Goal: Task Accomplishment & Management: Manage account settings

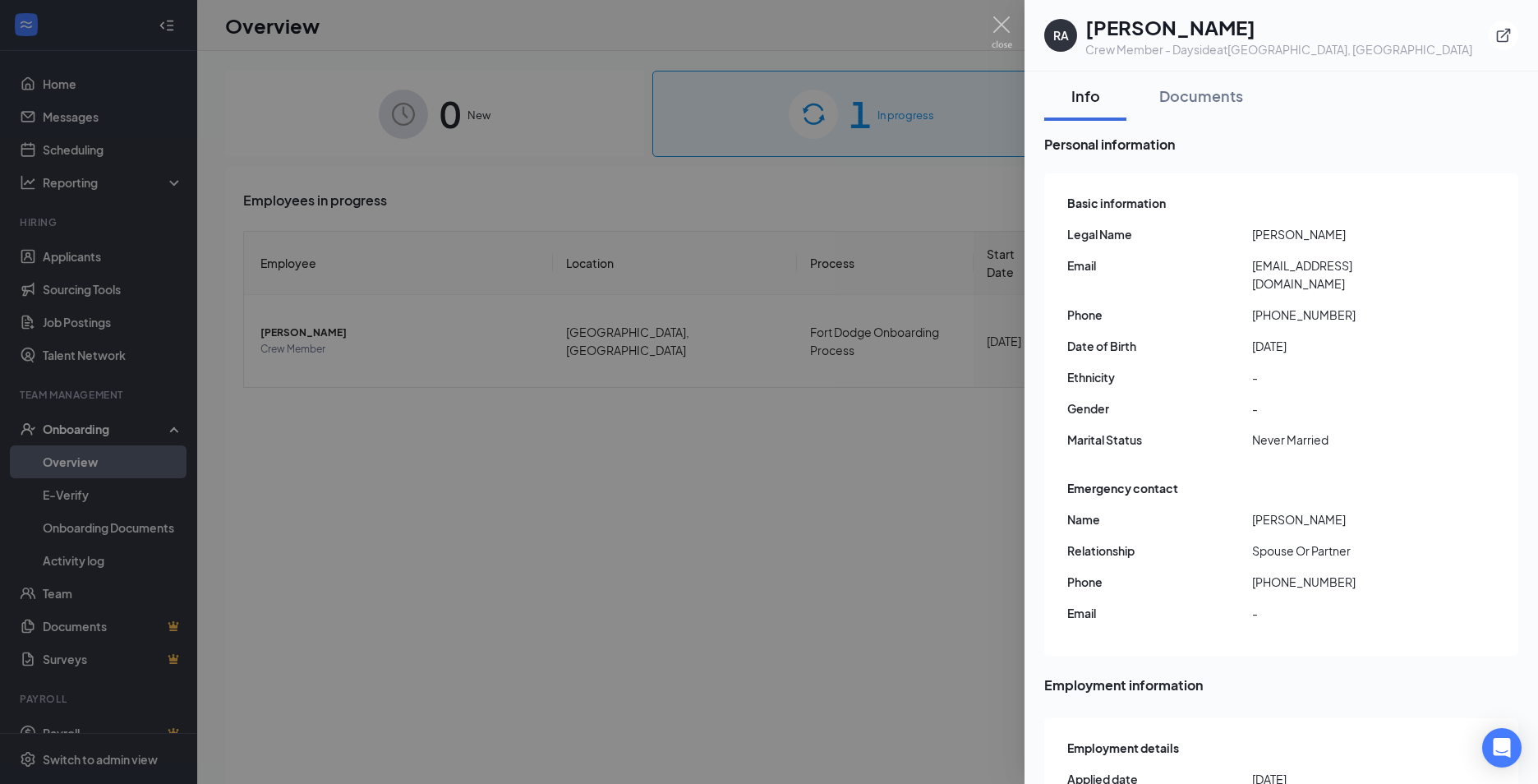
click at [761, 490] on div at bounding box center [769, 392] width 1538 height 784
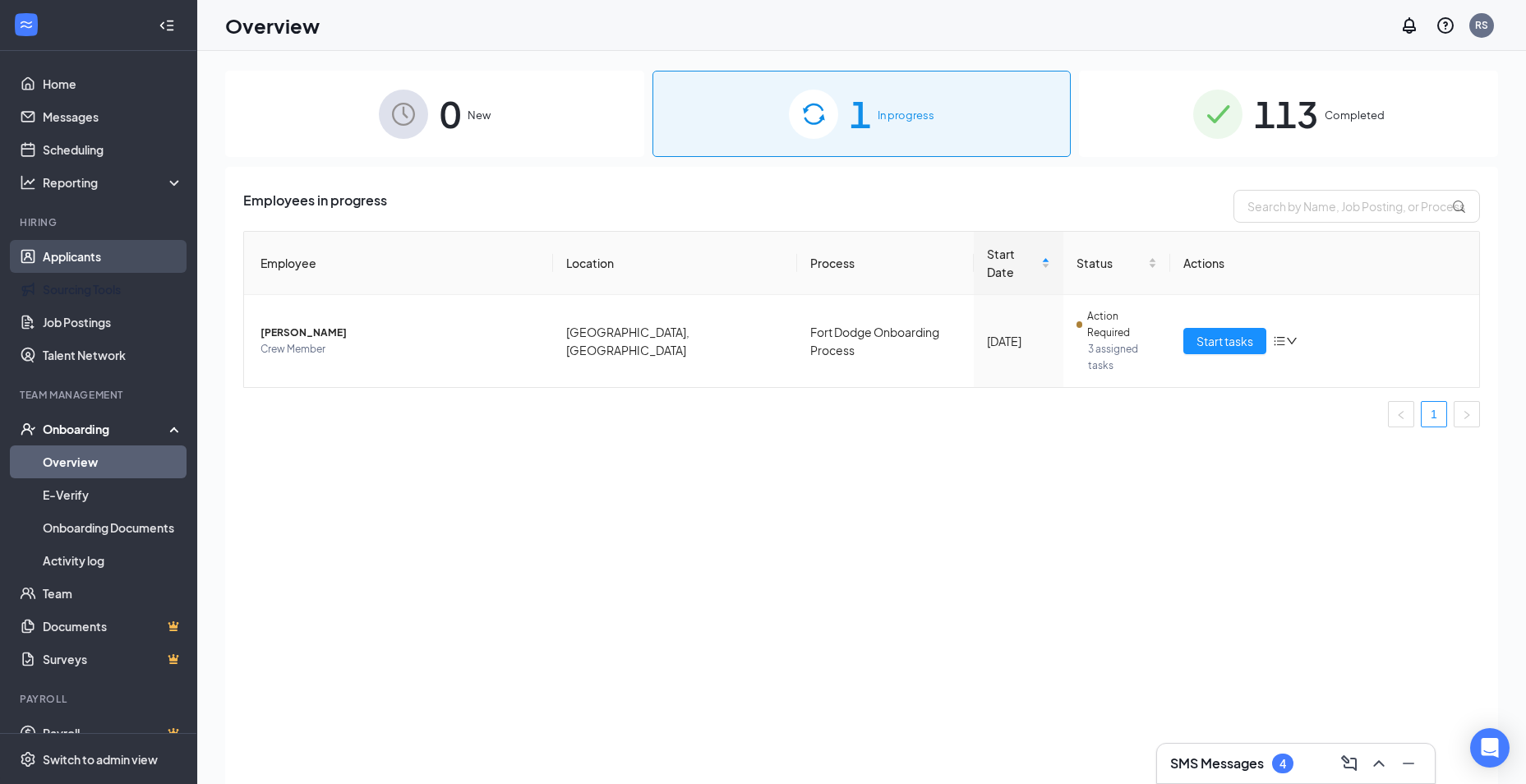
click at [92, 259] on link "Applicants" at bounding box center [113, 256] width 141 height 33
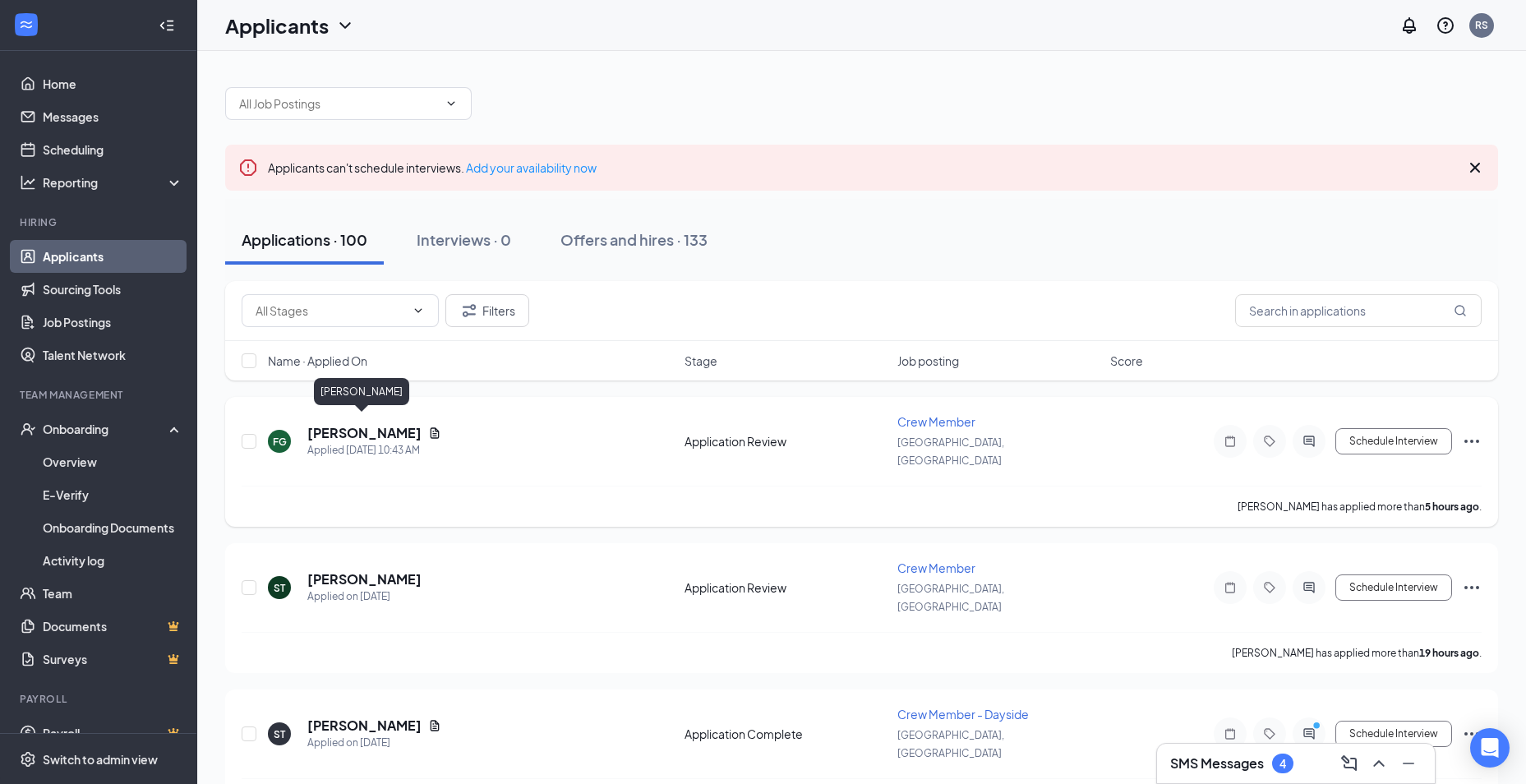
click at [380, 424] on h5 "[PERSON_NAME]" at bounding box center [364, 433] width 114 height 18
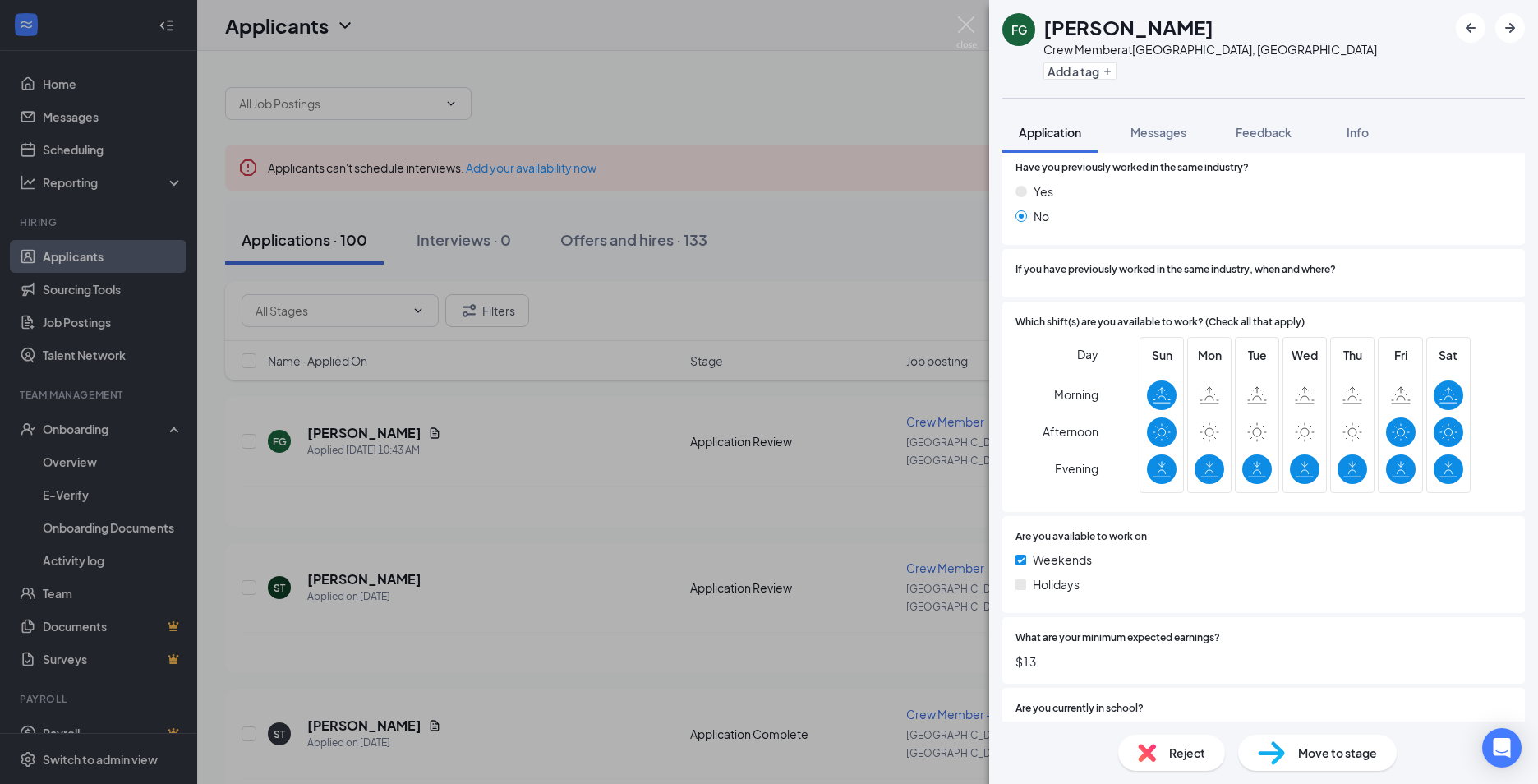
scroll to position [899, 0]
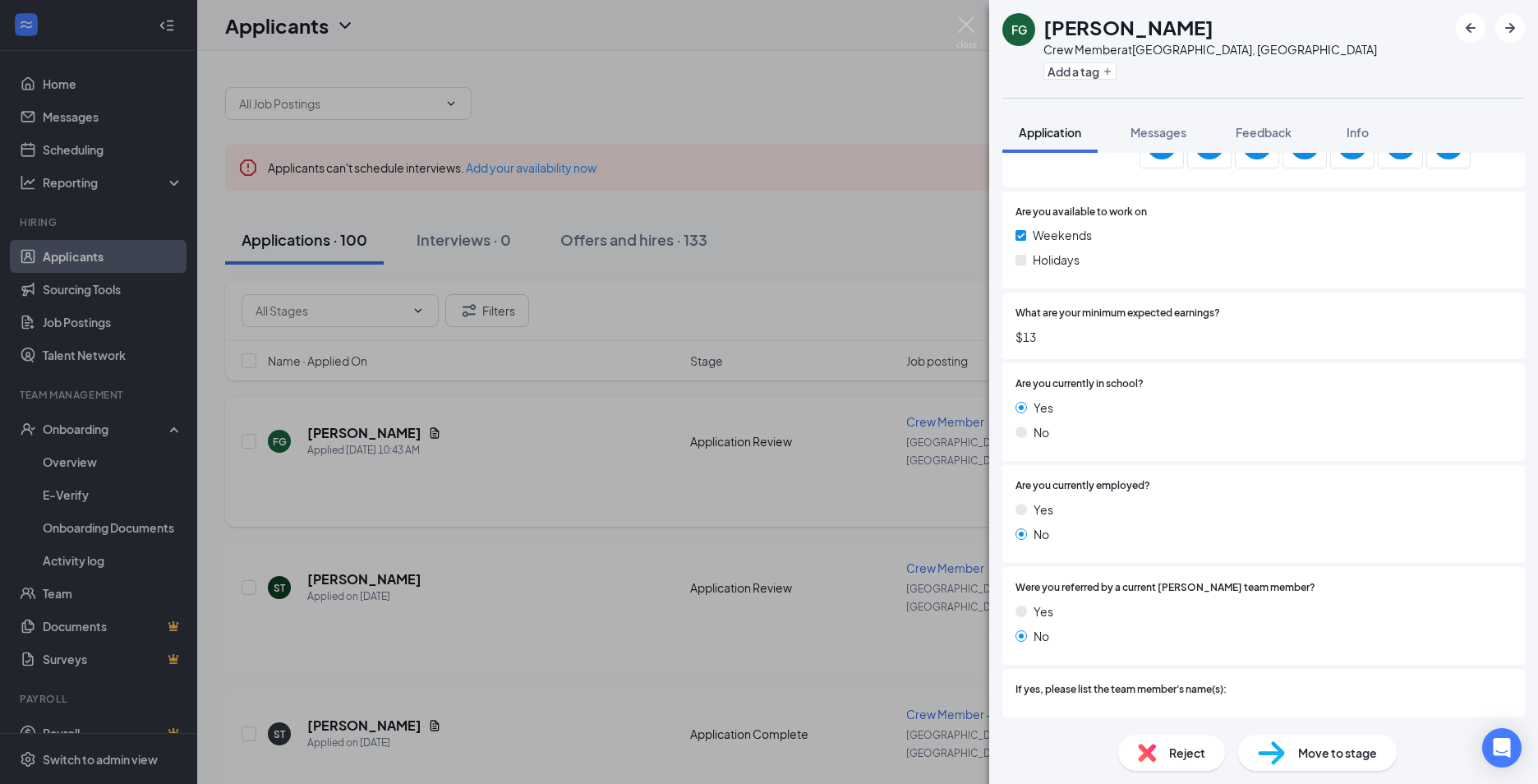
click at [300, 443] on div "FG [PERSON_NAME] Crew Member at [GEOGRAPHIC_DATA], [GEOGRAPHIC_DATA] Add a tag …" at bounding box center [769, 392] width 1538 height 784
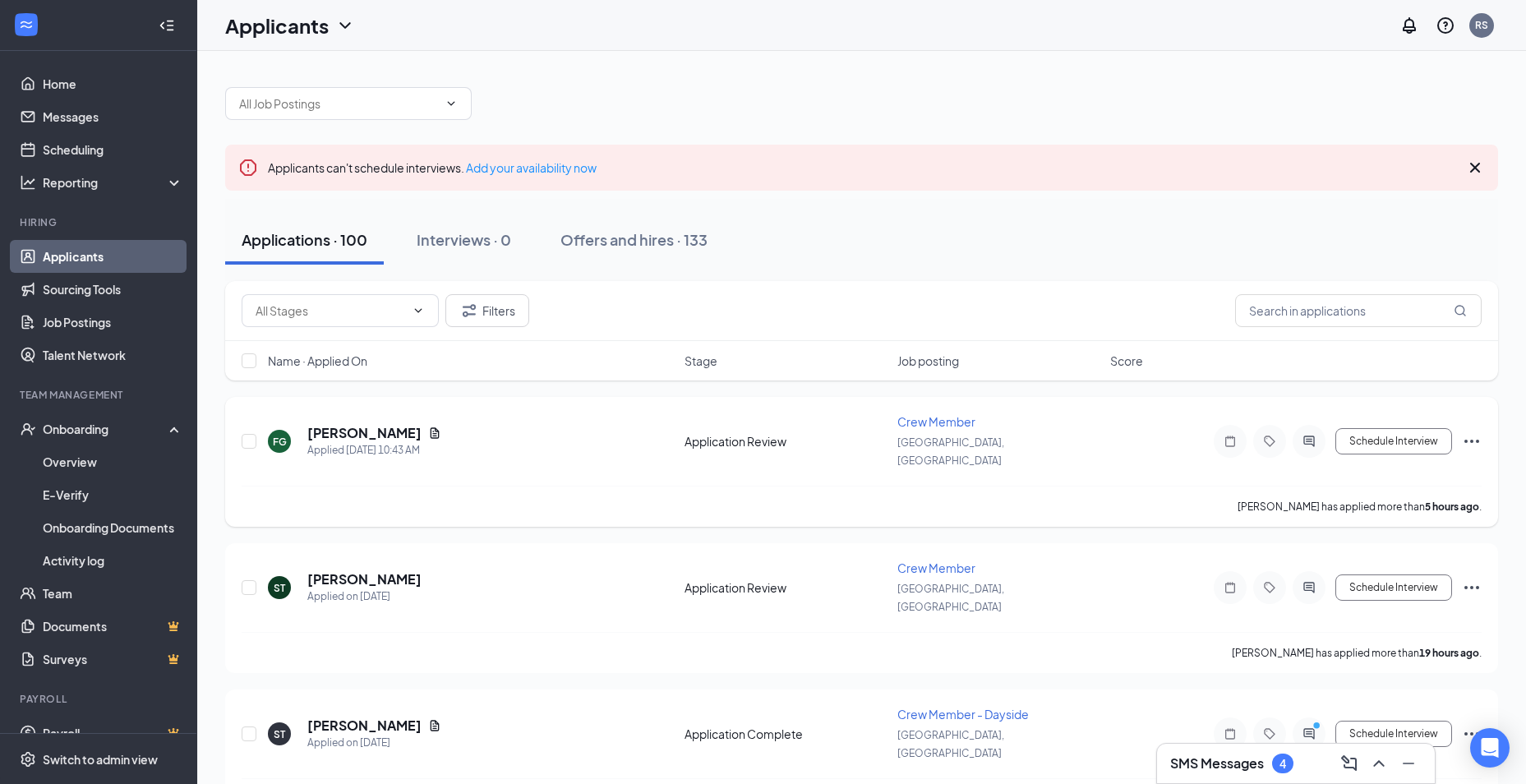
click at [425, 424] on div "FG [PERSON_NAME] Applied [DATE] 10:43 AM" at bounding box center [471, 441] width 407 height 35
click at [424, 424] on div "FG [PERSON_NAME] Applied [DATE] 10:43 AM" at bounding box center [471, 441] width 407 height 35
click at [430, 427] on icon "Document" at bounding box center [434, 432] width 9 height 11
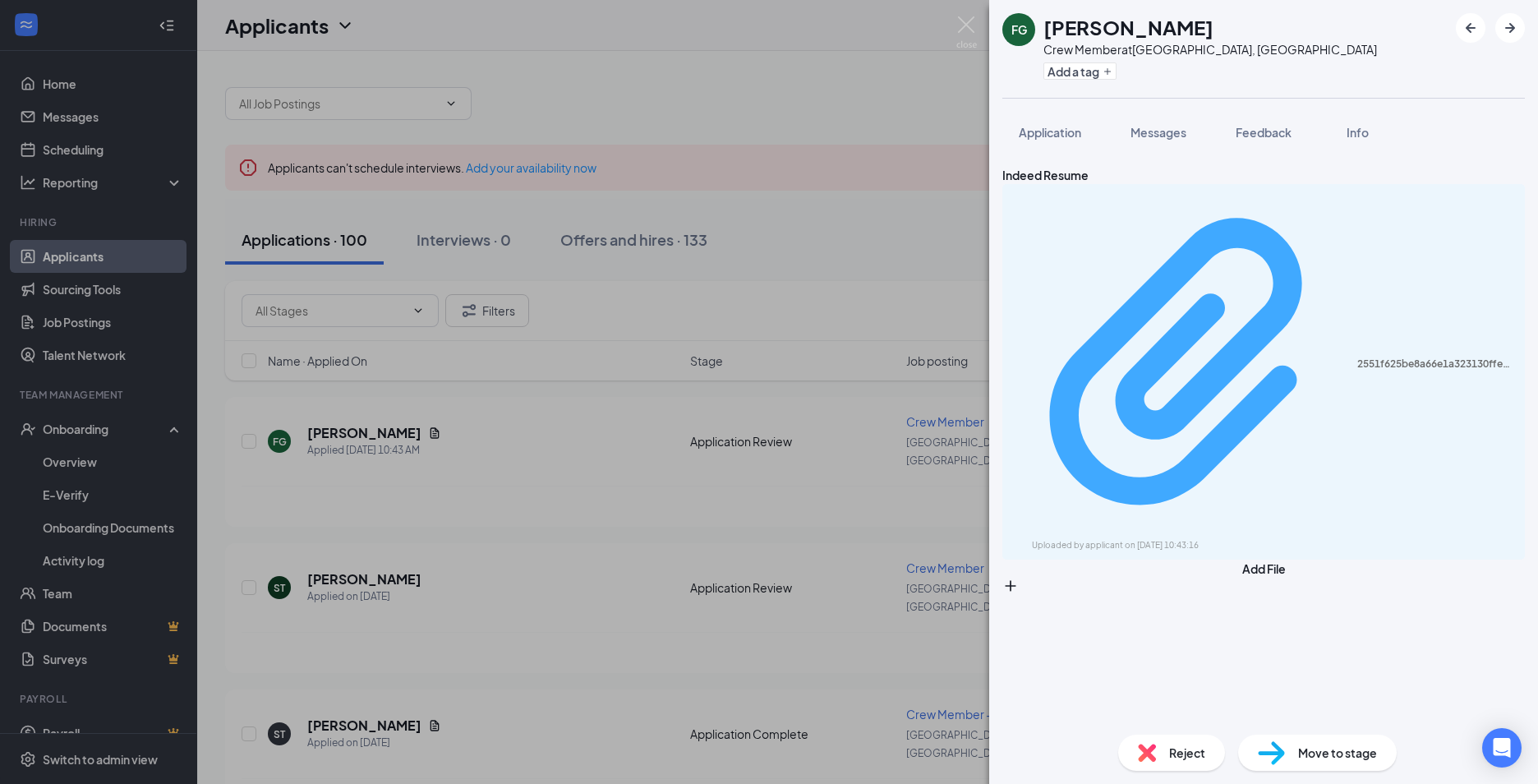
click at [1121, 539] on div "Uploaded by applicant on [DATE] 10:43:16" at bounding box center [1155, 545] width 247 height 13
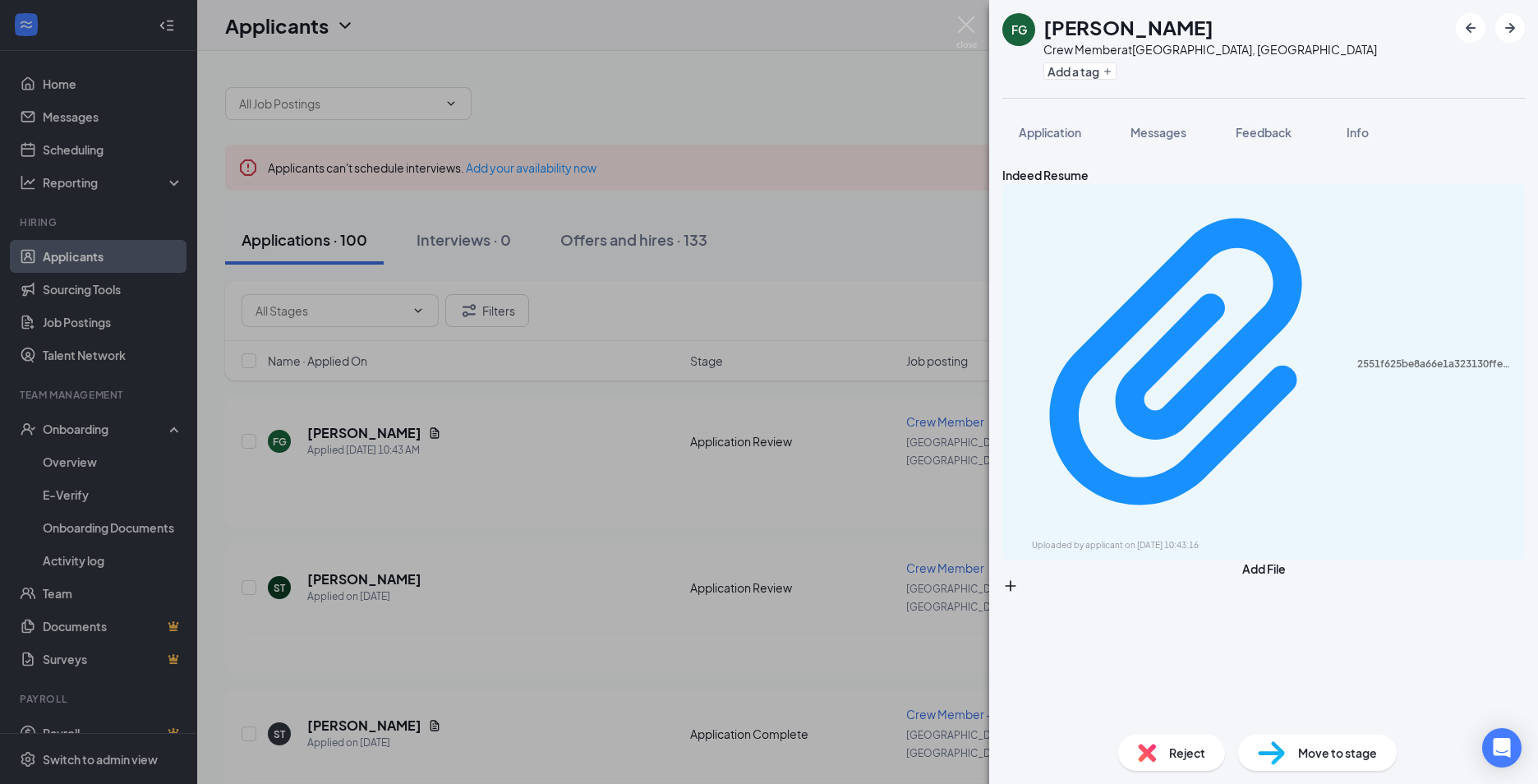
click at [521, 316] on div "FG [PERSON_NAME] Crew Member at [GEOGRAPHIC_DATA], [GEOGRAPHIC_DATA] Add a tag …" at bounding box center [769, 392] width 1538 height 784
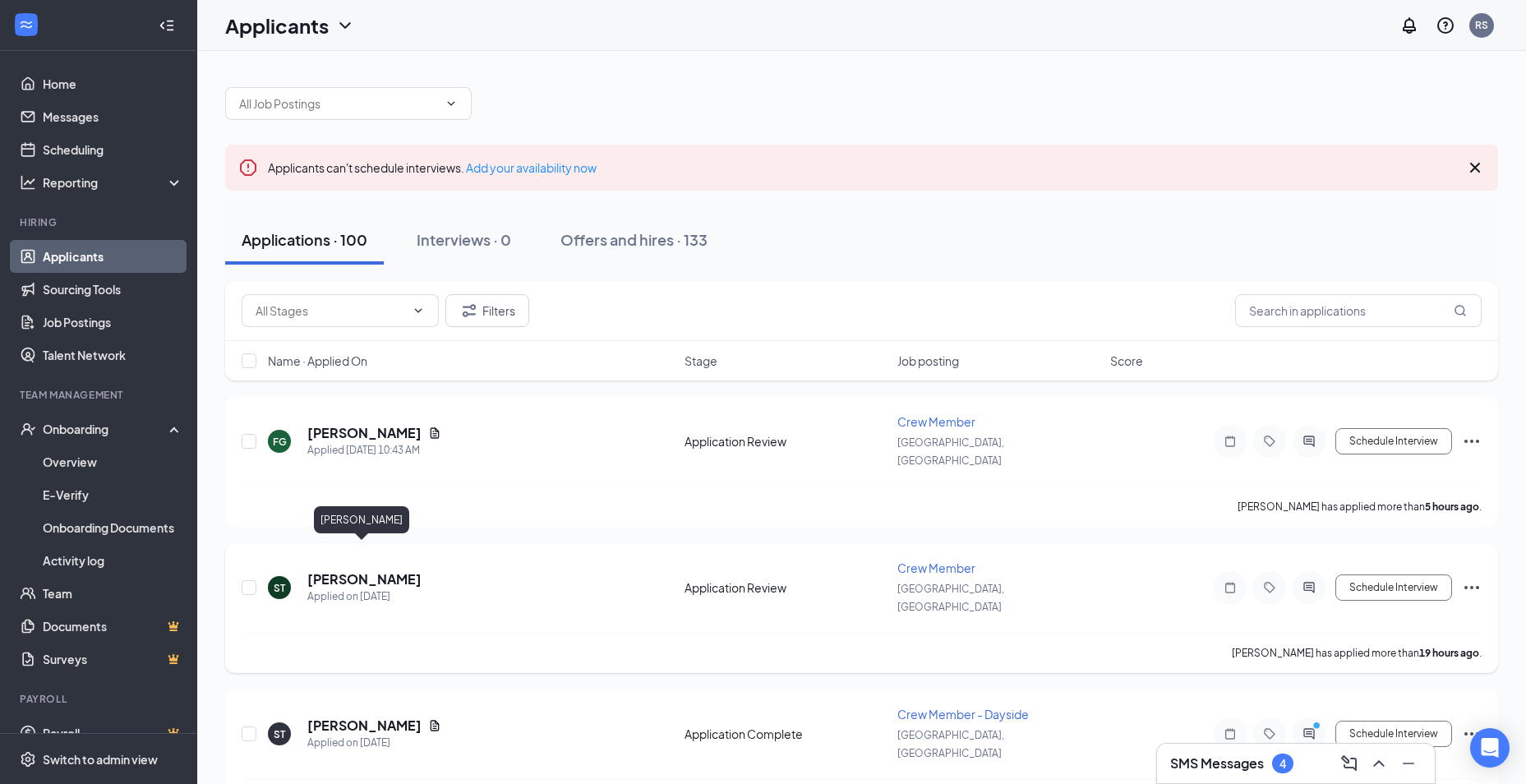
click at [362, 570] on h5 "[PERSON_NAME]" at bounding box center [364, 579] width 114 height 18
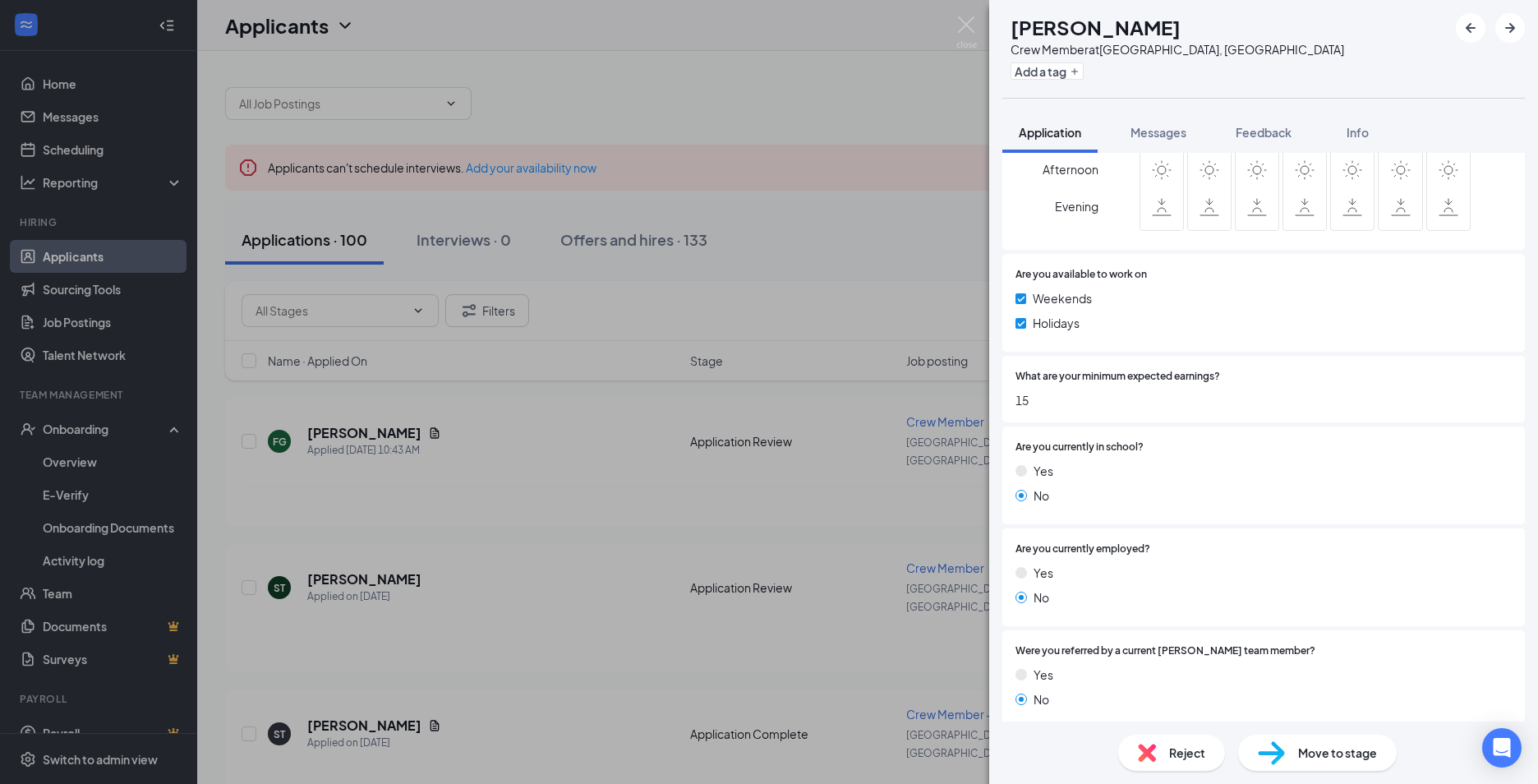
scroll to position [998, 0]
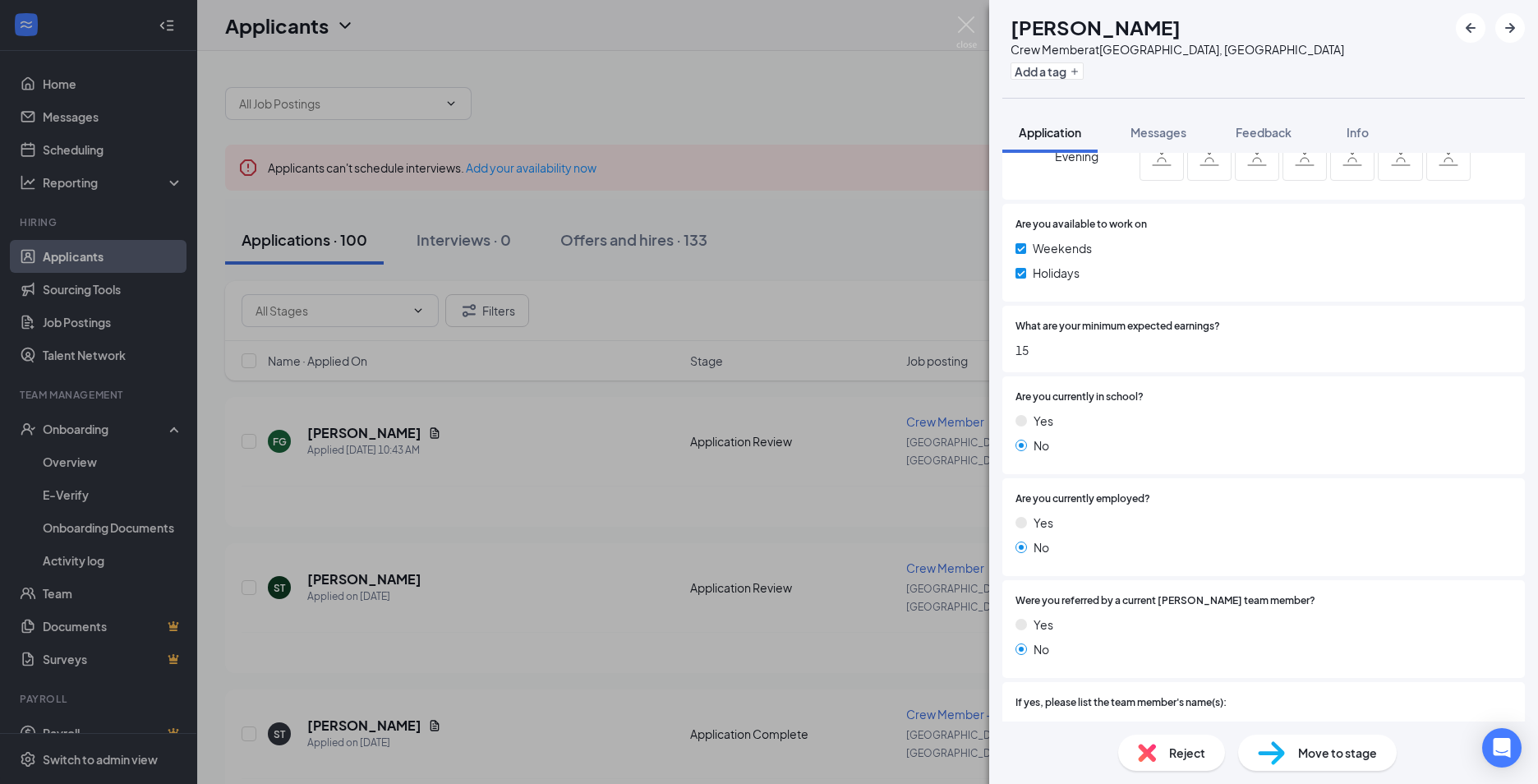
click at [487, 461] on div "ST [PERSON_NAME] Crew Member at [GEOGRAPHIC_DATA], [GEOGRAPHIC_DATA] Add a tag …" at bounding box center [769, 392] width 1538 height 784
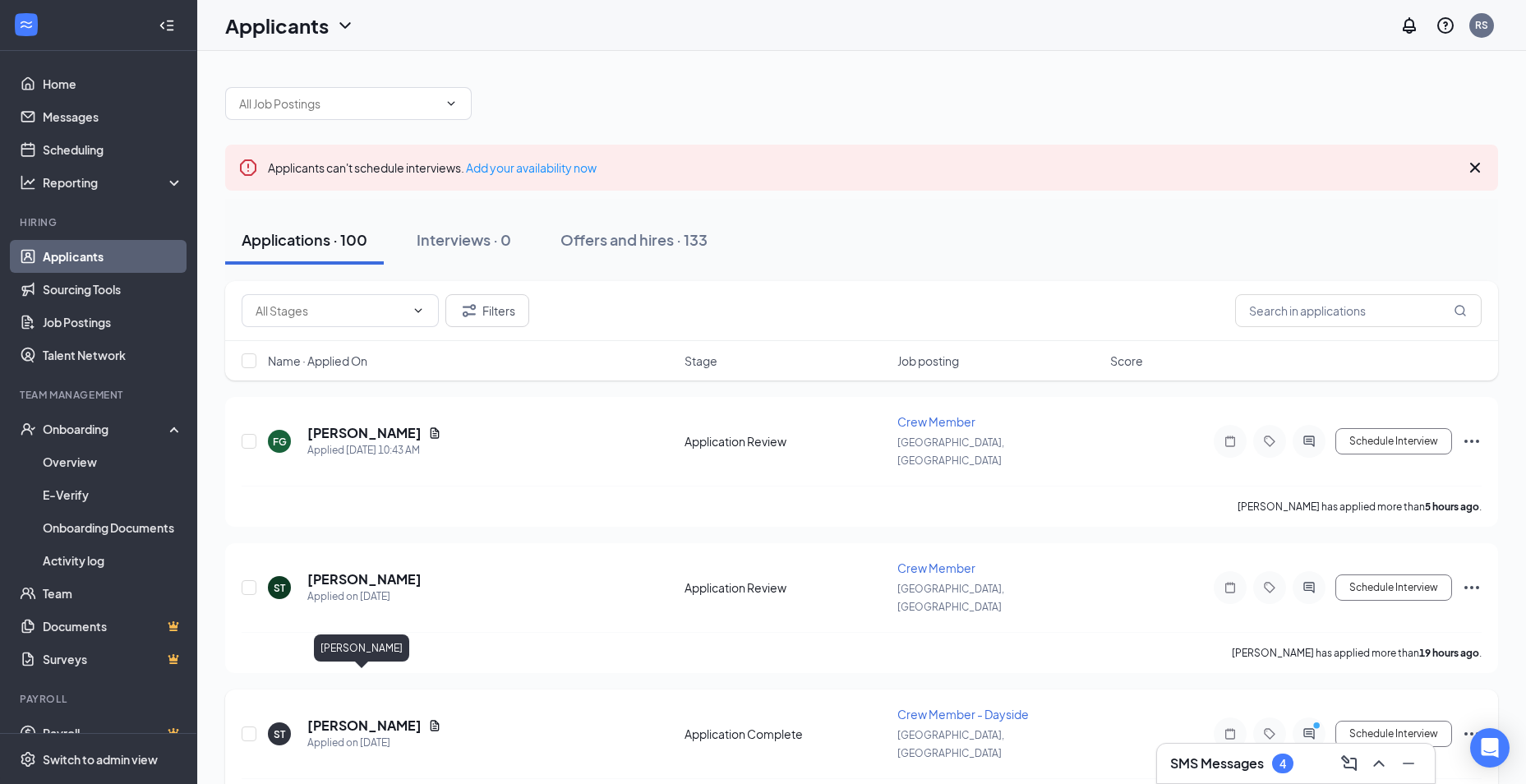
click at [376, 717] on h5 "[PERSON_NAME]" at bounding box center [364, 726] width 114 height 18
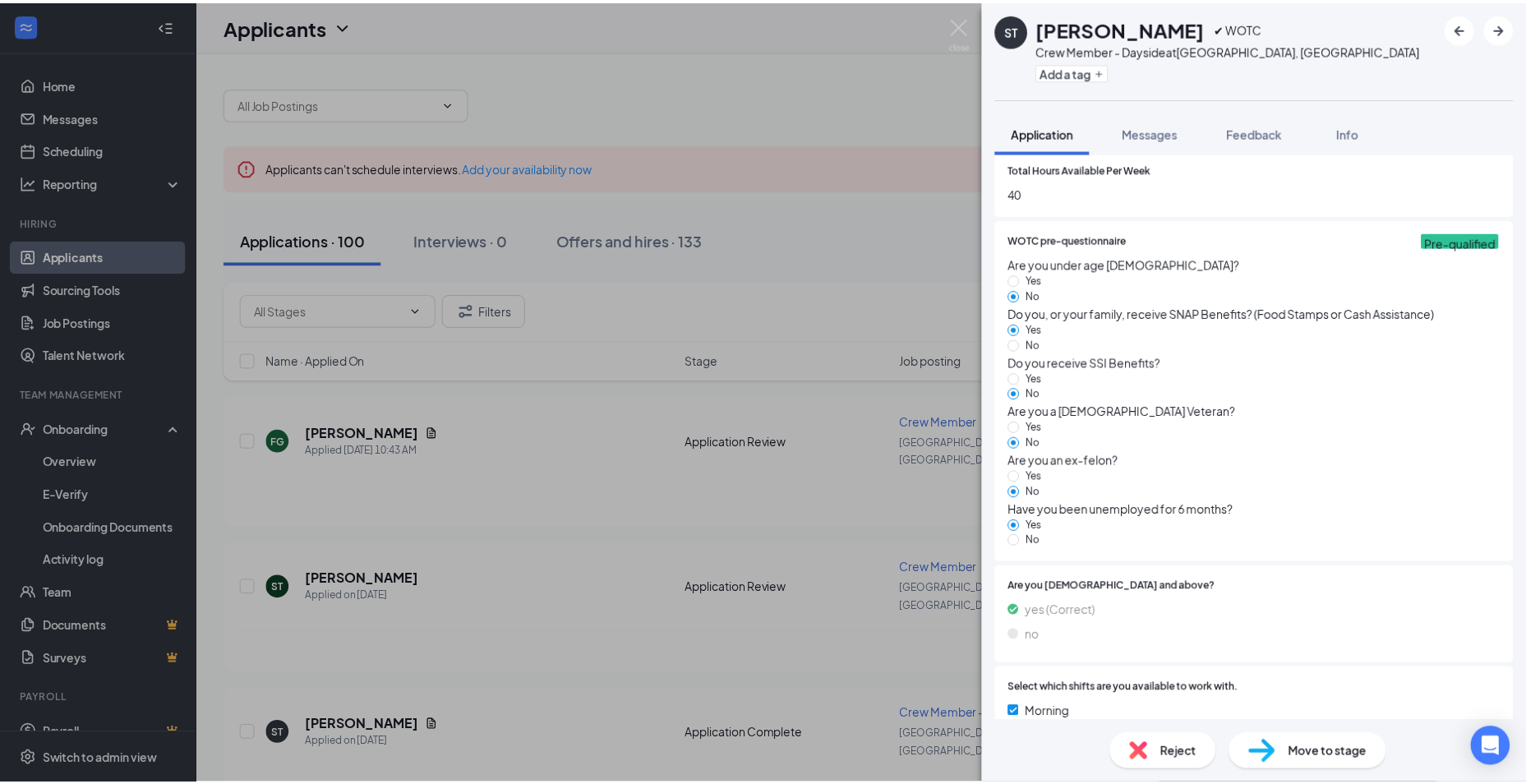
scroll to position [1188, 0]
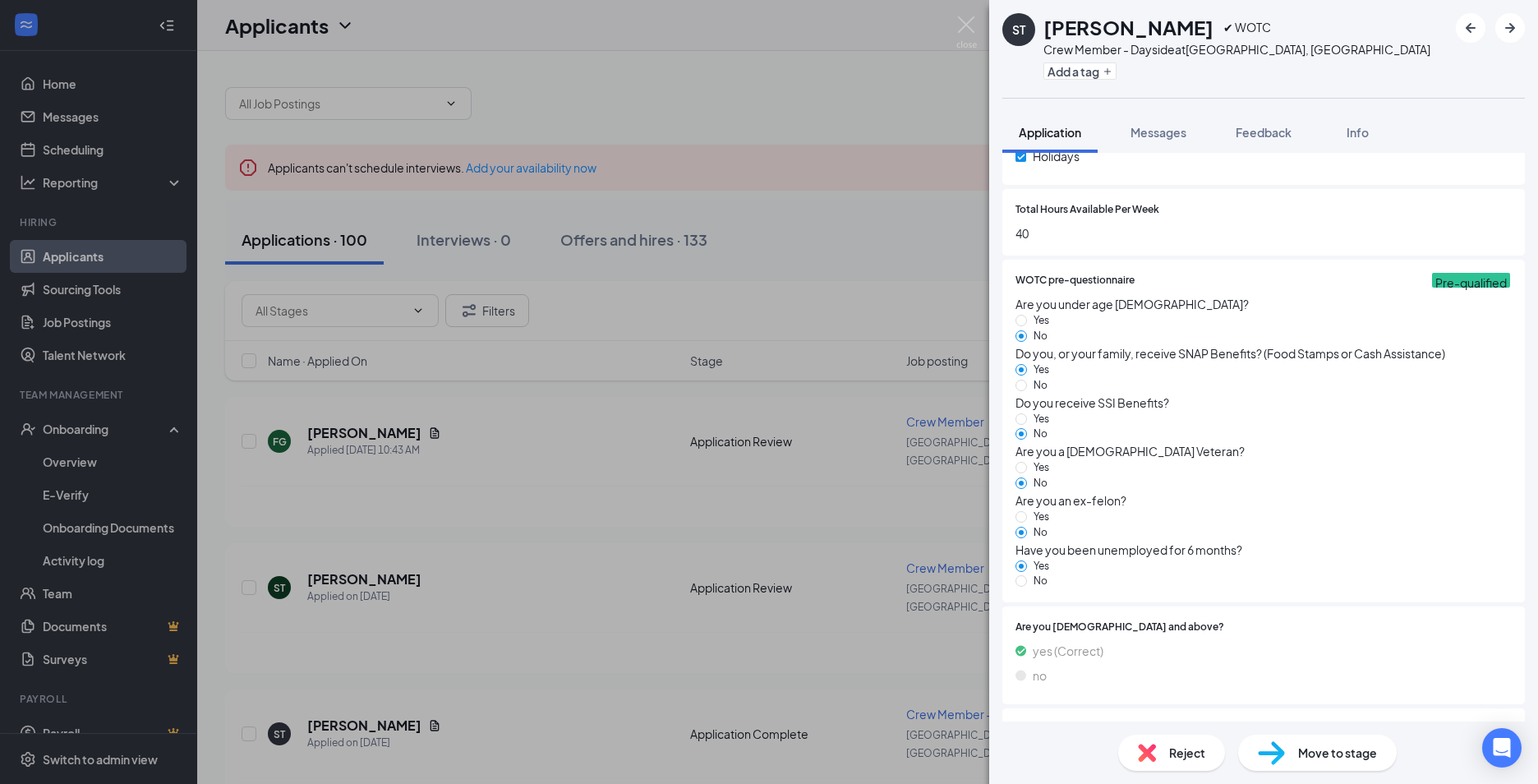
click at [445, 507] on div "ST [PERSON_NAME] ✔ WOTC Crew Member - Dayside at [GEOGRAPHIC_DATA], [GEOGRAPHIC…" at bounding box center [769, 392] width 1538 height 784
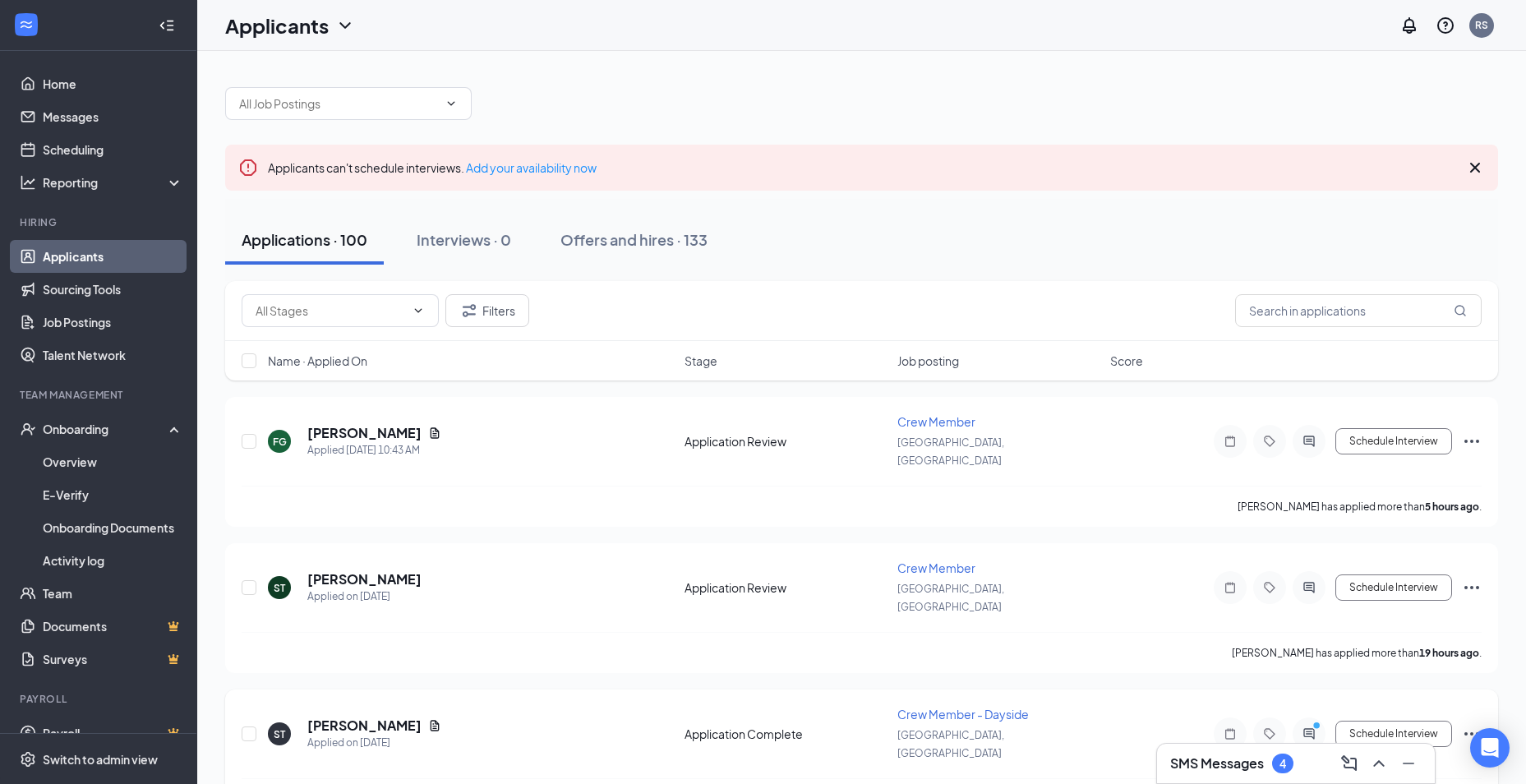
click at [430, 720] on icon "Document" at bounding box center [434, 725] width 9 height 11
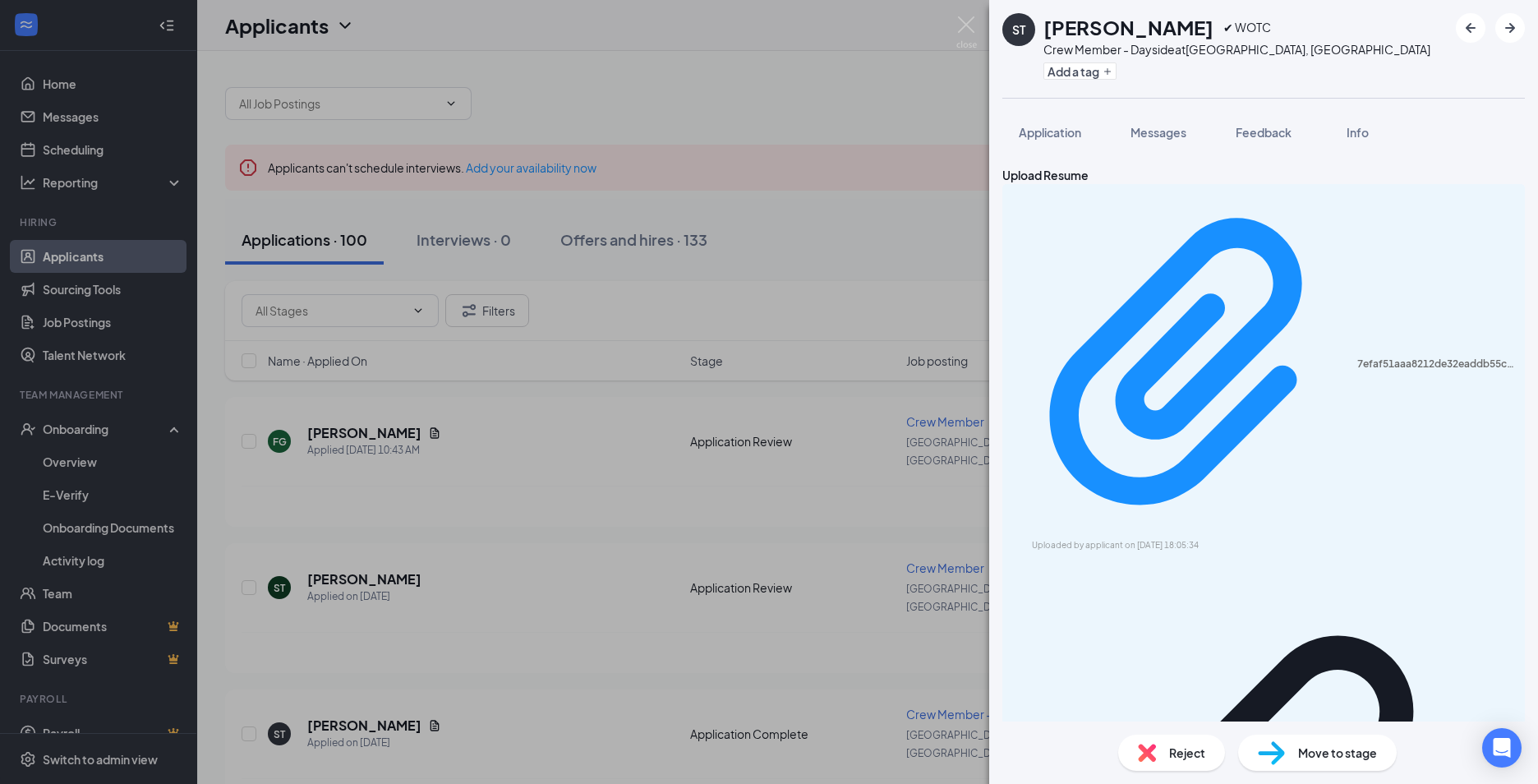
click at [1216, 247] on div "7efaf51aaa8212de32eaddb55c8f9ce7.pdf Uploaded by applicant on [DATE] 18:05:34" at bounding box center [1263, 623] width 523 height 878
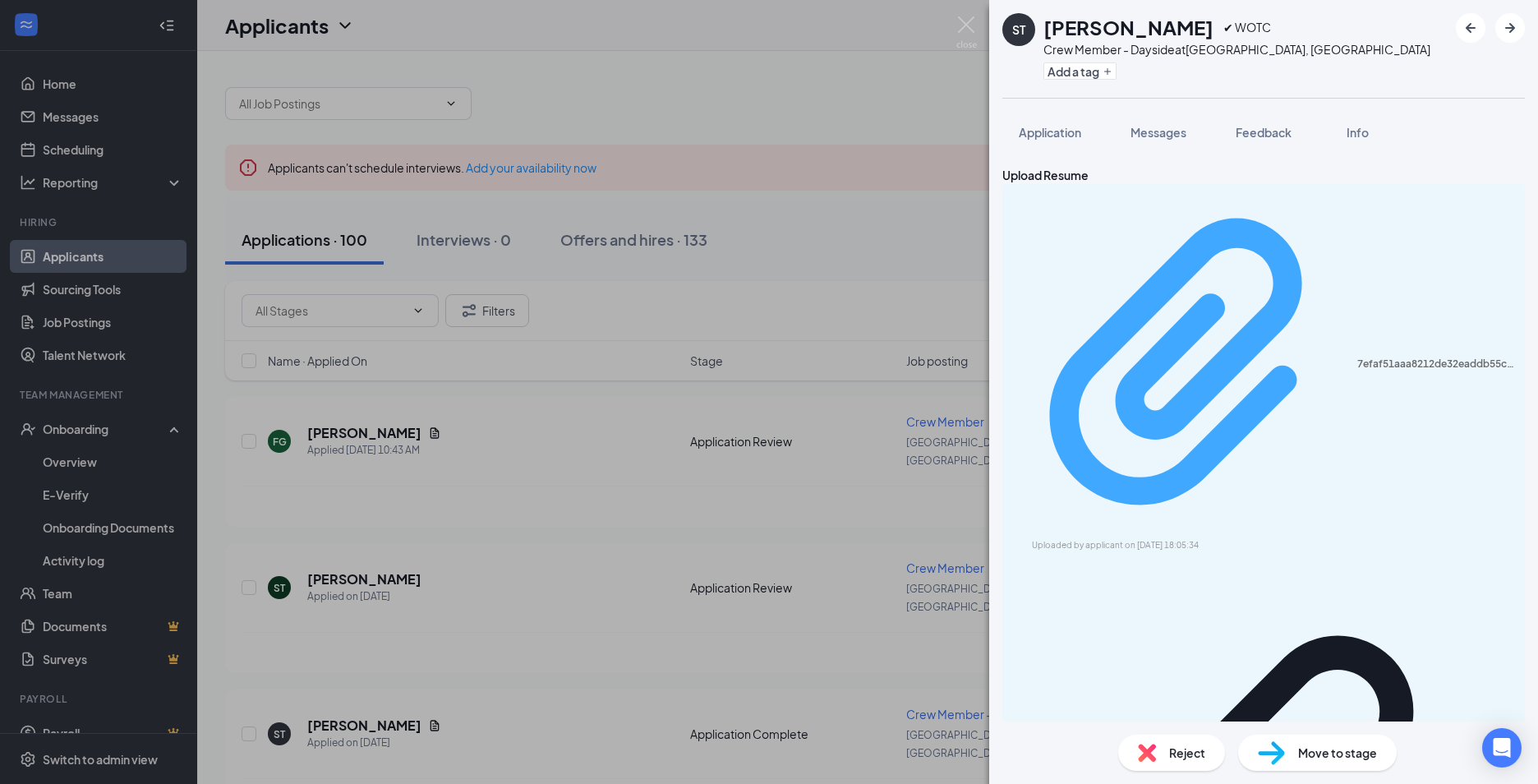
click at [1216, 539] on div "Uploaded by applicant on [DATE] 18:05:34" at bounding box center [1155, 545] width 247 height 13
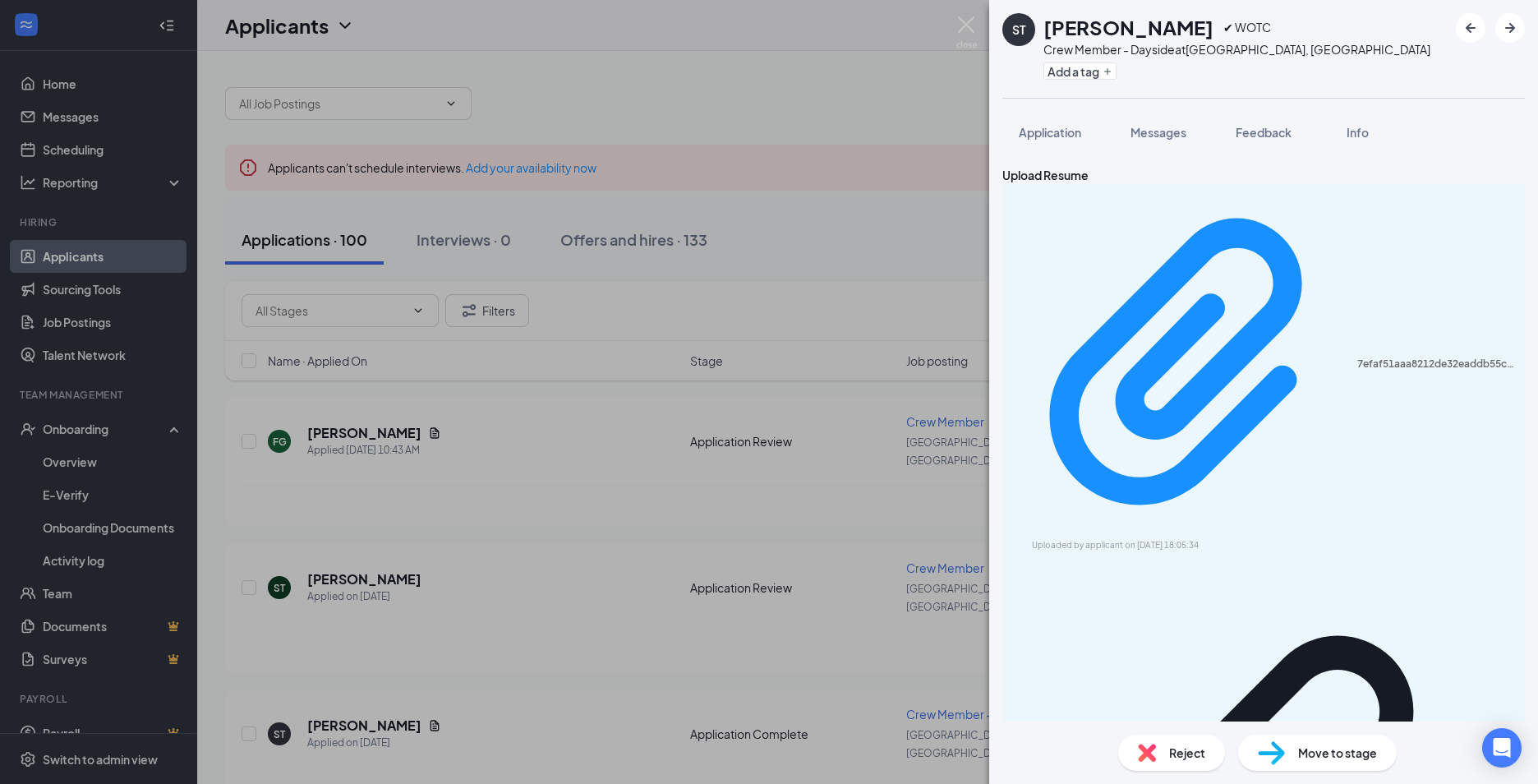
click at [528, 434] on div "ST [PERSON_NAME] ✔ WOTC Crew Member - Dayside at [GEOGRAPHIC_DATA], [GEOGRAPHIC…" at bounding box center [769, 392] width 1538 height 784
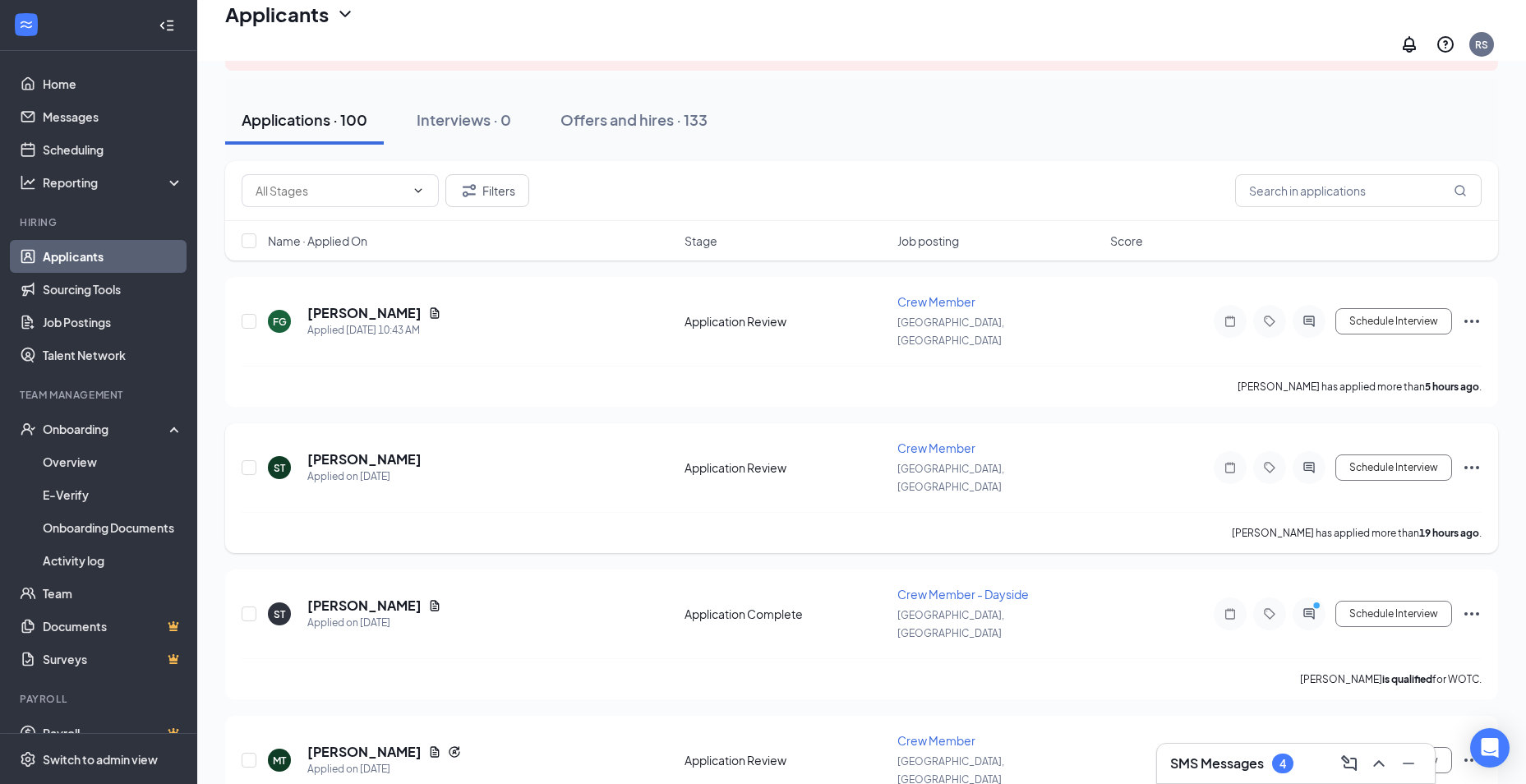
scroll to position [165, 0]
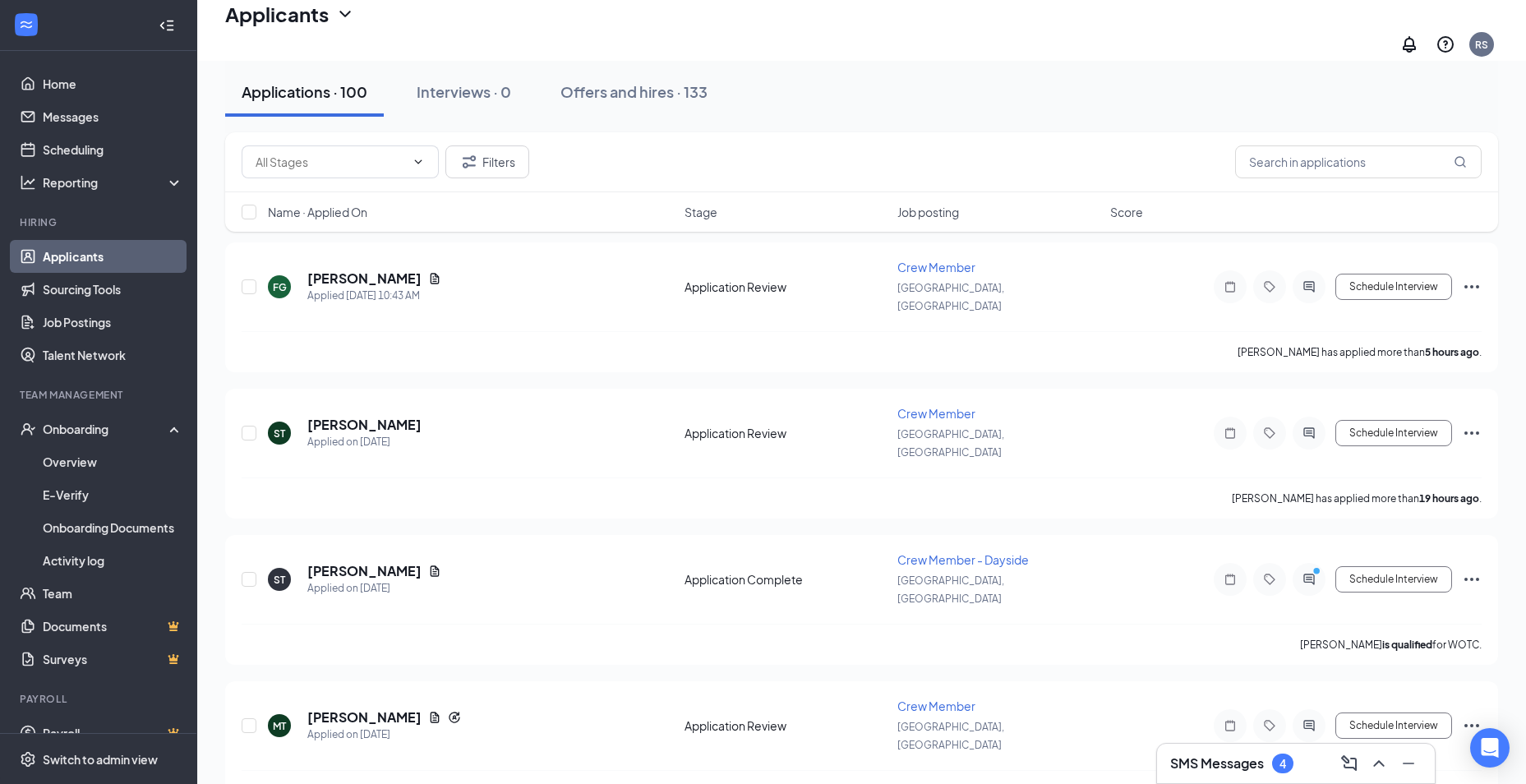
click at [1233, 759] on h3 "SMS Messages" at bounding box center [1217, 763] width 93 height 18
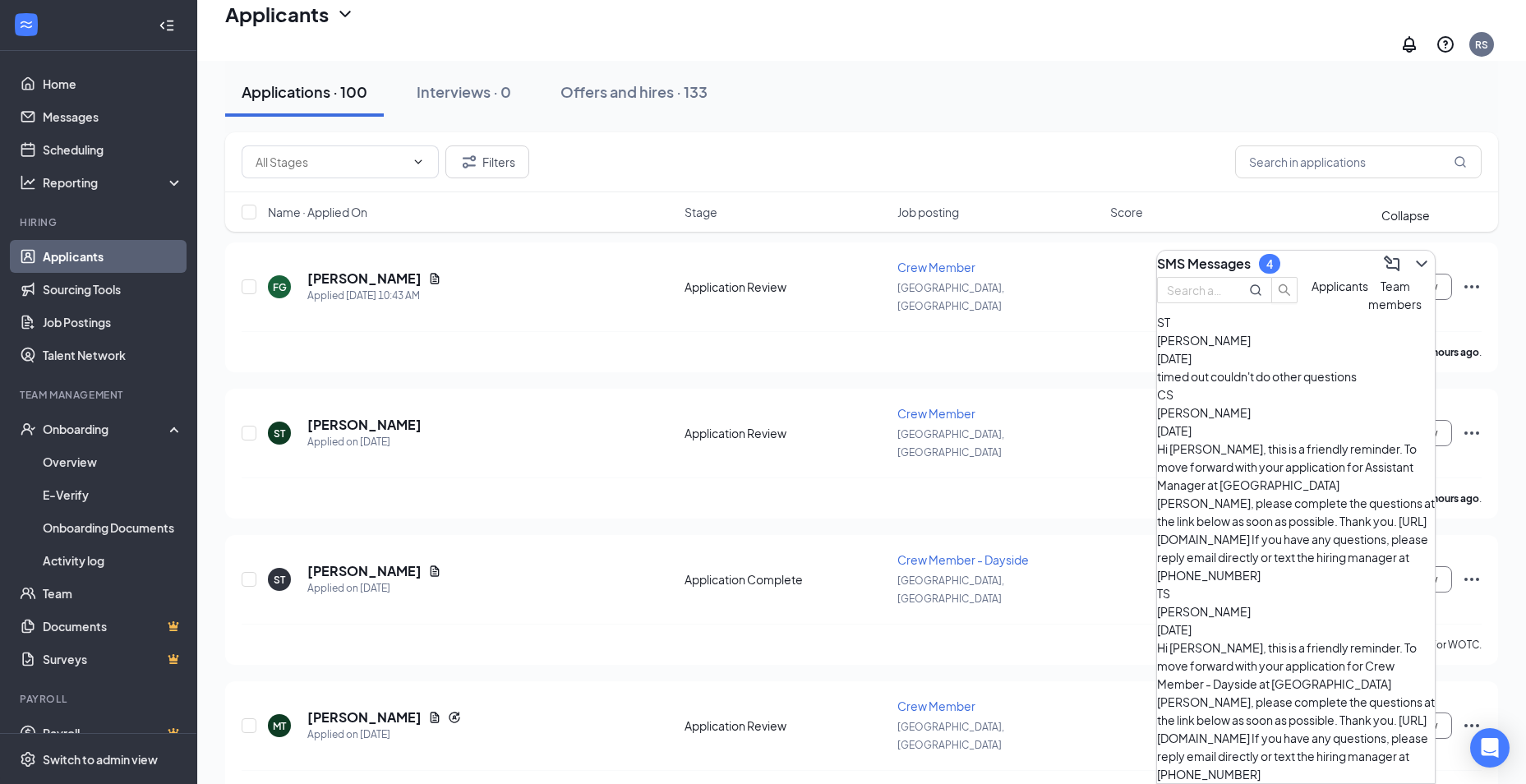
click at [1419, 262] on button at bounding box center [1421, 264] width 27 height 27
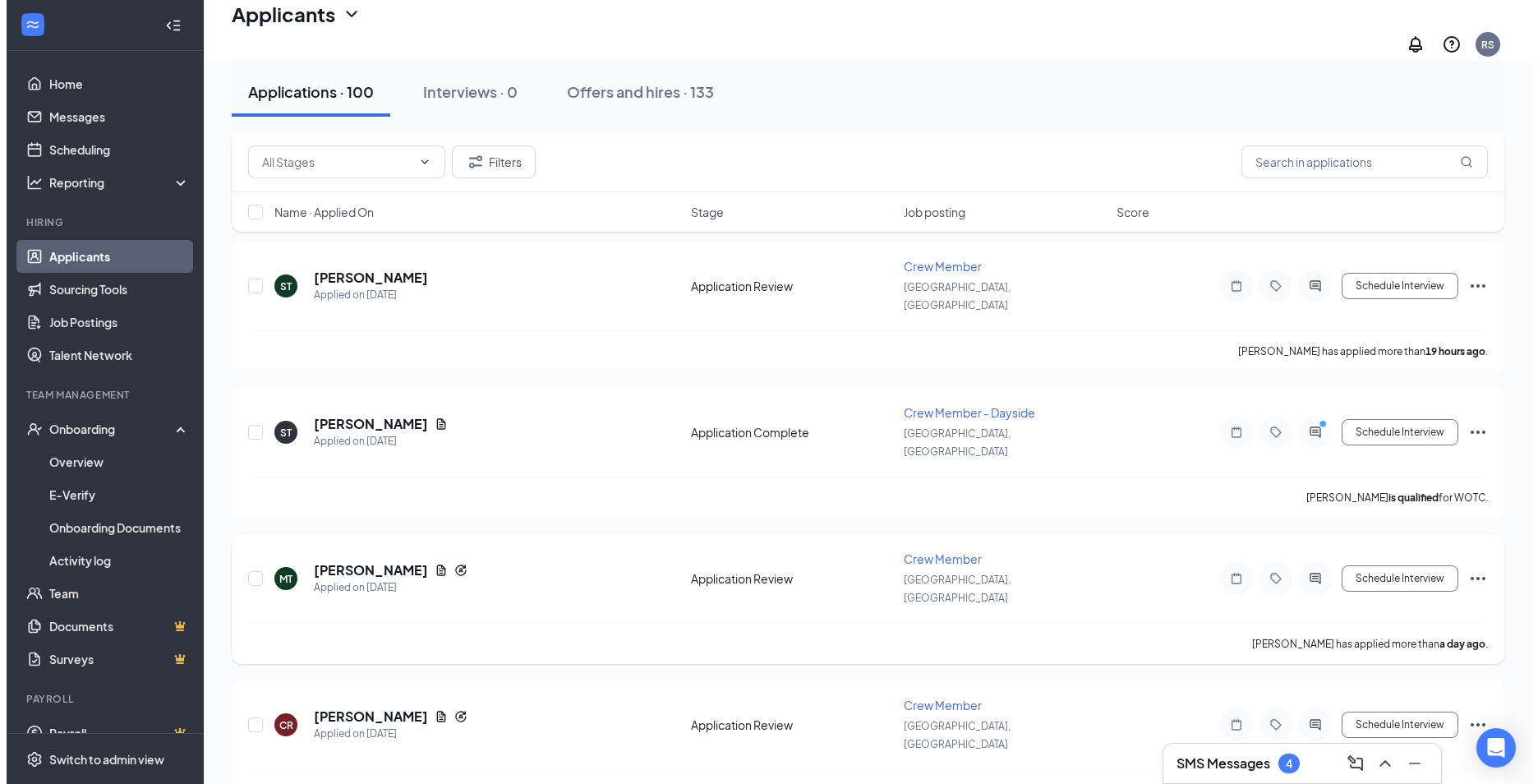
scroll to position [328, 0]
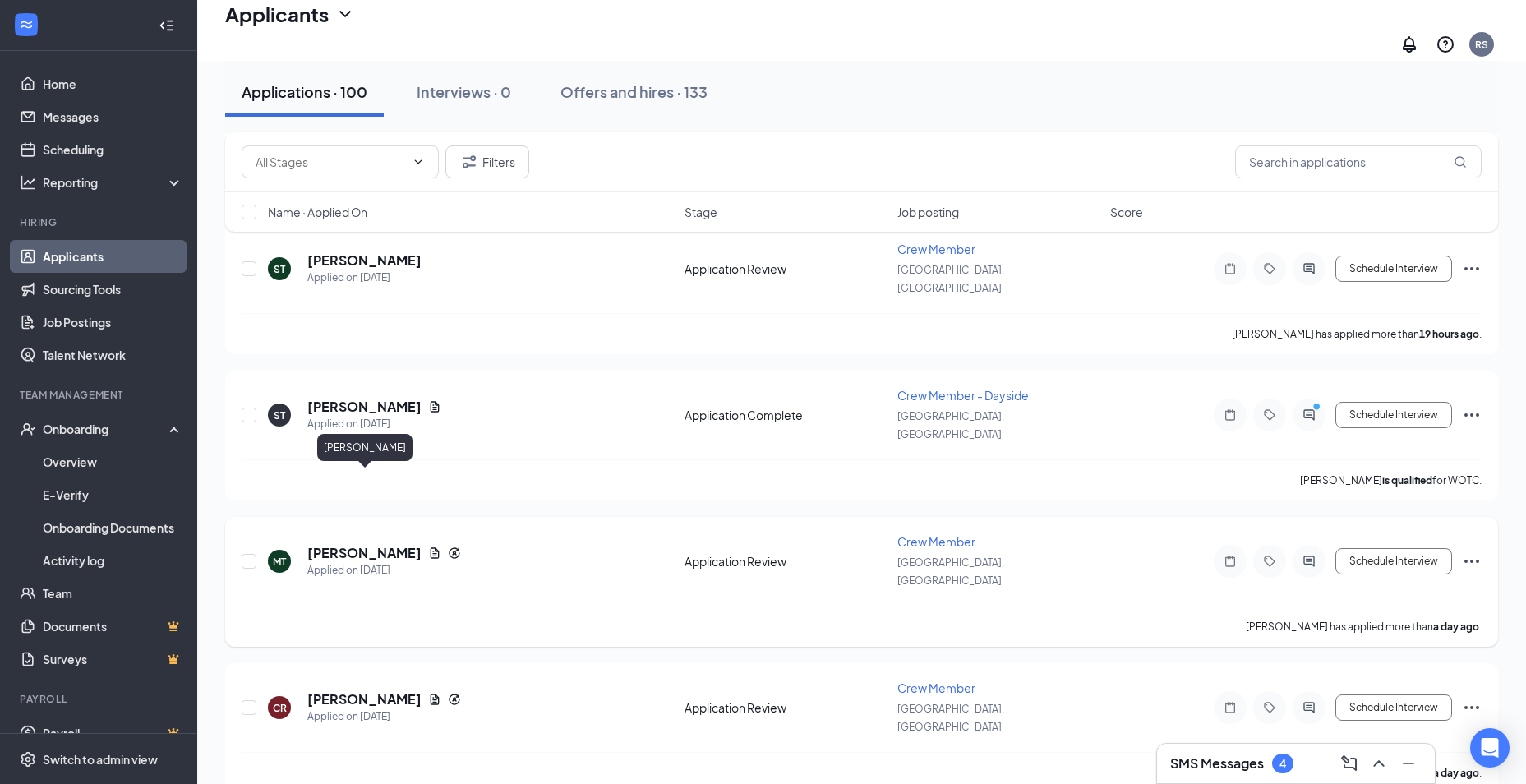
click at [358, 544] on h5 "[PERSON_NAME]" at bounding box center [364, 553] width 114 height 18
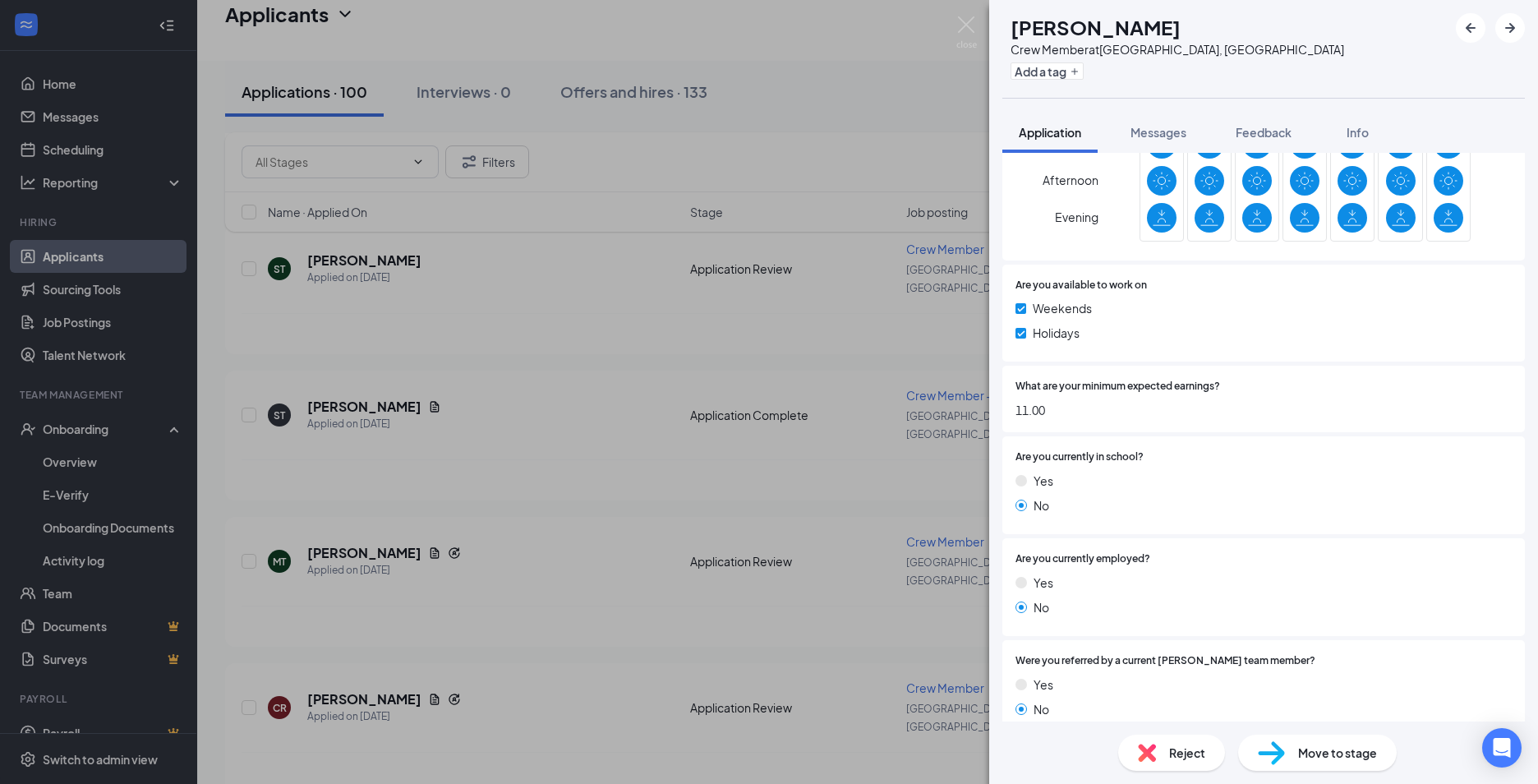
scroll to position [963, 0]
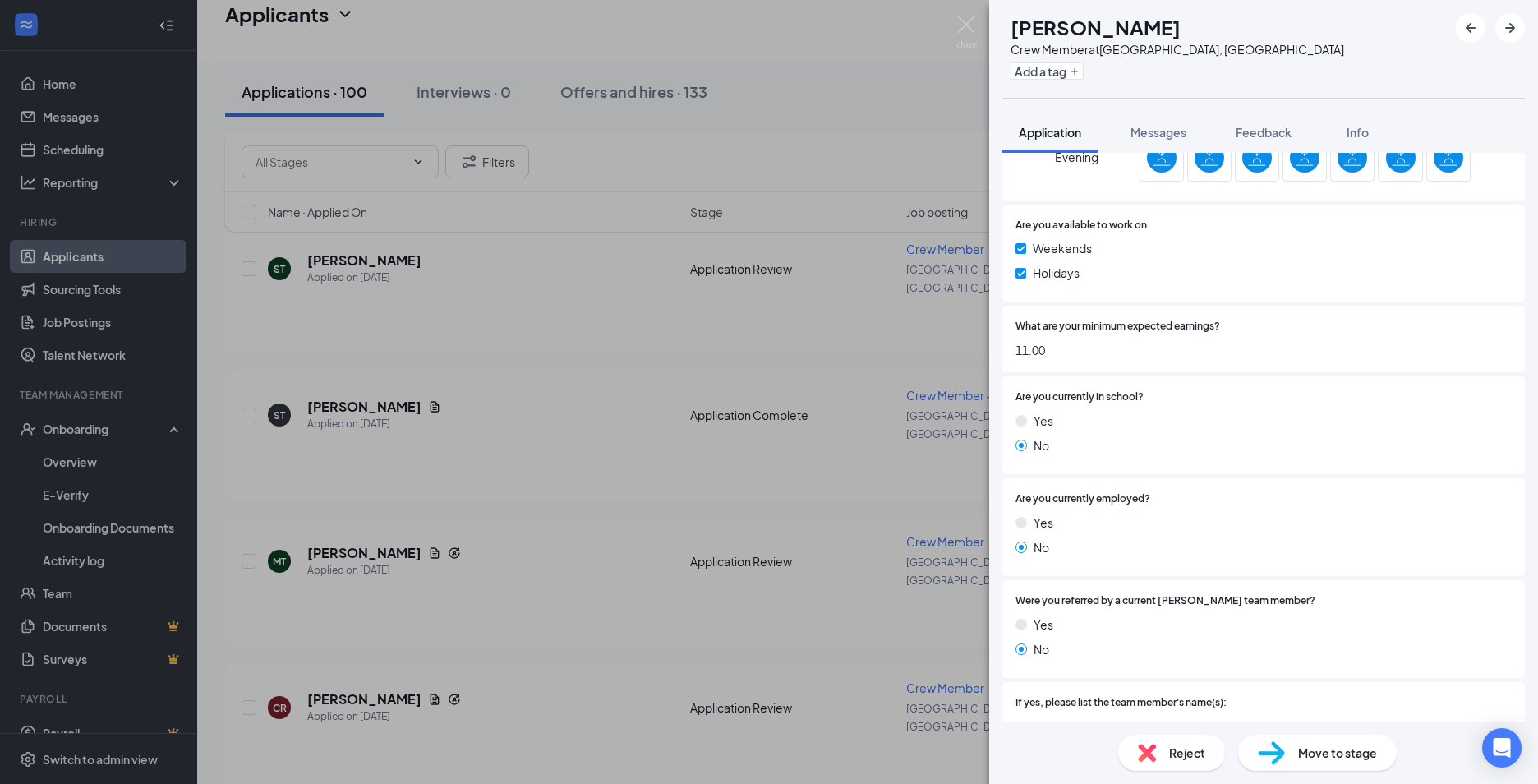
click at [409, 480] on div "MT [PERSON_NAME] Crew Member at [GEOGRAPHIC_DATA], [GEOGRAPHIC_DATA] Add a tag …" at bounding box center [769, 392] width 1538 height 784
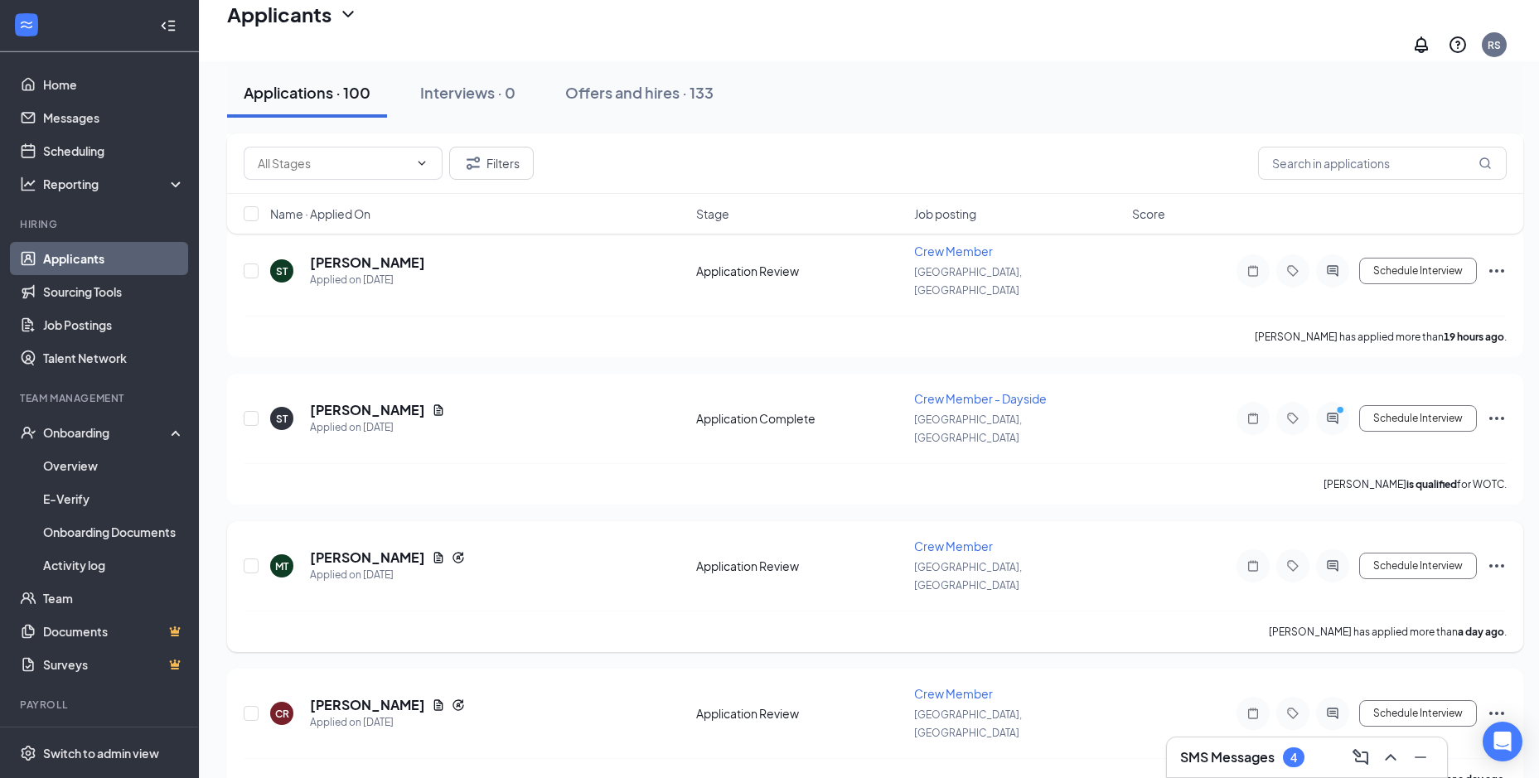
click at [438, 551] on icon "Document" at bounding box center [438, 557] width 13 height 13
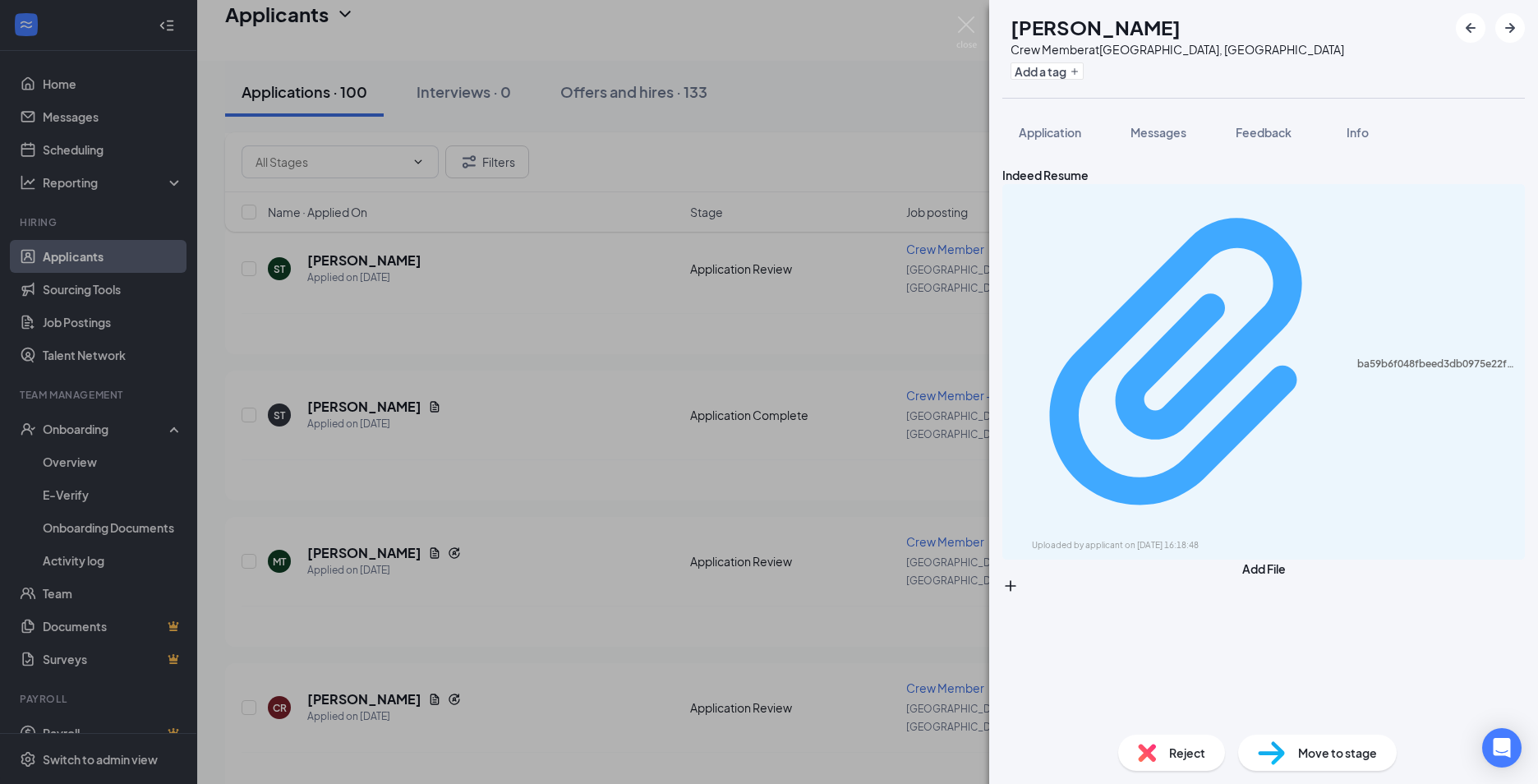
click at [1199, 539] on div "Uploaded by applicant on [DATE] 16:18:48" at bounding box center [1155, 545] width 247 height 13
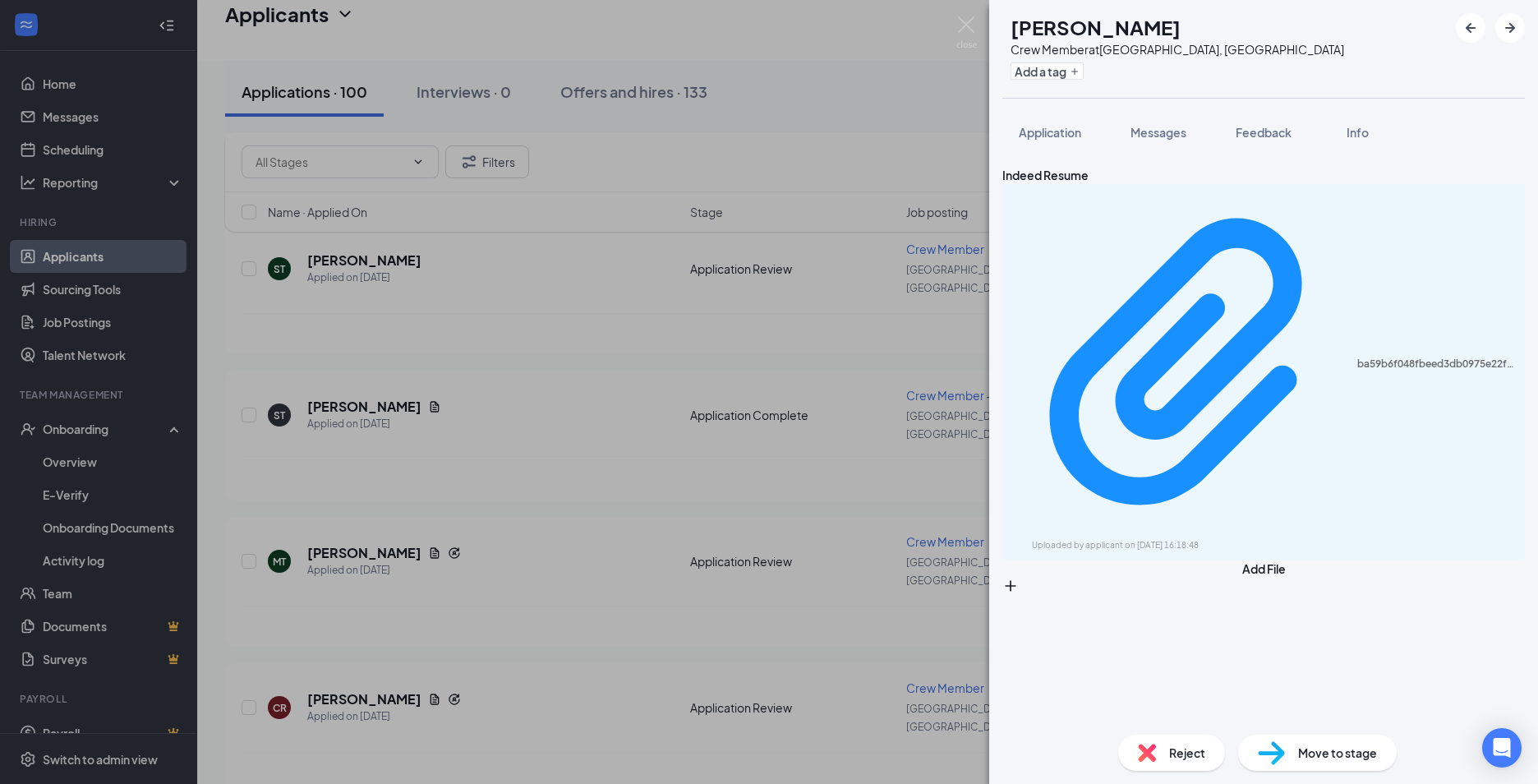
click at [621, 268] on div "MT [PERSON_NAME] Crew Member at [GEOGRAPHIC_DATA], [GEOGRAPHIC_DATA] Add a tag …" at bounding box center [769, 392] width 1538 height 784
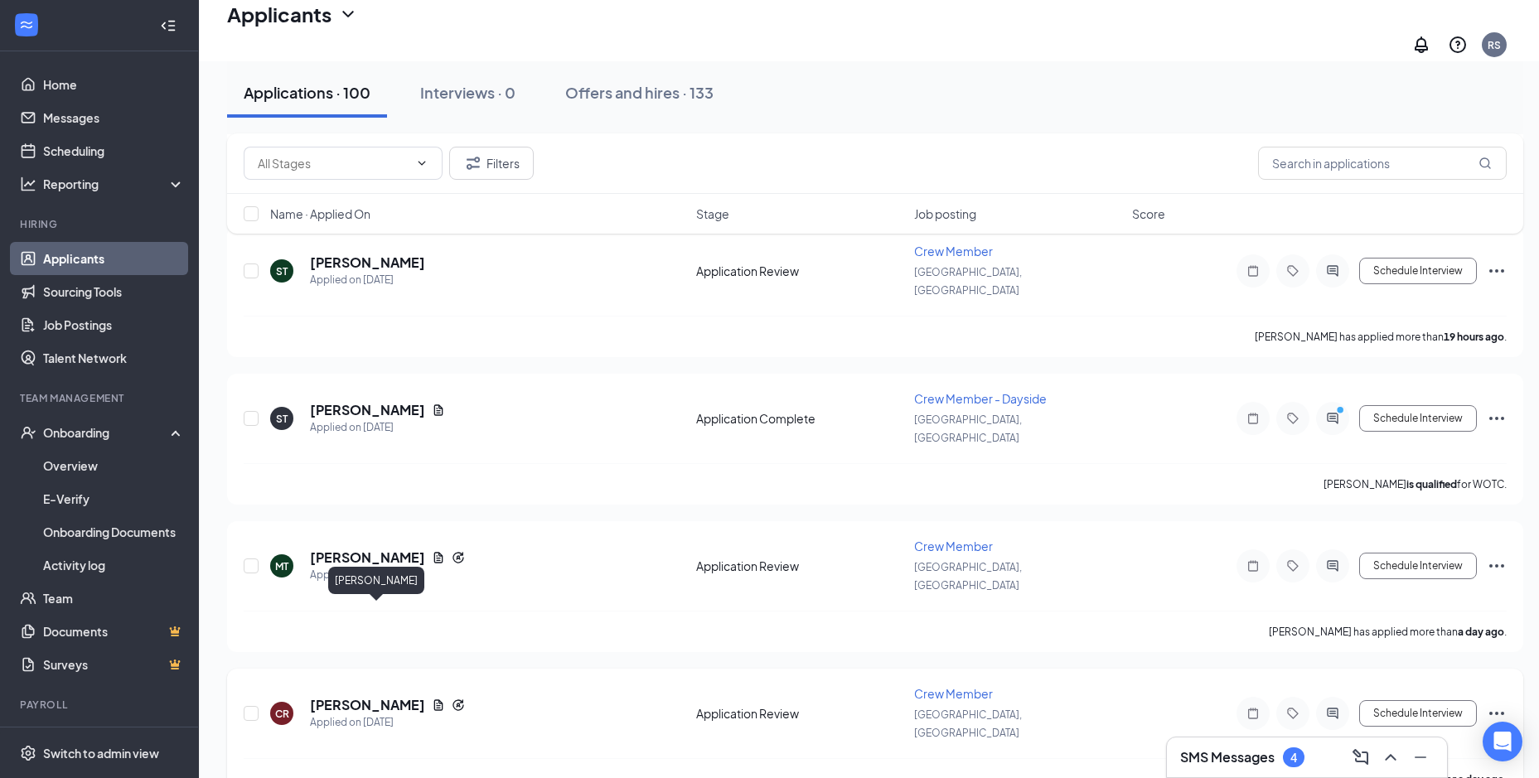
click at [423, 696] on h5 "[PERSON_NAME]" at bounding box center [367, 705] width 115 height 18
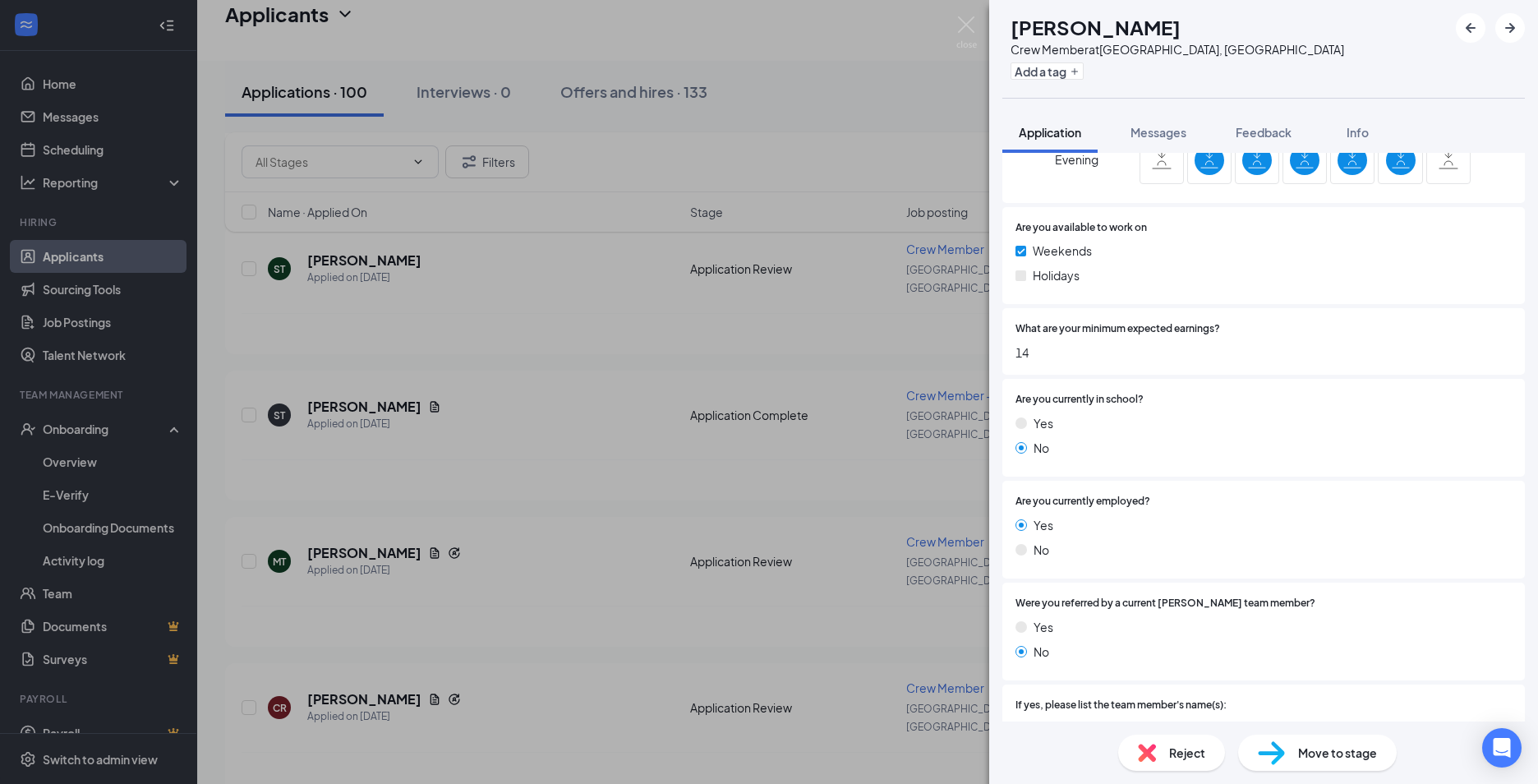
scroll to position [946, 0]
click at [636, 447] on div "CR [PERSON_NAME] Crew Member at [GEOGRAPHIC_DATA], [GEOGRAPHIC_DATA] Add a tag …" at bounding box center [769, 392] width 1538 height 784
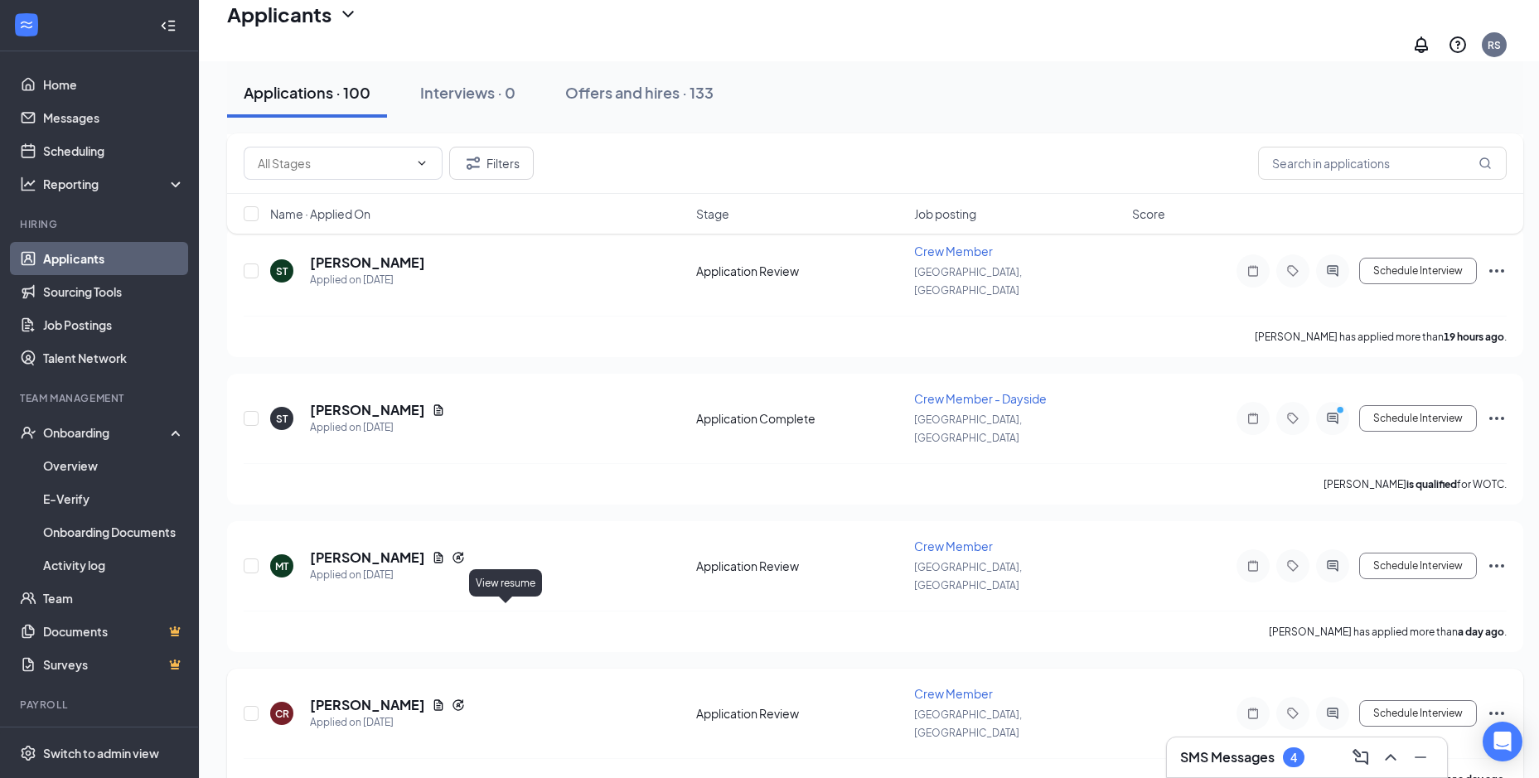
click at [443, 699] on icon "Document" at bounding box center [438, 704] width 9 height 11
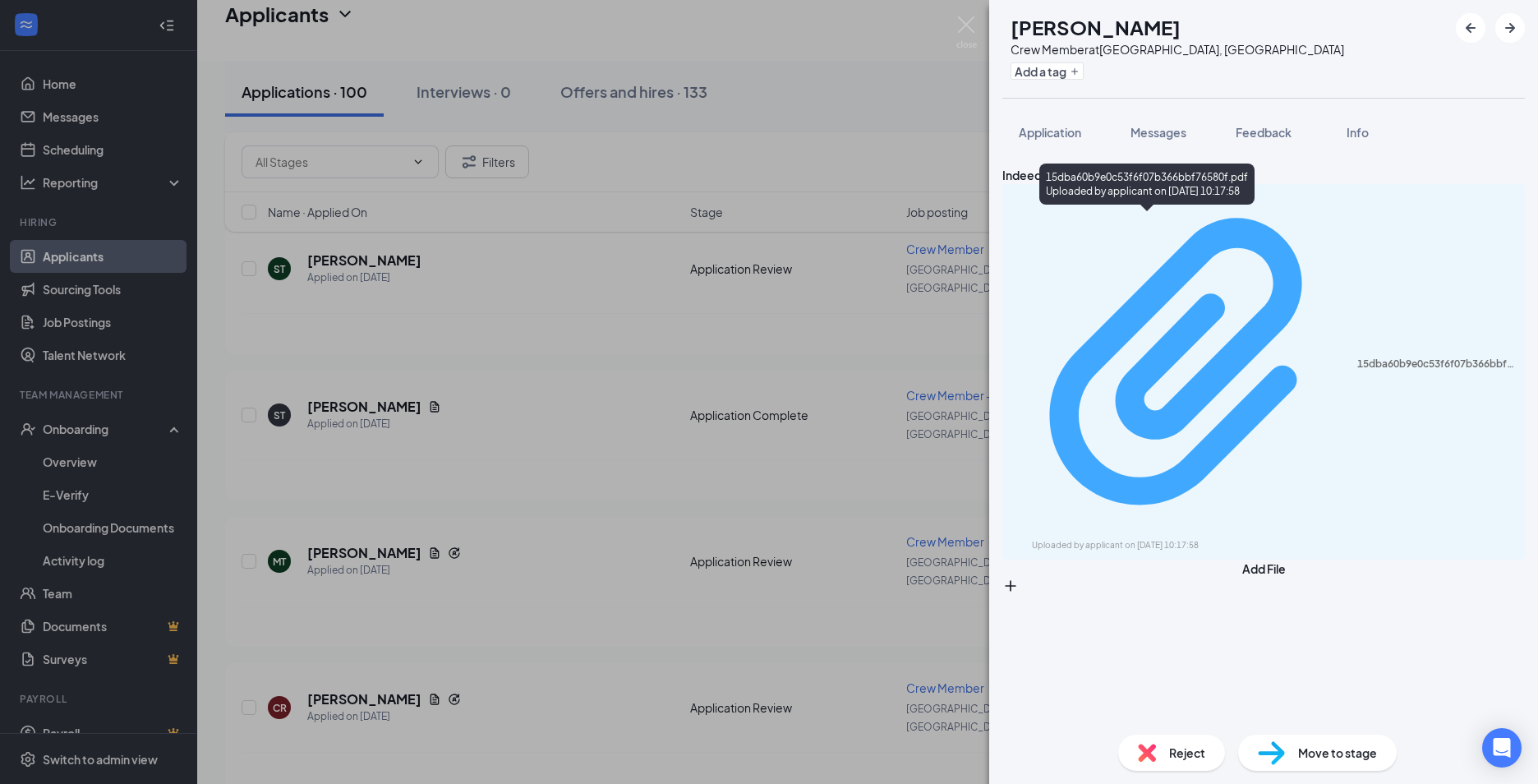
click at [1243, 539] on div "Uploaded by applicant on [DATE] 10:17:58" at bounding box center [1155, 545] width 247 height 13
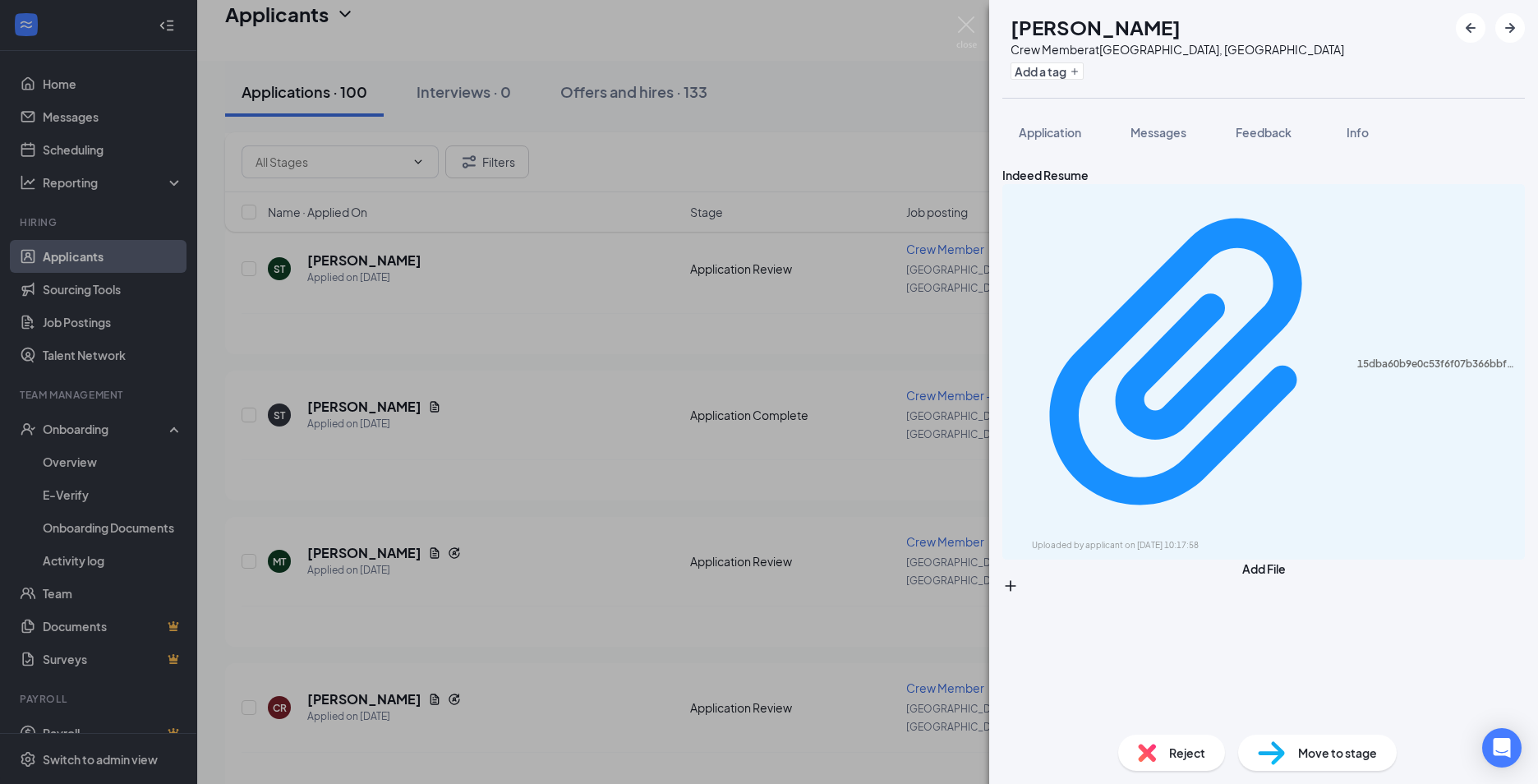
click at [613, 332] on div "CR [PERSON_NAME] Crew Member at [GEOGRAPHIC_DATA], [GEOGRAPHIC_DATA] Add a tag …" at bounding box center [769, 392] width 1538 height 784
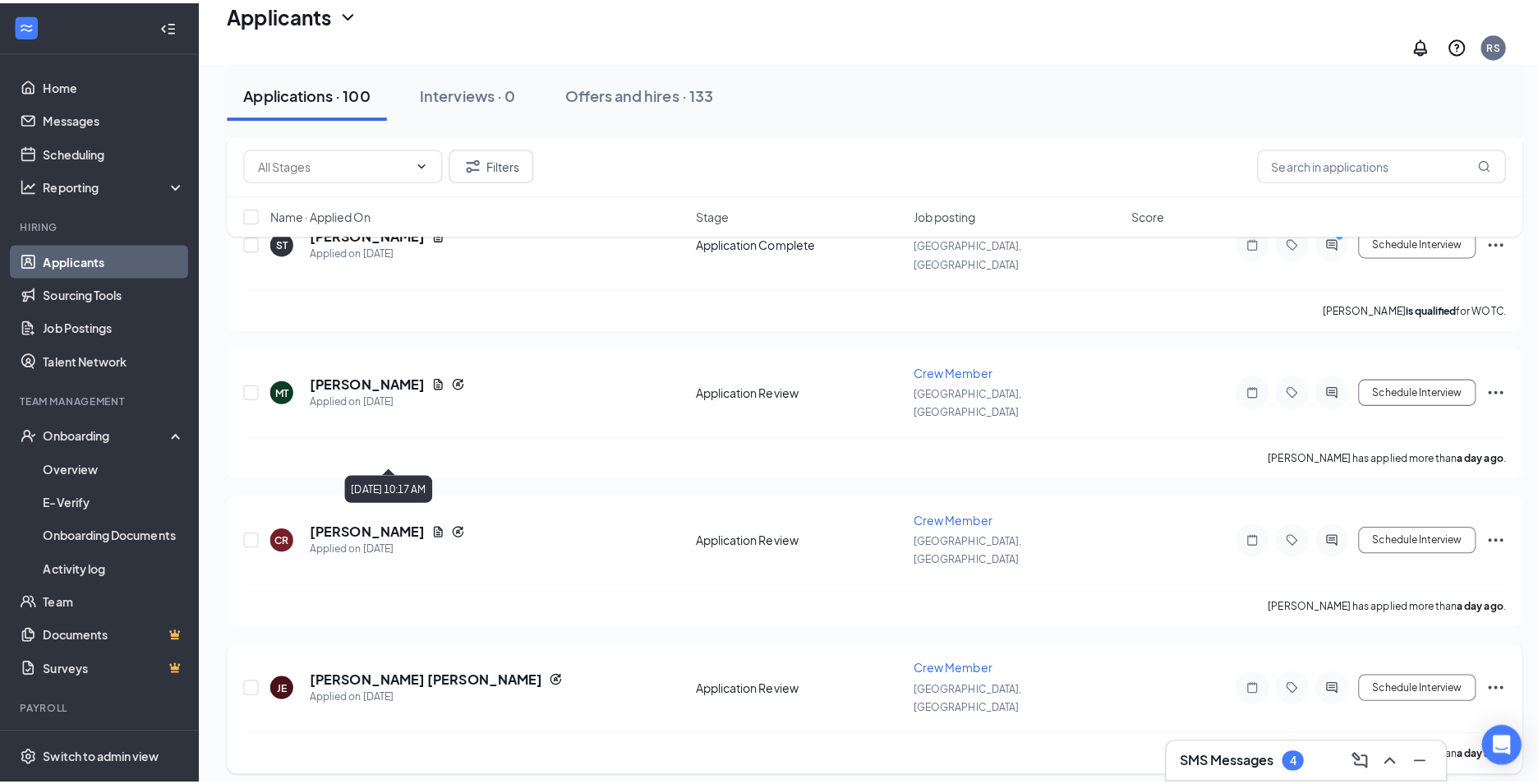
scroll to position [575, 0]
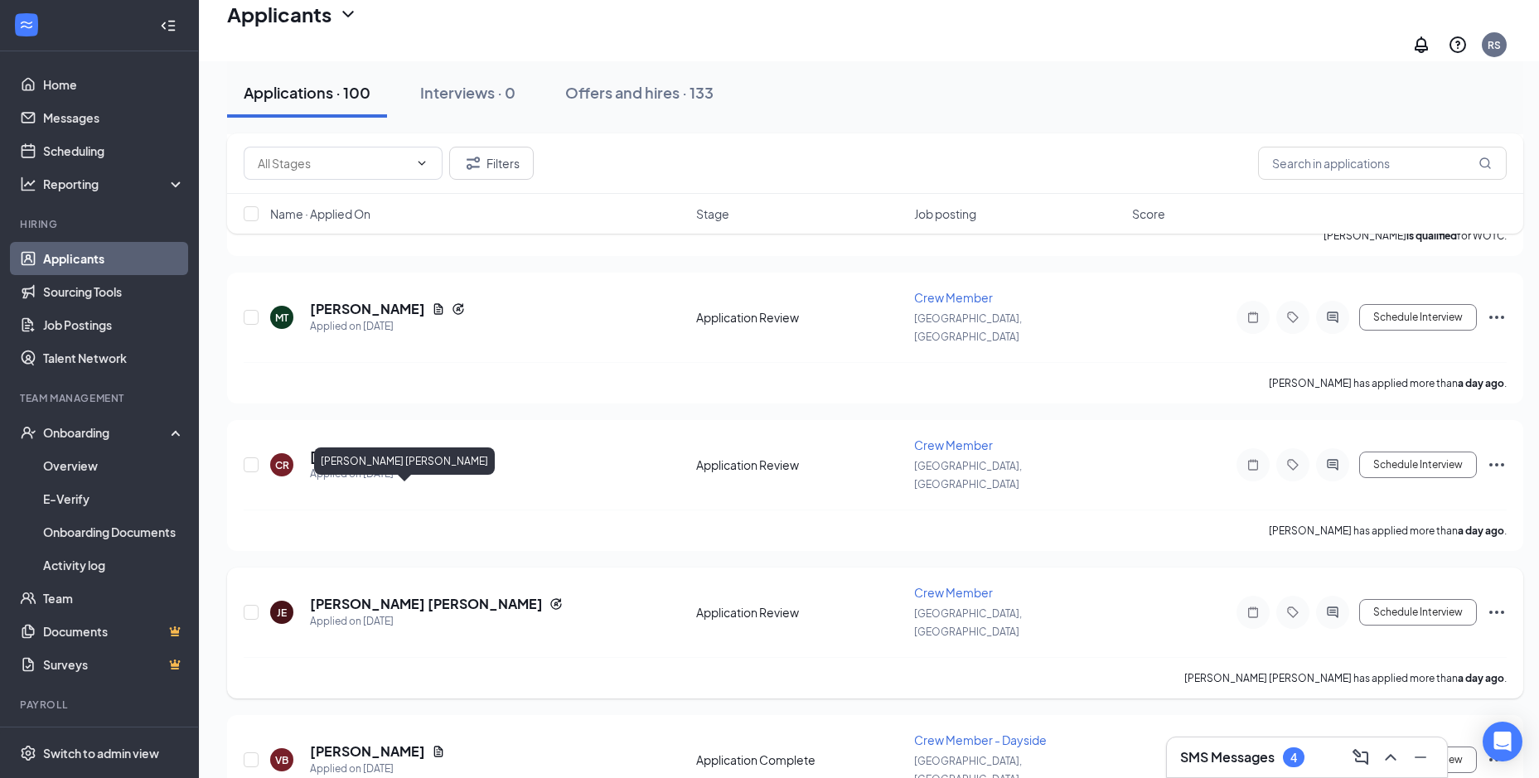
click at [370, 595] on h5 "[PERSON_NAME] [PERSON_NAME]" at bounding box center [426, 604] width 233 height 18
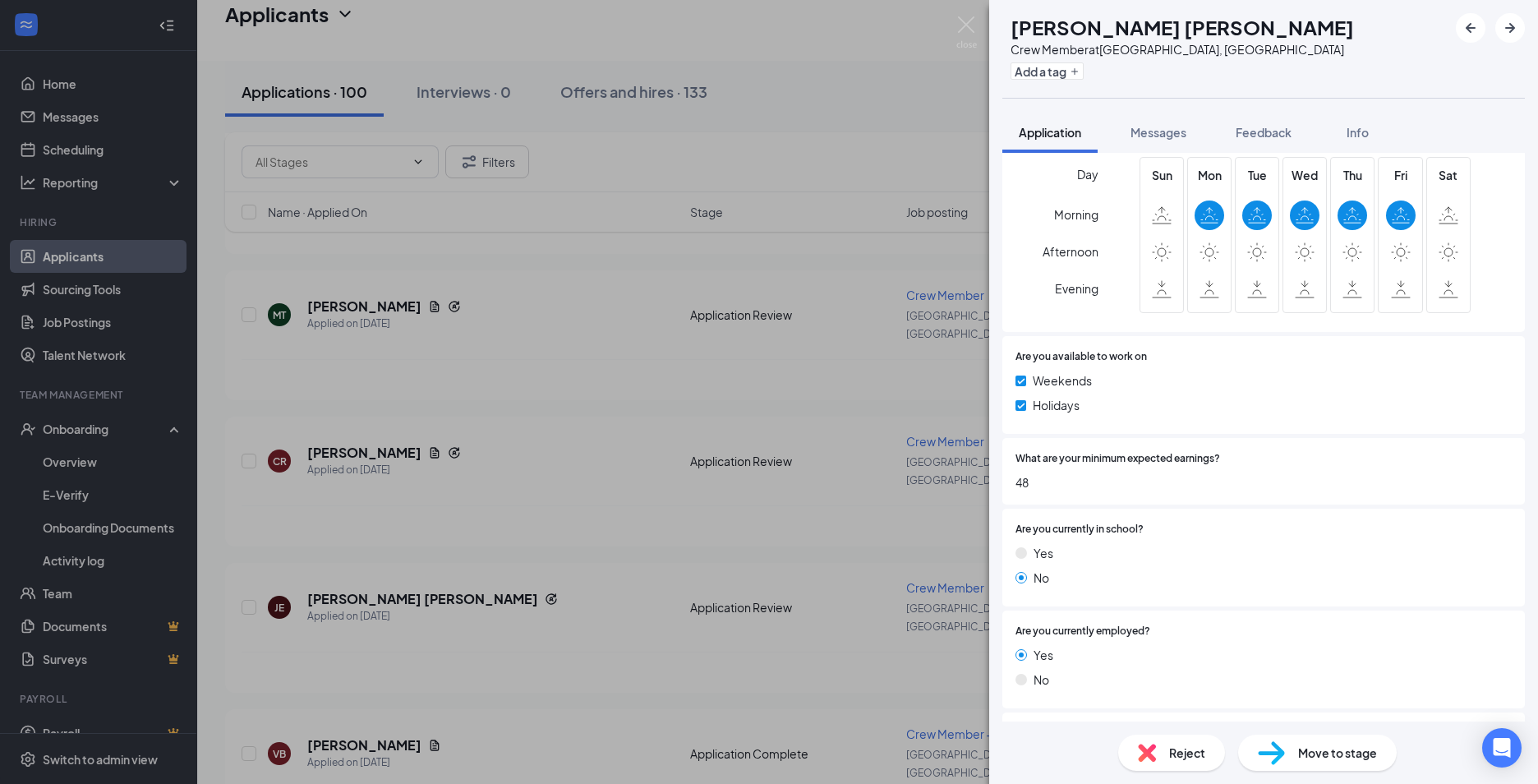
scroll to position [904, 0]
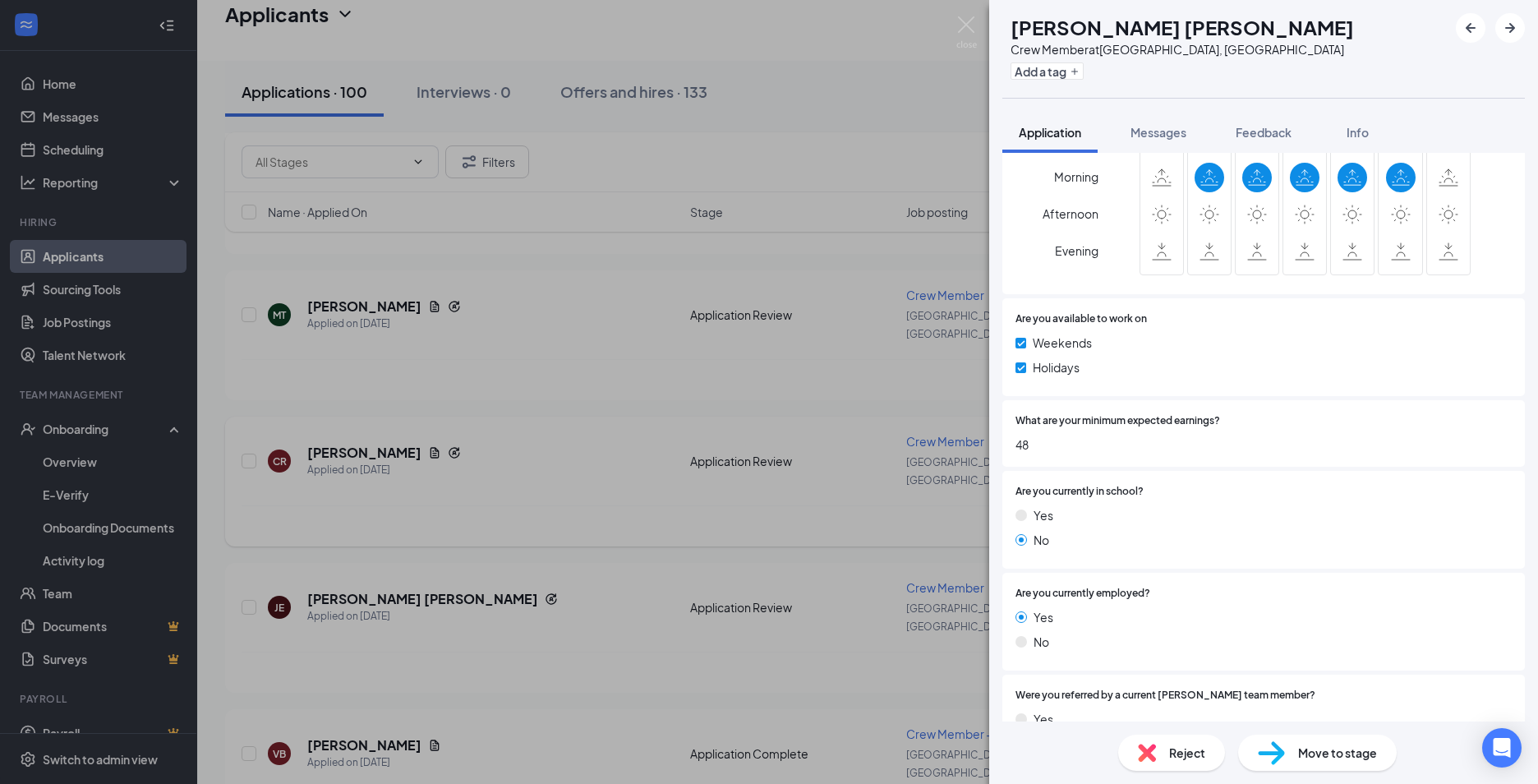
click at [549, 485] on div "JE [PERSON_NAME] [PERSON_NAME] Crew Member at [GEOGRAPHIC_DATA], [GEOGRAPHIC_DA…" at bounding box center [769, 392] width 1538 height 784
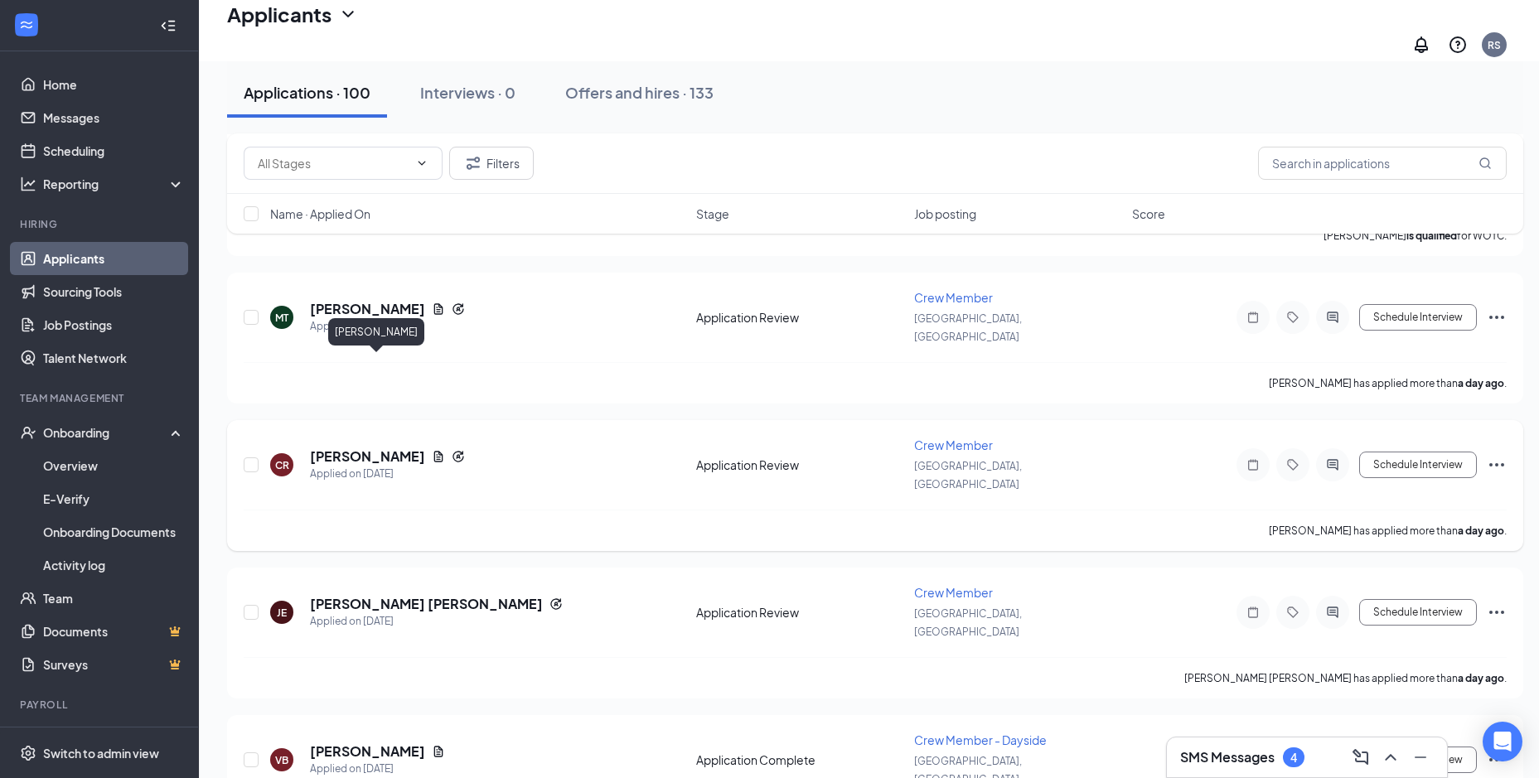
click at [425, 447] on h5 "[PERSON_NAME]" at bounding box center [367, 456] width 115 height 18
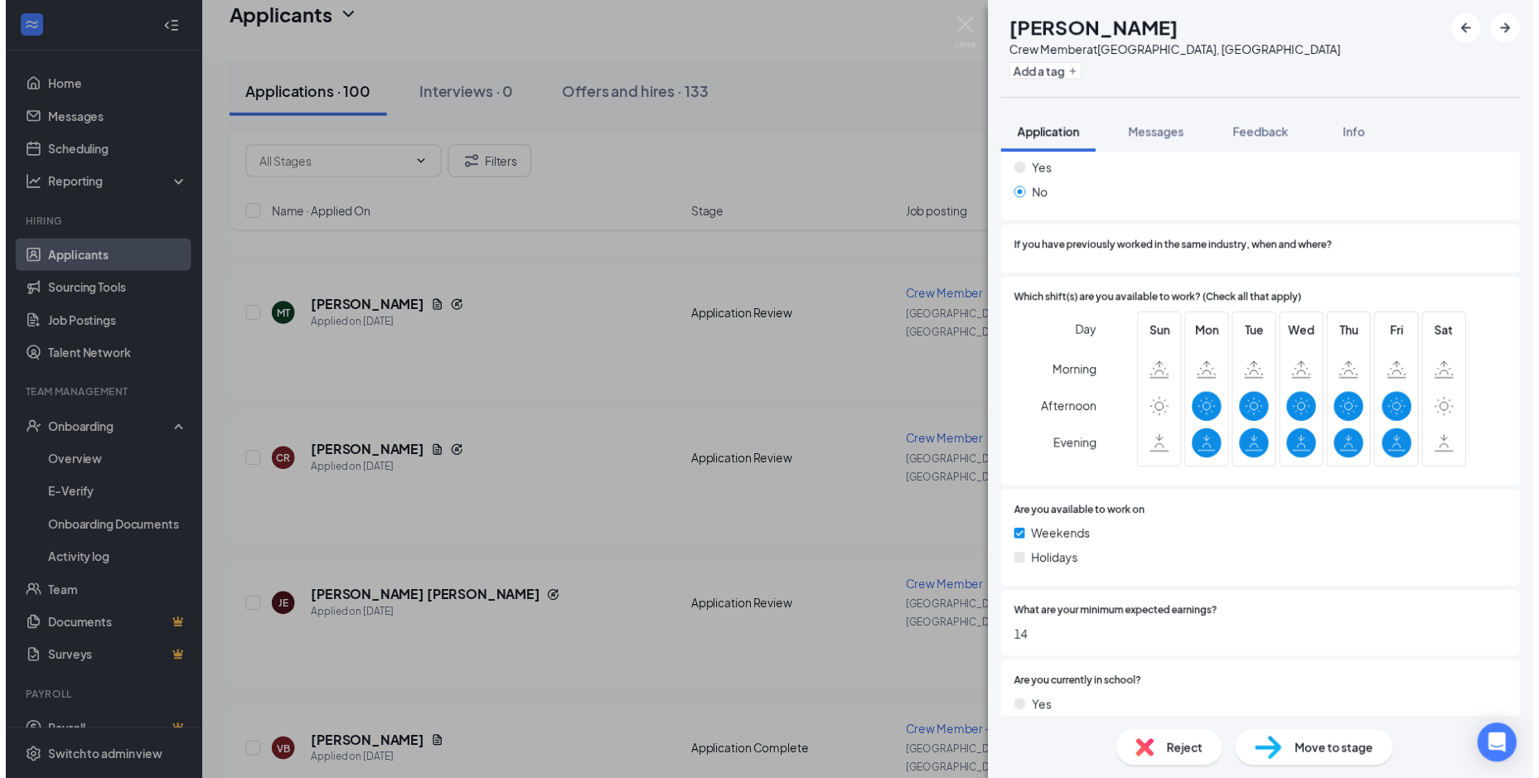
scroll to position [912, 0]
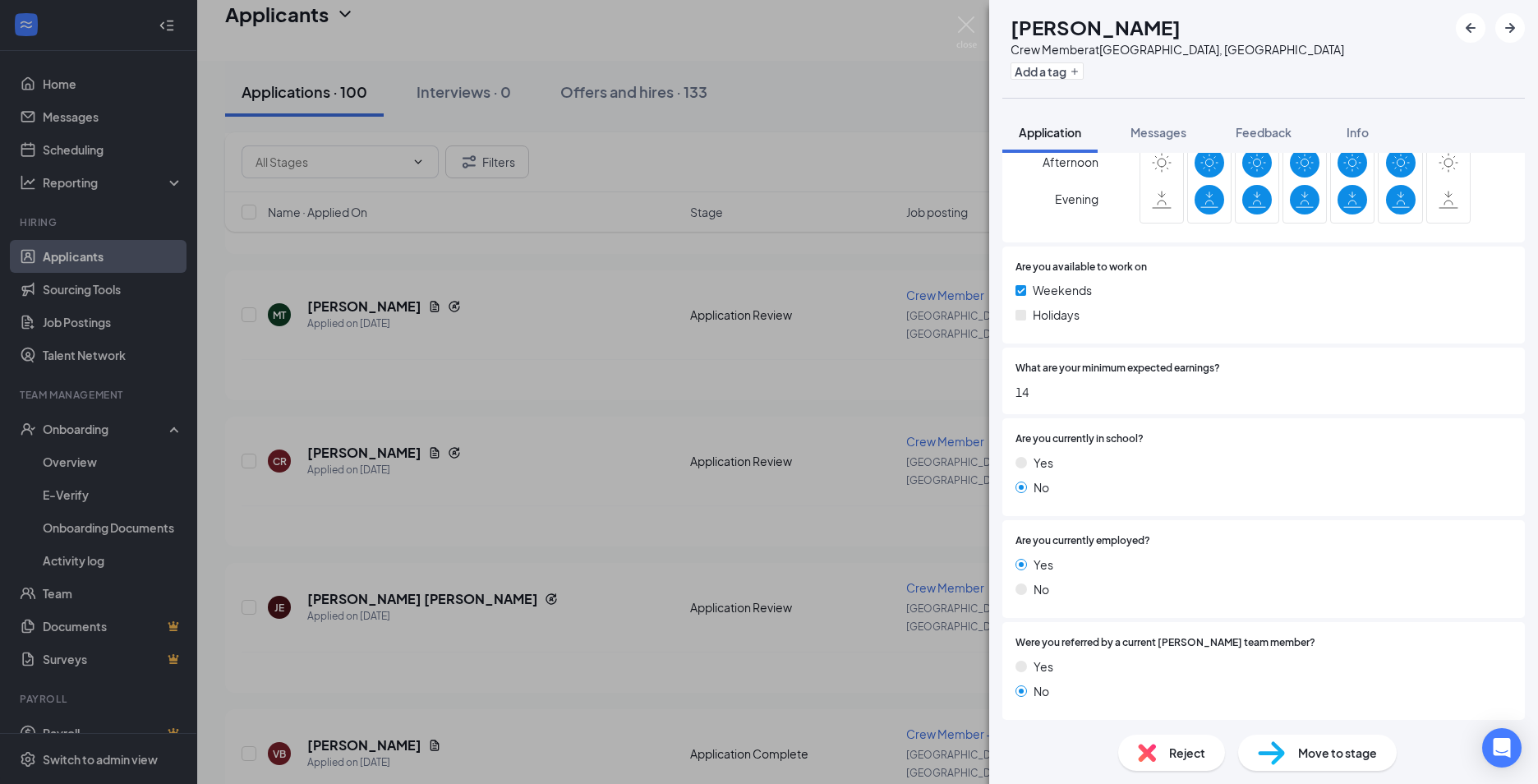
click at [982, 502] on div "CR [PERSON_NAME] Crew Member at [GEOGRAPHIC_DATA], [GEOGRAPHIC_DATA] Add a tag …" at bounding box center [769, 392] width 1538 height 784
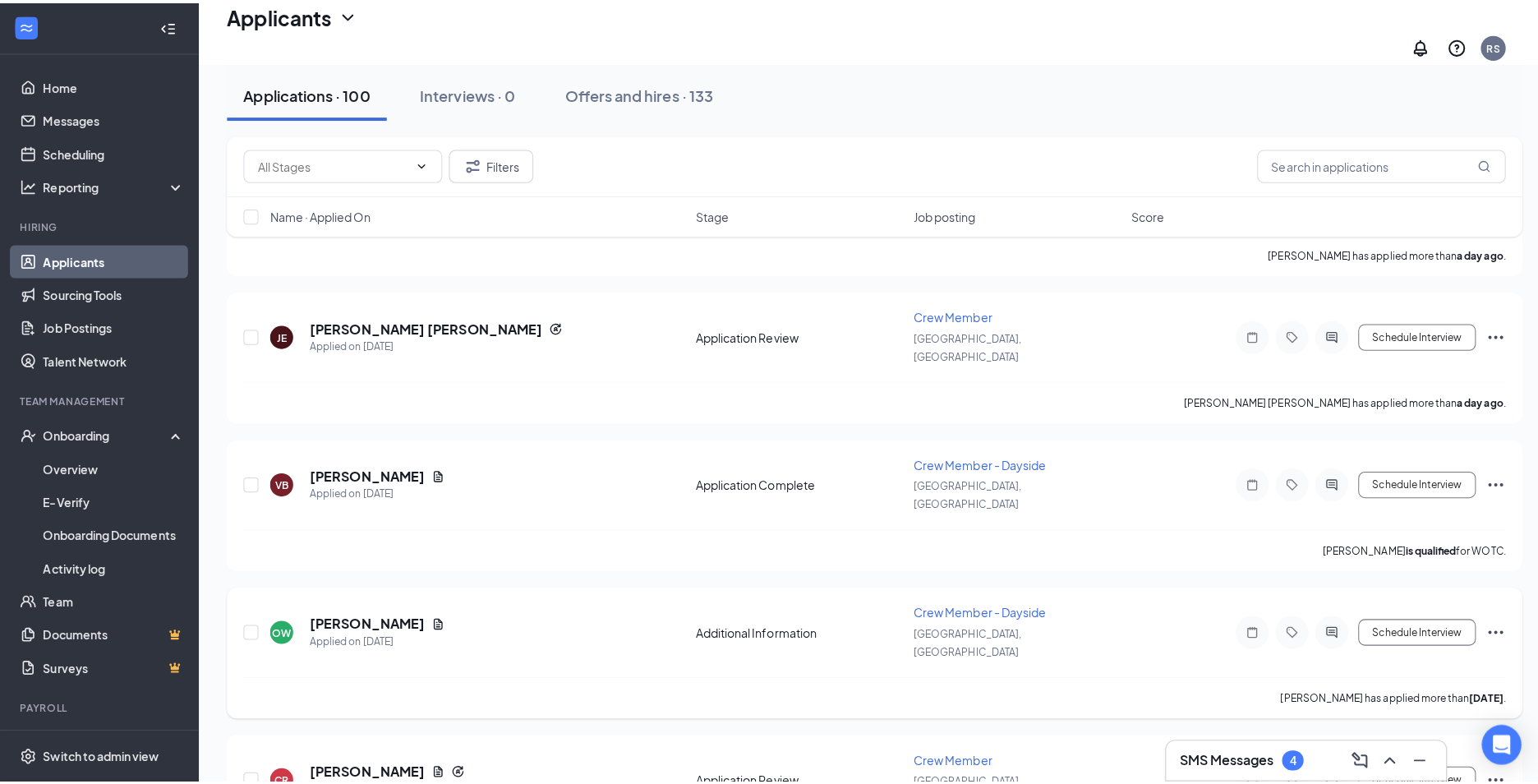
scroll to position [822, 0]
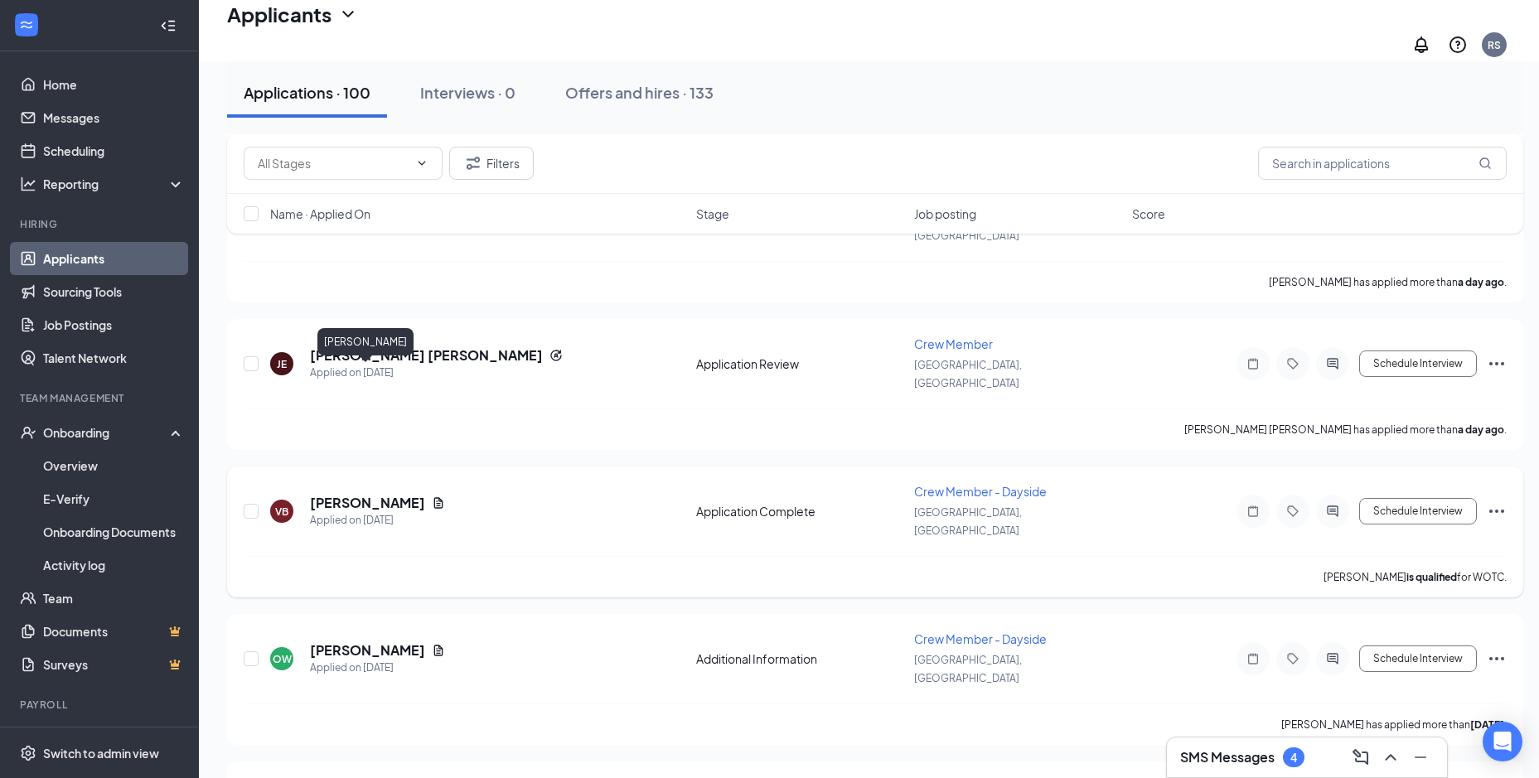
click at [374, 494] on h5 "[PERSON_NAME]" at bounding box center [367, 503] width 115 height 18
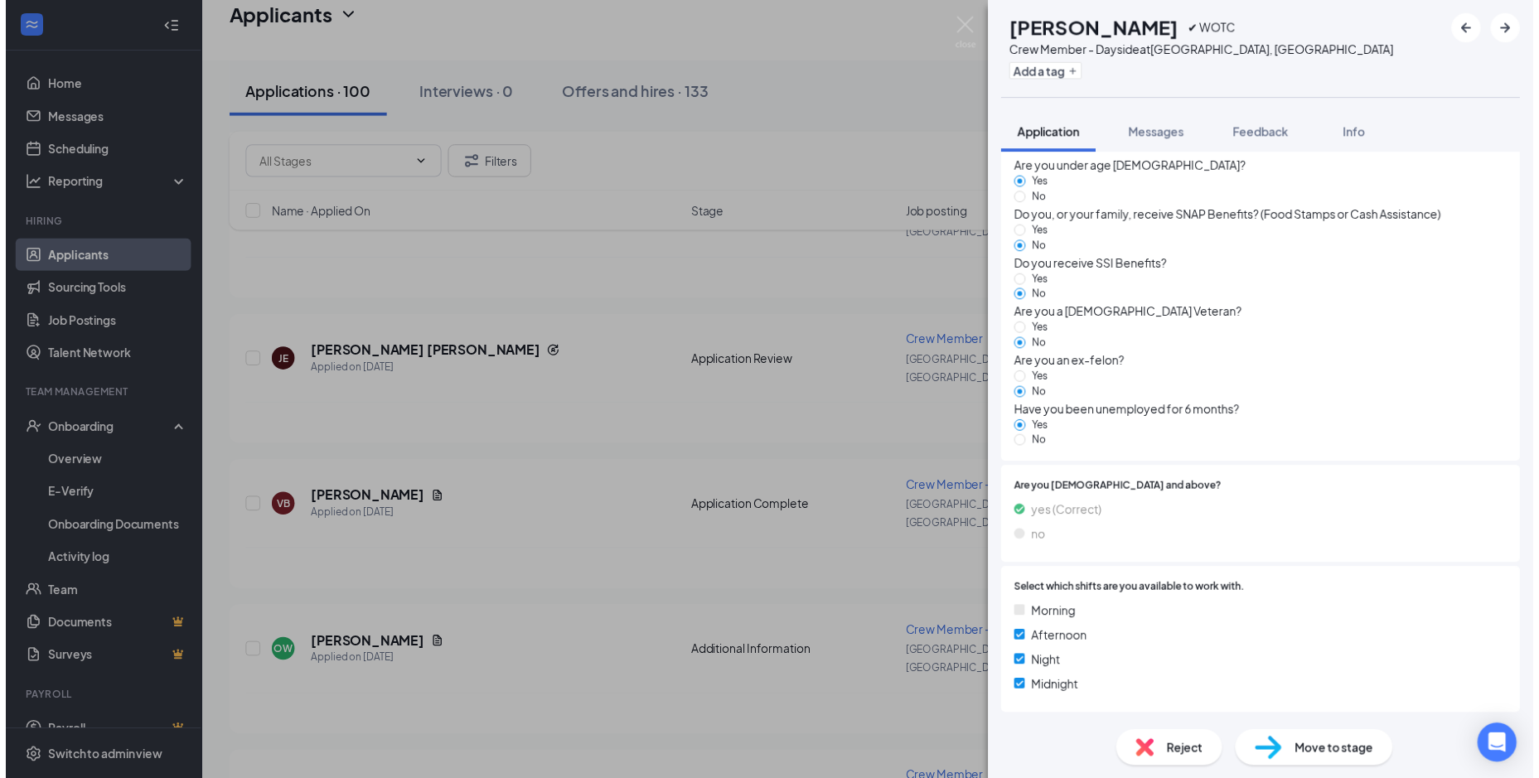
scroll to position [1318, 0]
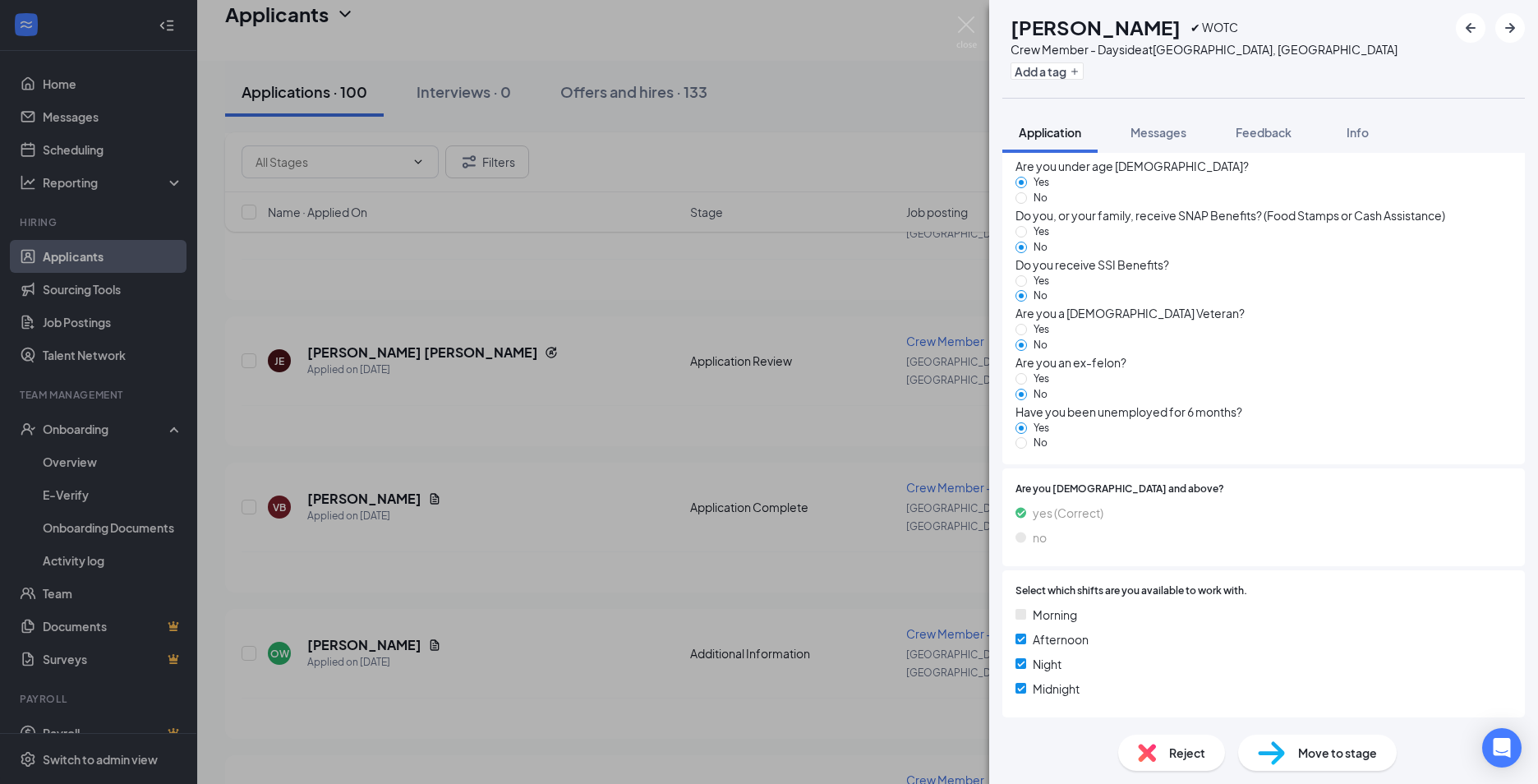
click at [536, 368] on div "VB [PERSON_NAME] ✔ WOTC Crew Member - Dayside at [GEOGRAPHIC_DATA], [GEOGRAPHIC…" at bounding box center [769, 392] width 1538 height 784
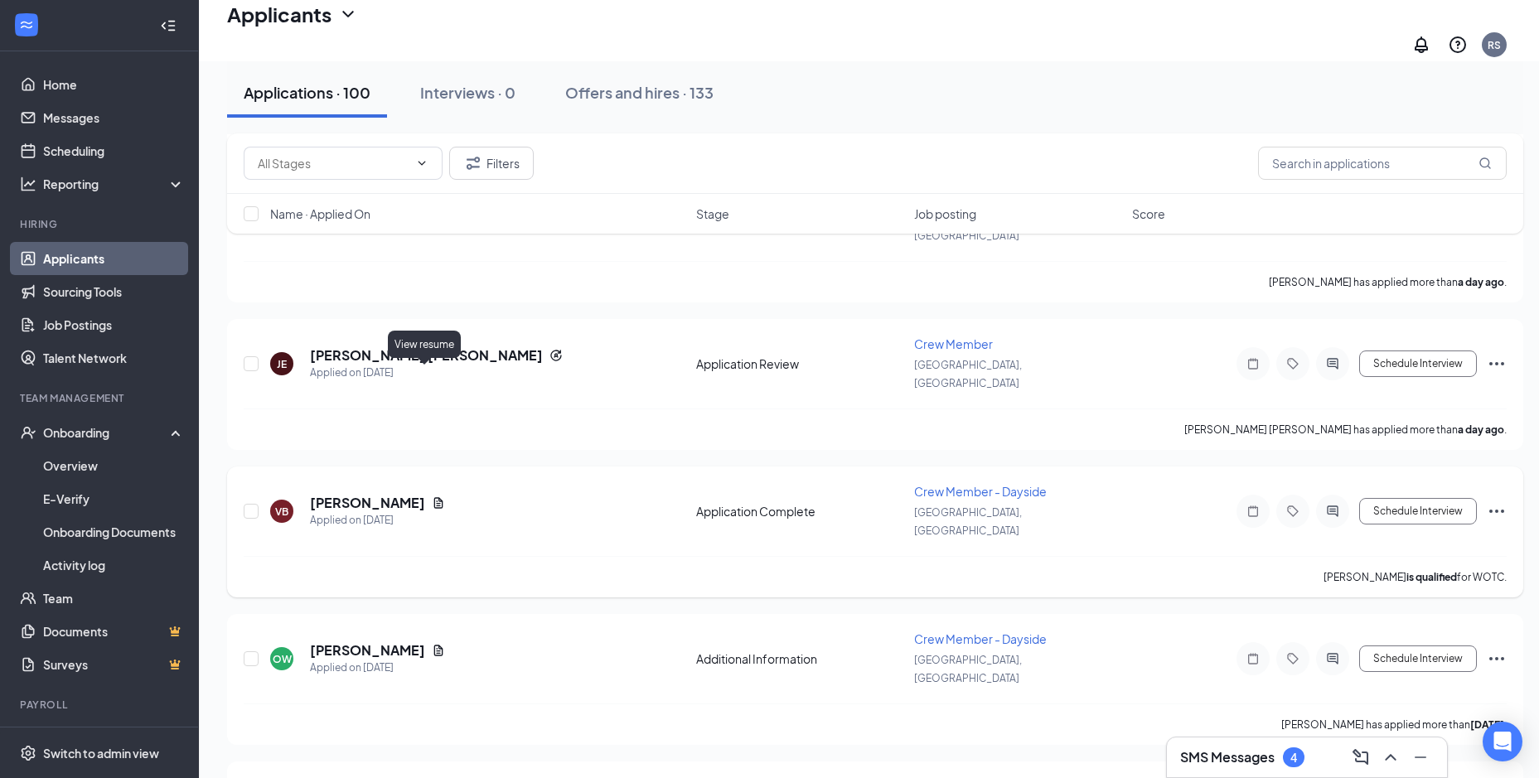
click at [434, 497] on icon "Document" at bounding box center [438, 502] width 9 height 11
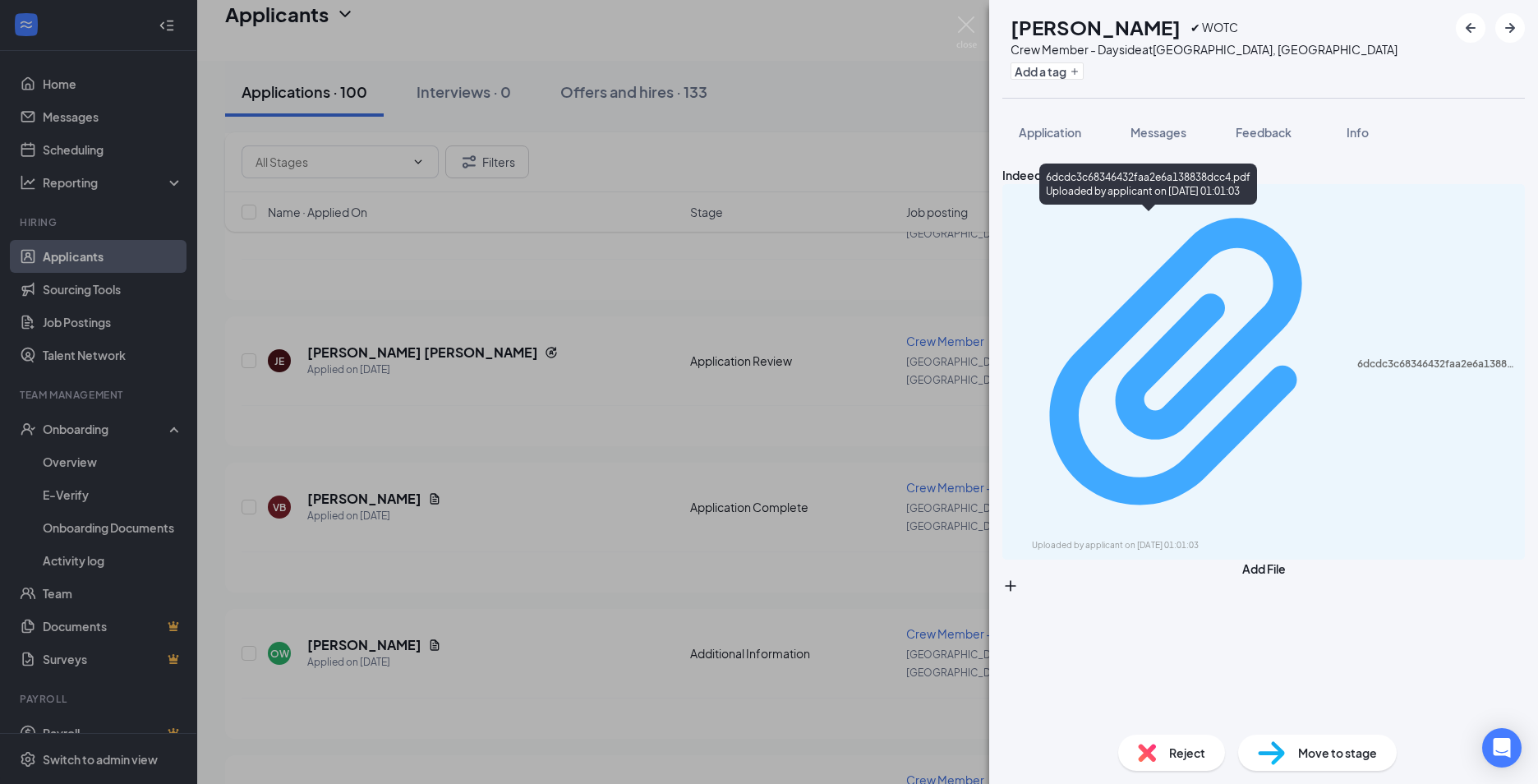
click at [1056, 539] on div "Uploaded by applicant on [DATE] 01:01:03" at bounding box center [1155, 545] width 247 height 13
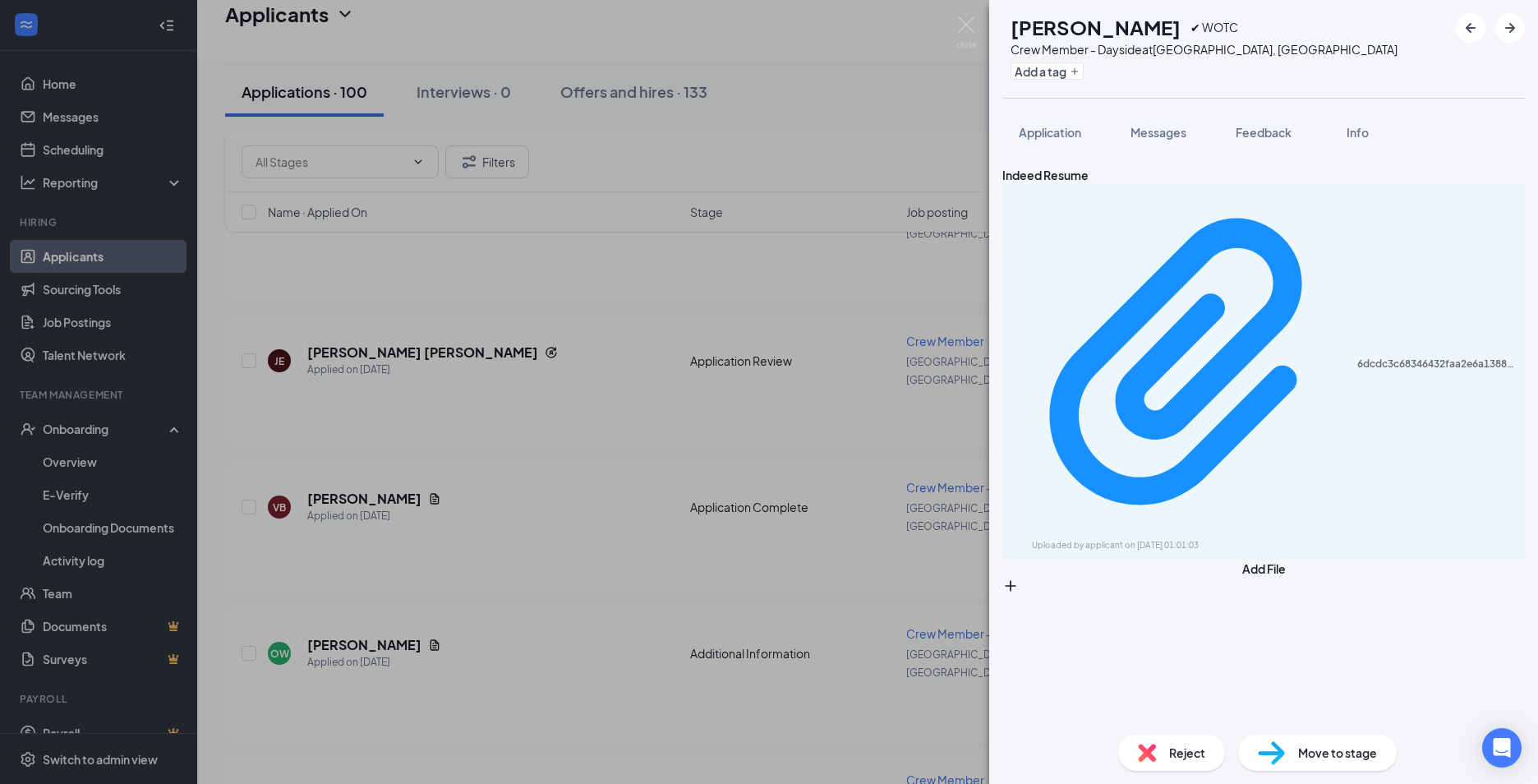
click at [583, 312] on div "VB [PERSON_NAME] ✔ WOTC Crew Member - Dayside at [GEOGRAPHIC_DATA], [GEOGRAPHIC…" at bounding box center [769, 392] width 1538 height 784
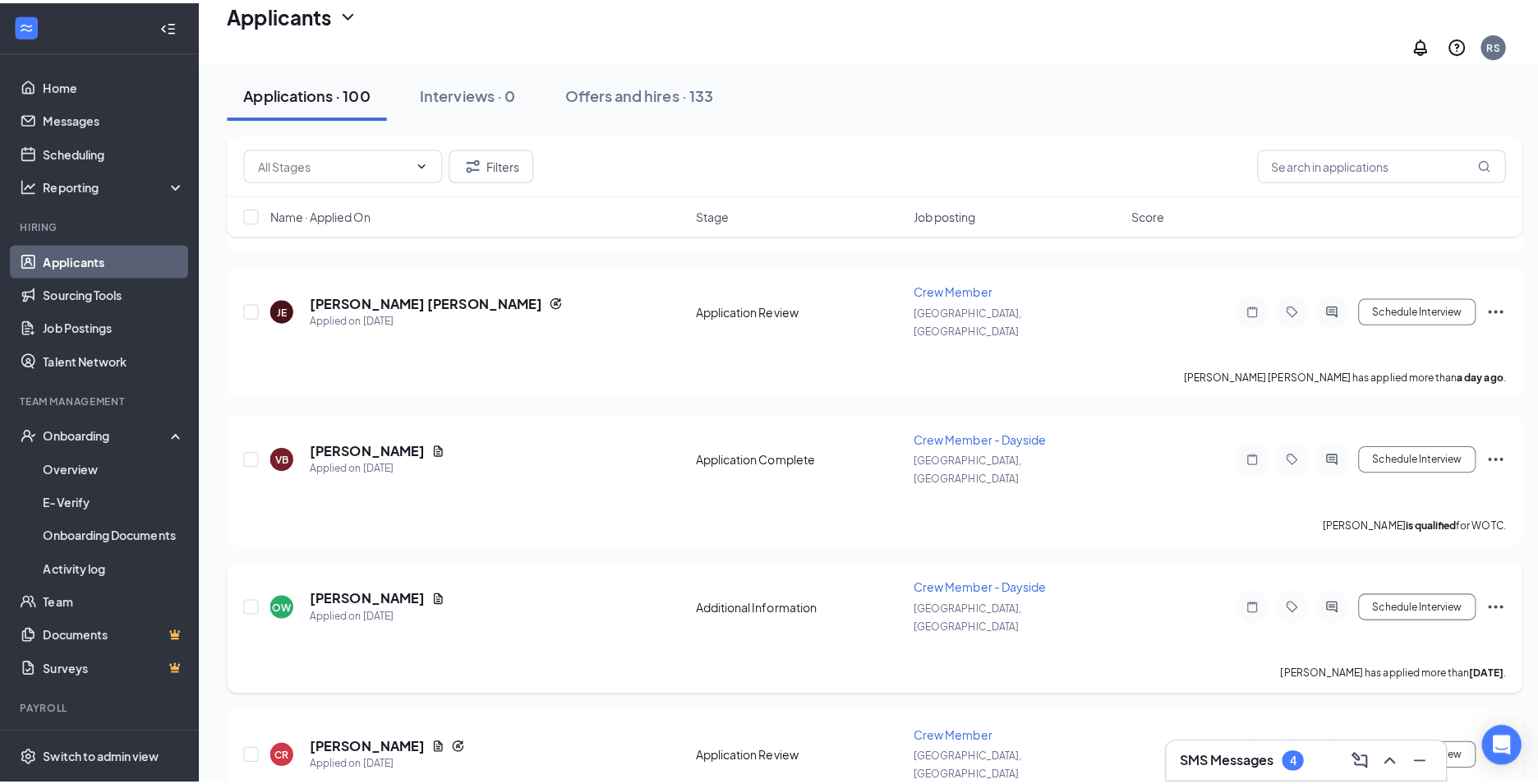
scroll to position [904, 0]
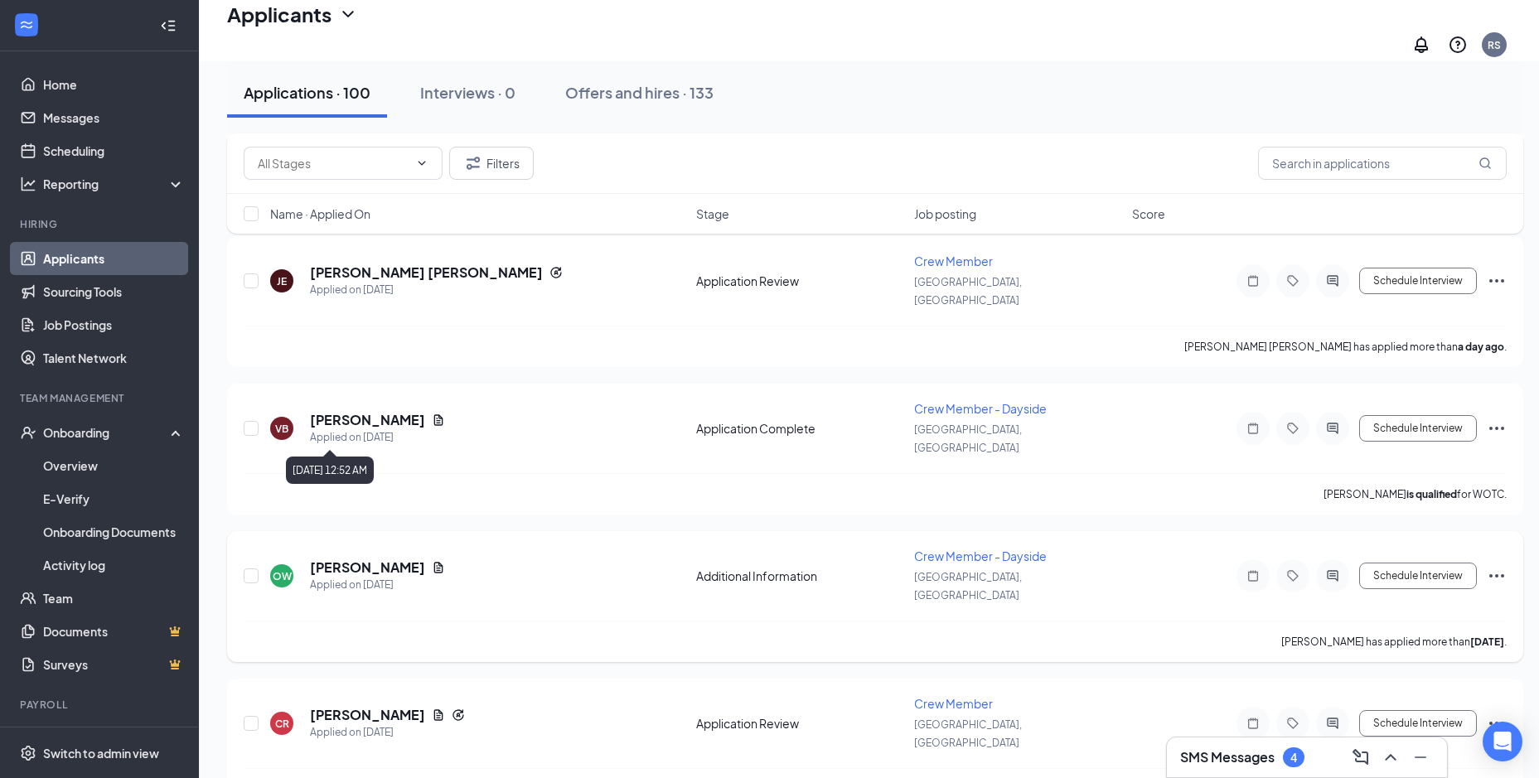
click at [350, 577] on div "Applied on [DATE]" at bounding box center [377, 585] width 135 height 17
click at [356, 559] on h5 "[PERSON_NAME]" at bounding box center [367, 568] width 115 height 18
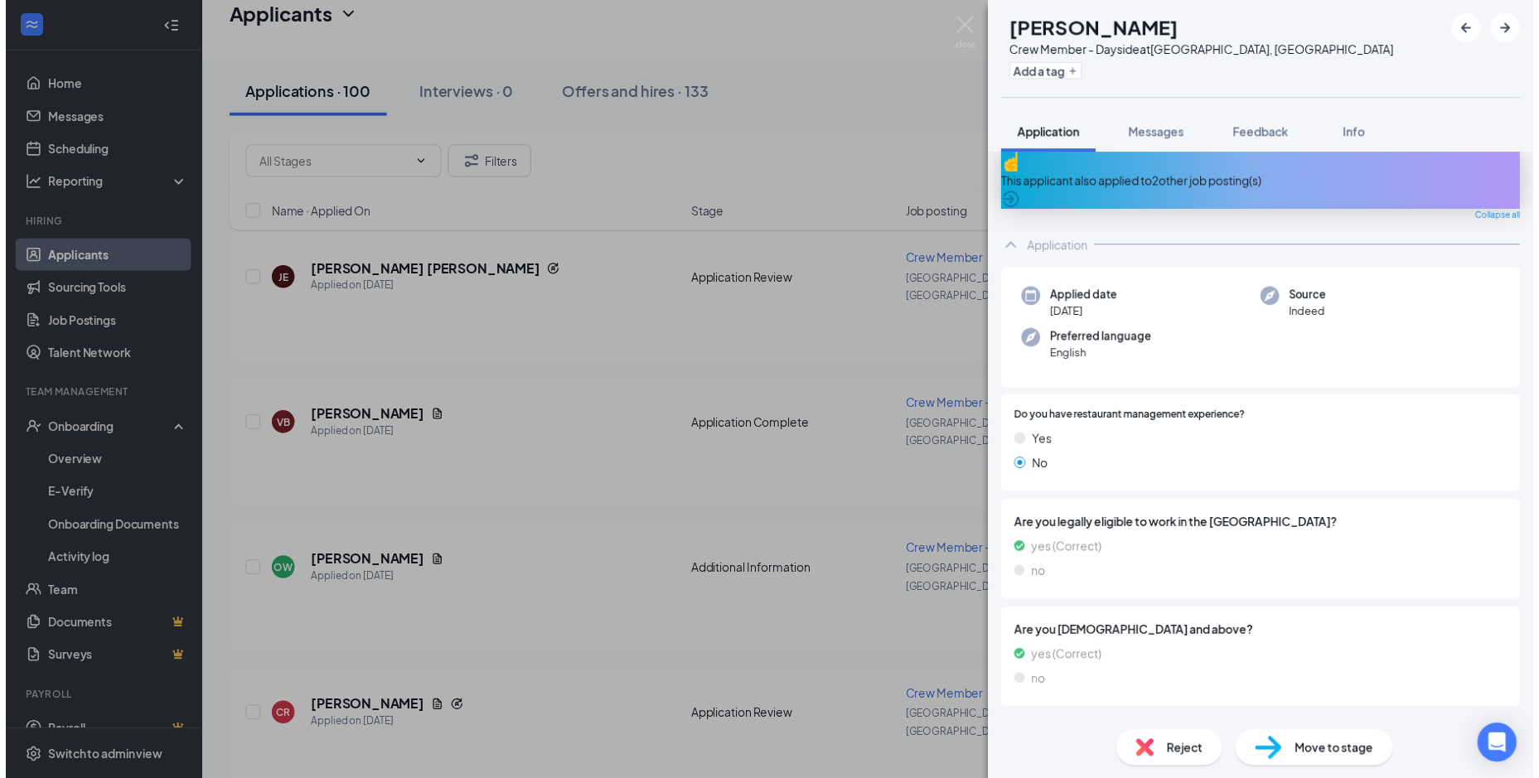
scroll to position [29, 0]
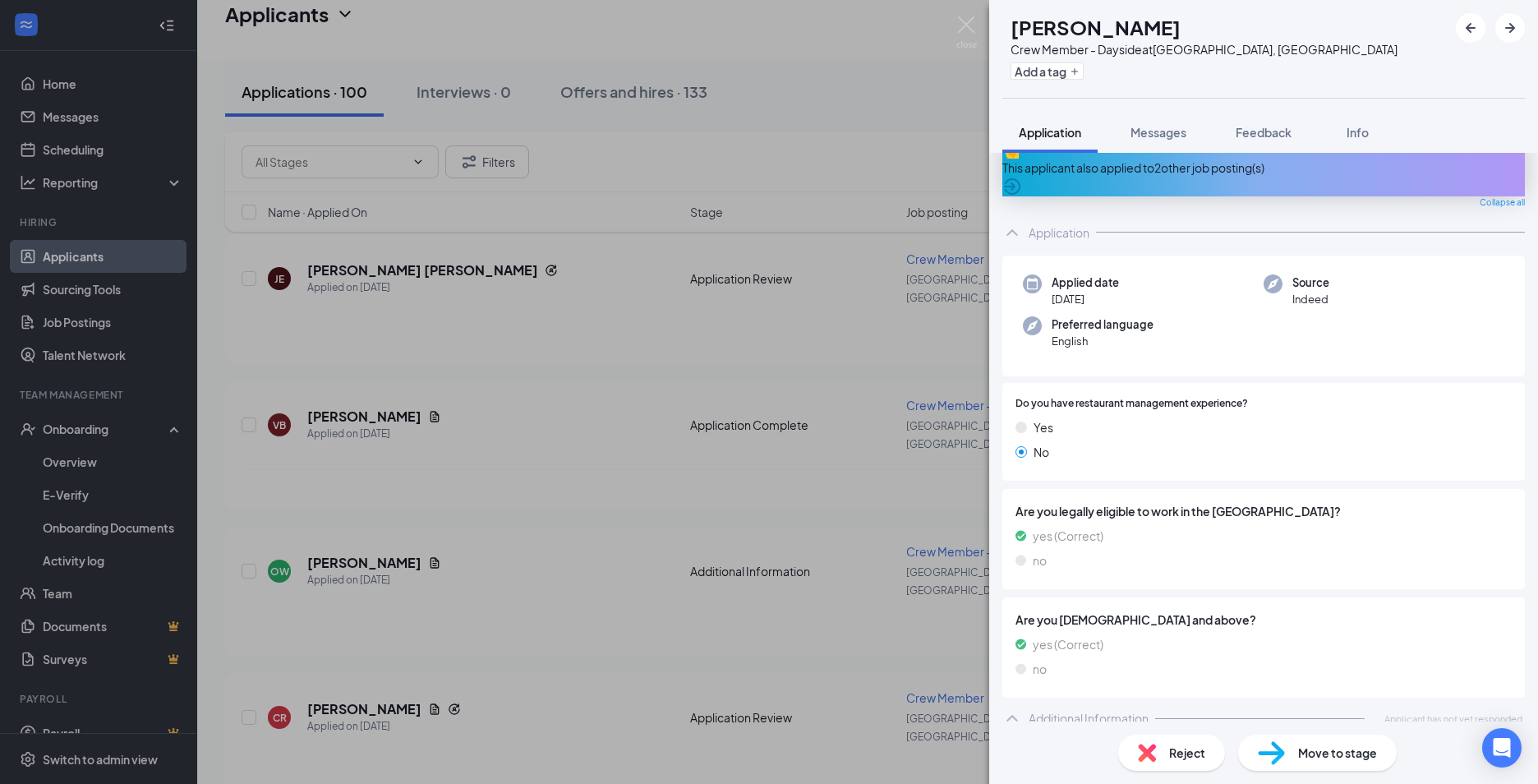
click at [400, 510] on div "OW [PERSON_NAME] Crew Member - Dayside at [GEOGRAPHIC_DATA], [GEOGRAPHIC_DATA] …" at bounding box center [769, 392] width 1538 height 784
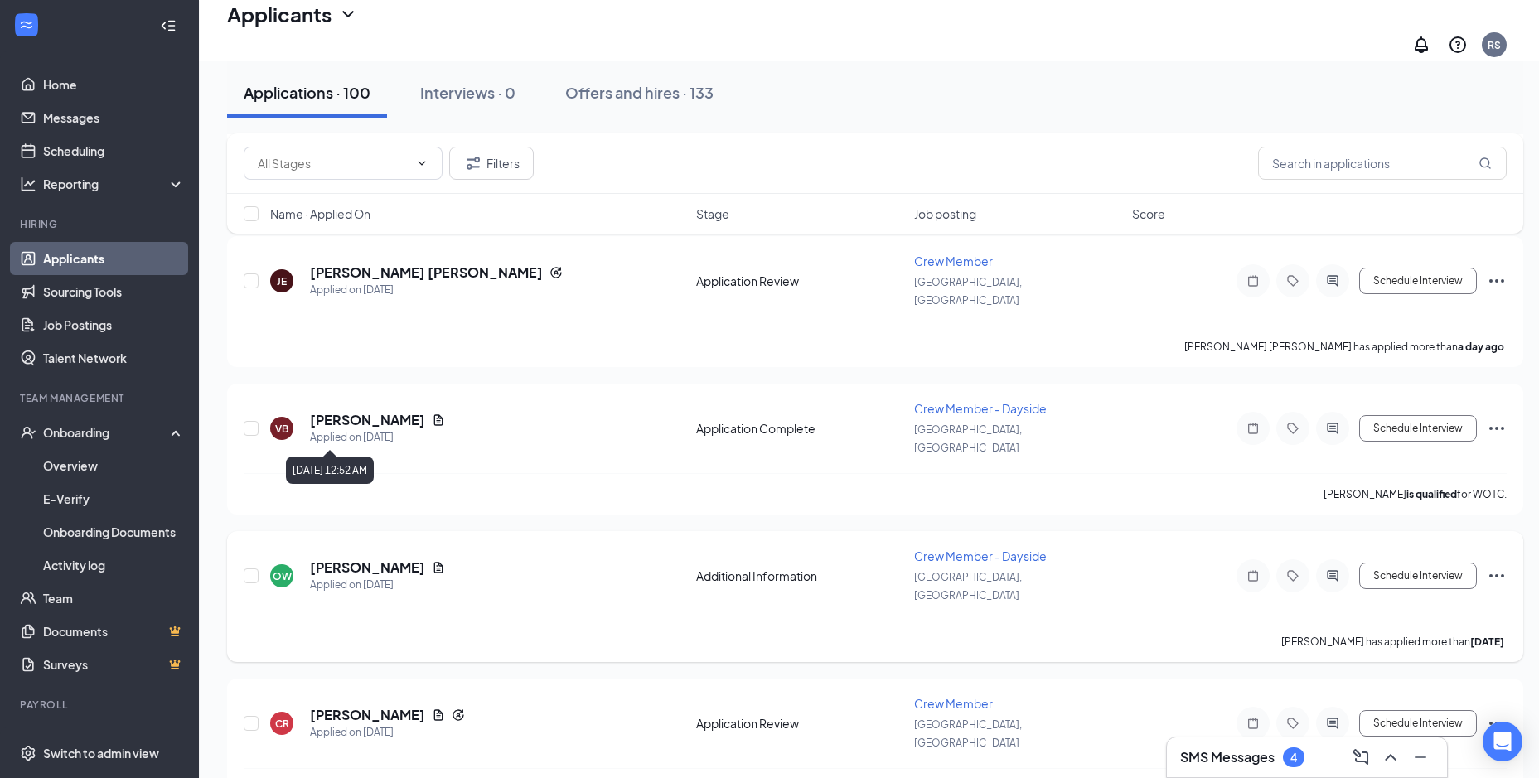
click at [434, 562] on icon "Document" at bounding box center [438, 567] width 9 height 11
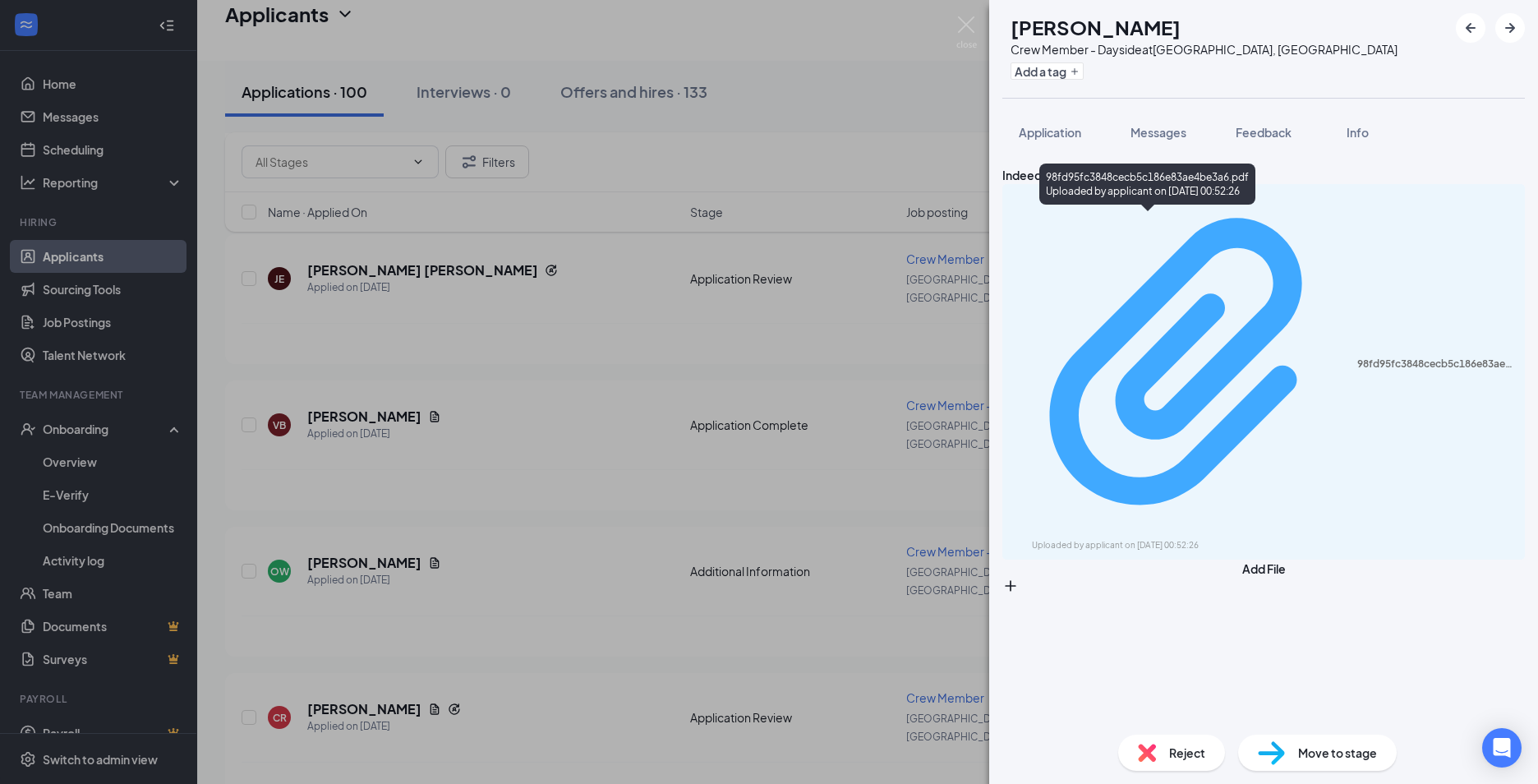
click at [1200, 539] on div "Uploaded by applicant on [DATE] 00:52:26" at bounding box center [1155, 545] width 247 height 13
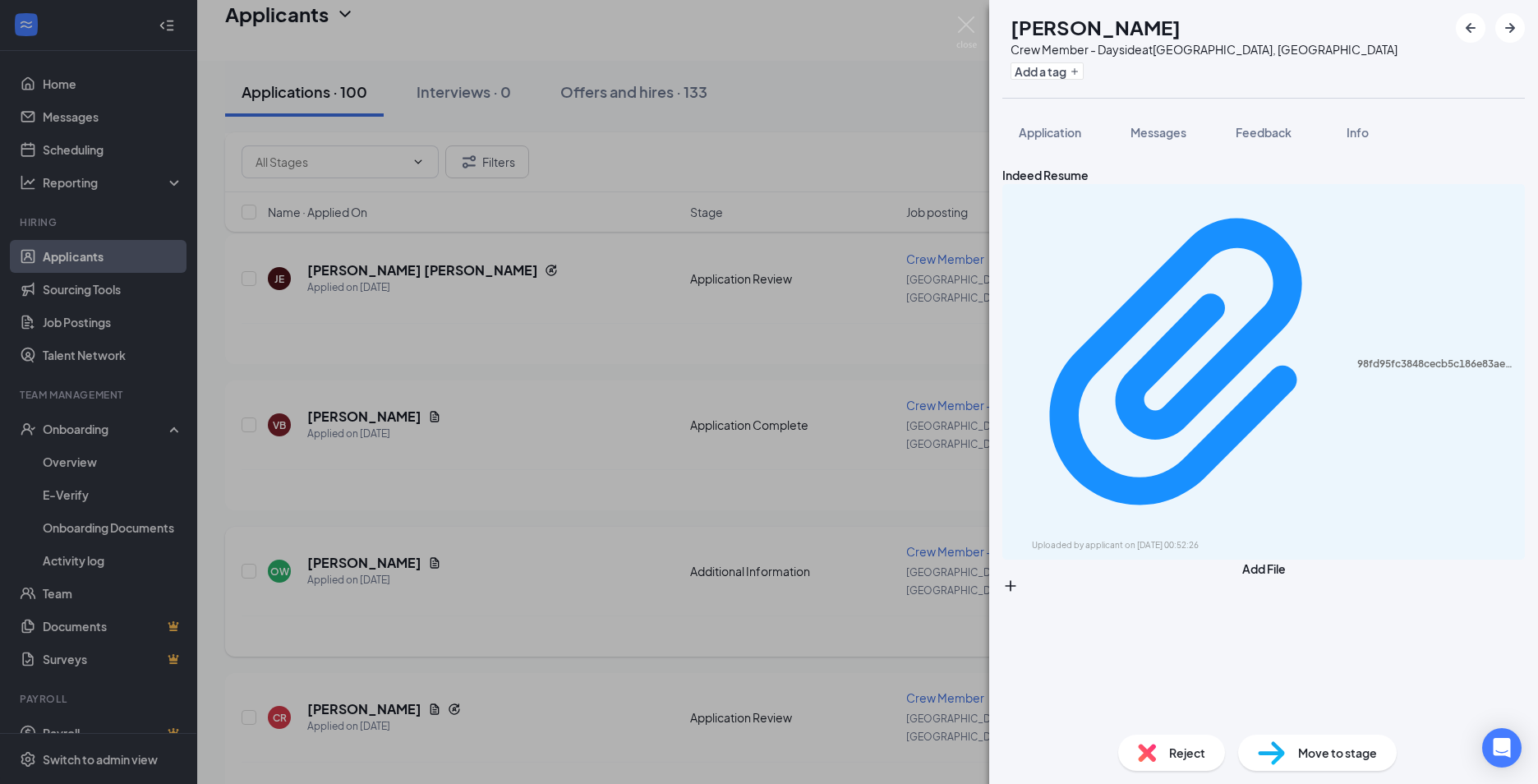
click at [485, 370] on div "OW [PERSON_NAME] Crew Member - Dayside at [GEOGRAPHIC_DATA], [GEOGRAPHIC_DATA] …" at bounding box center [769, 392] width 1538 height 784
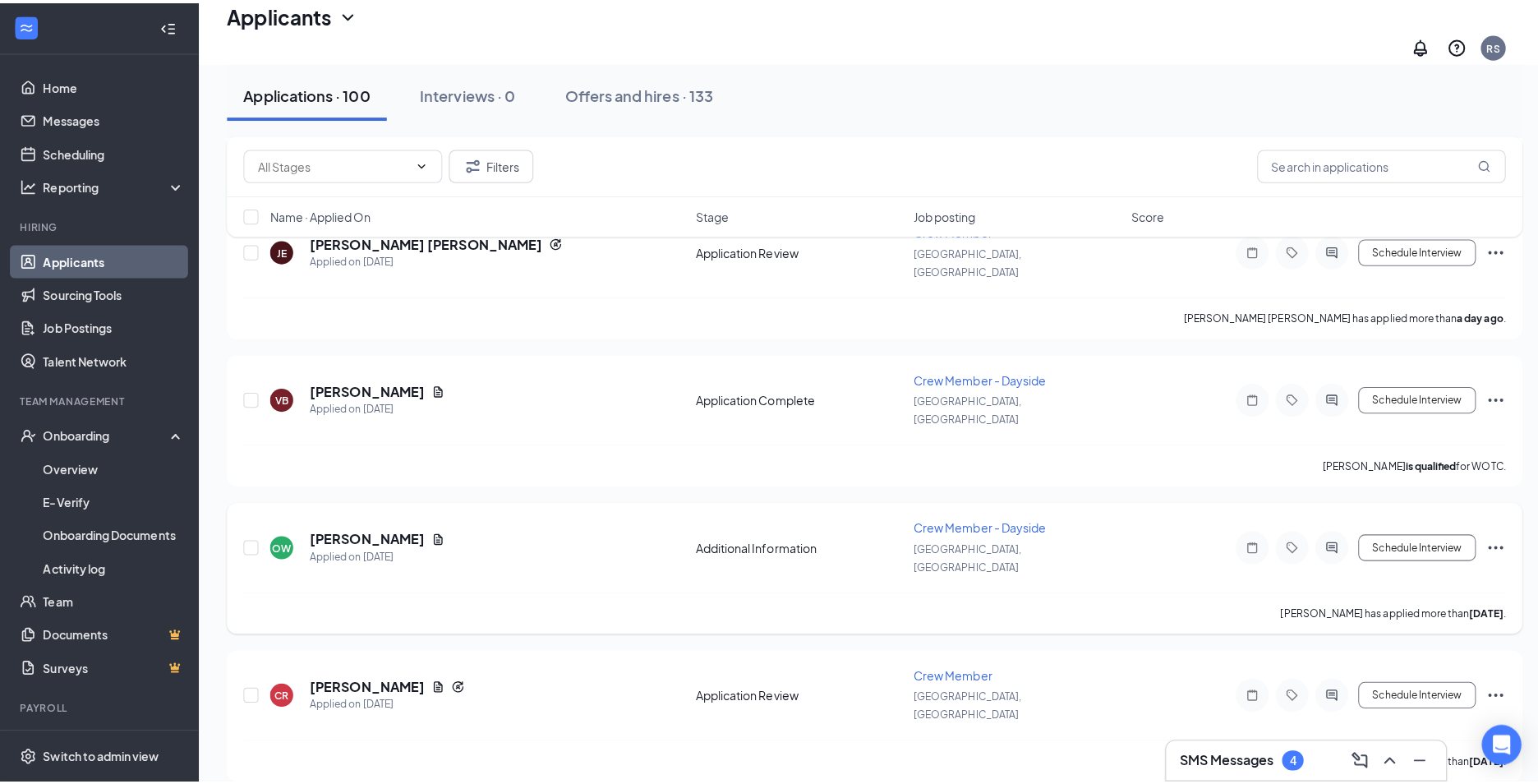
scroll to position [985, 0]
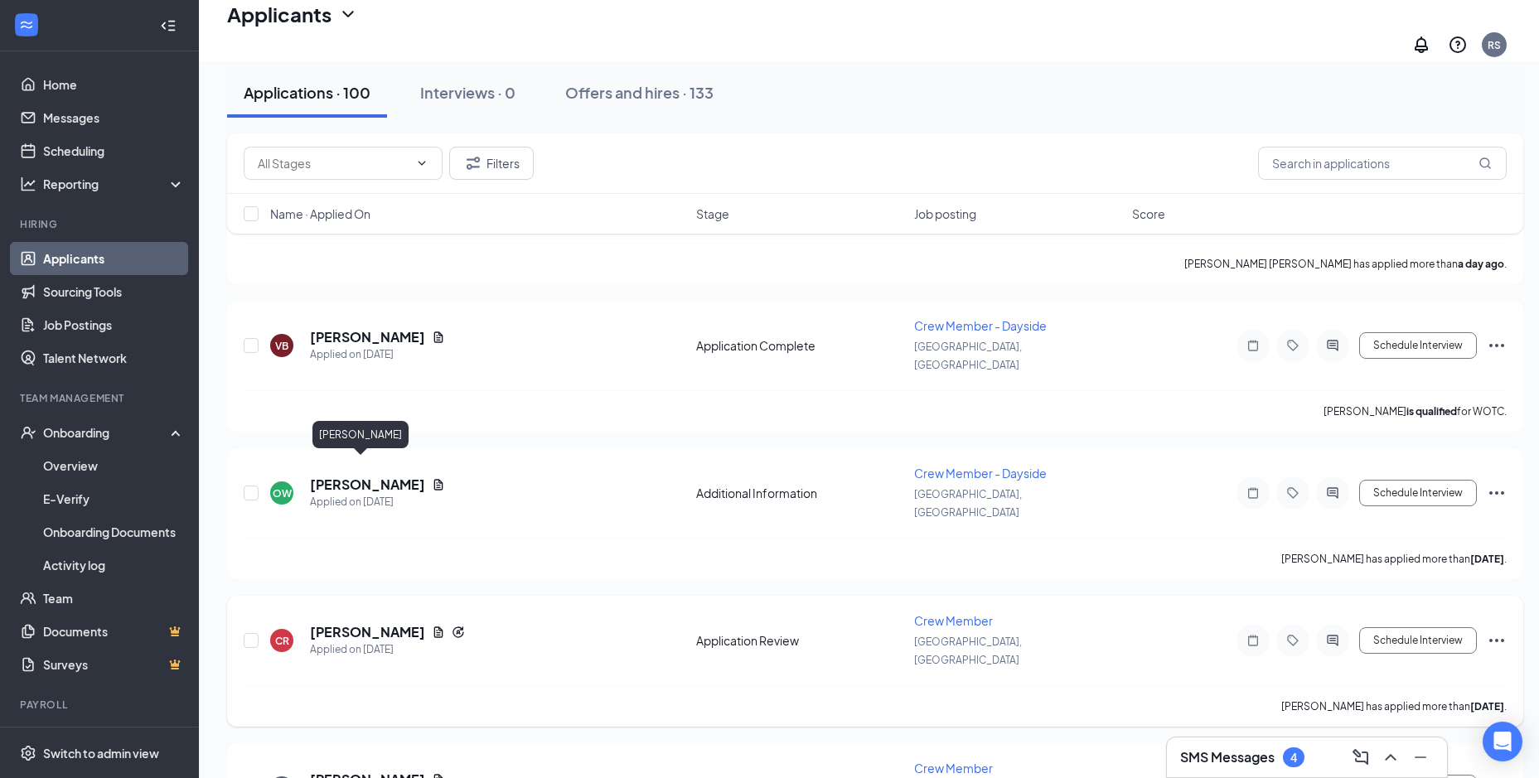
click at [351, 623] on h5 "[PERSON_NAME]" at bounding box center [367, 632] width 115 height 18
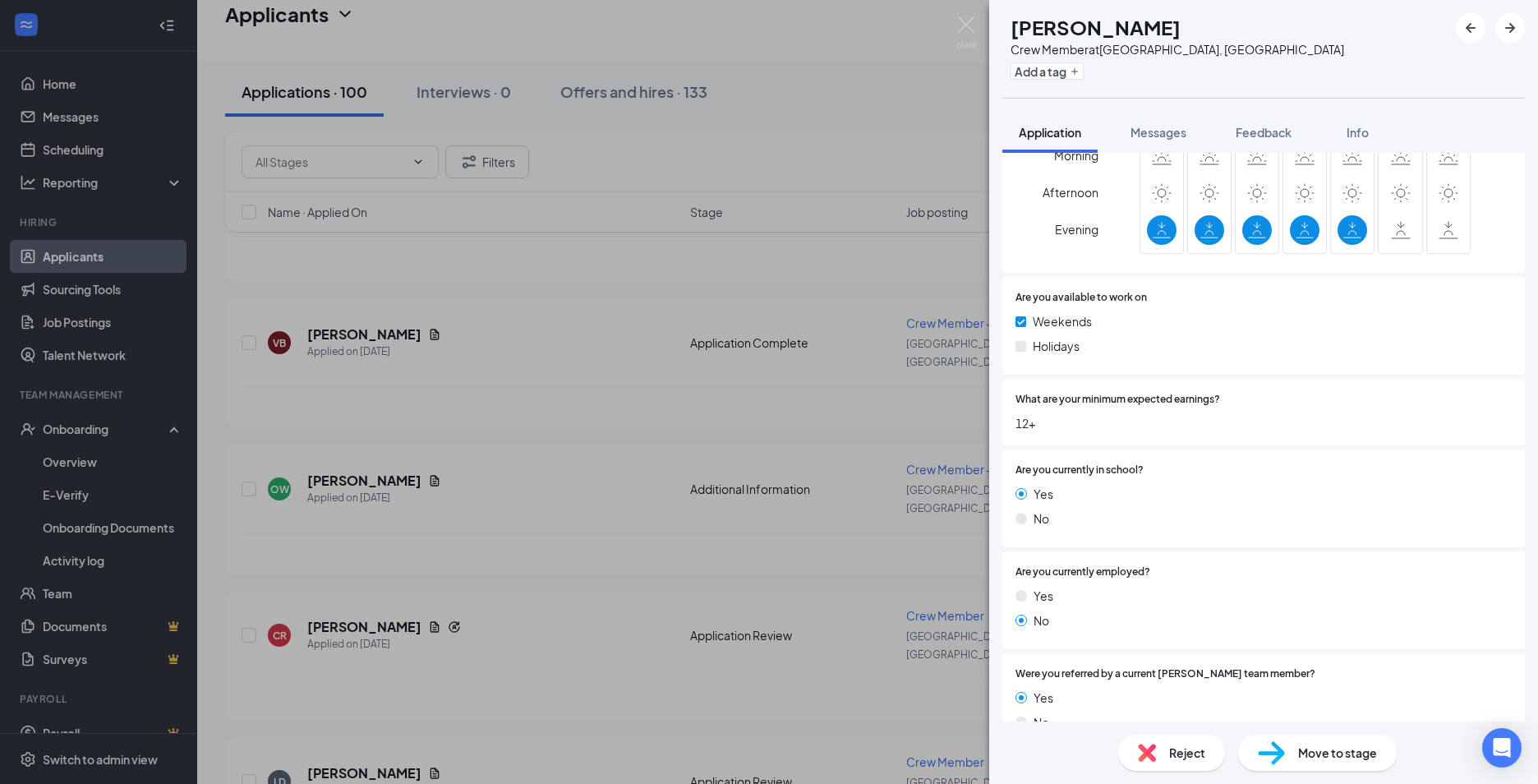
scroll to position [970, 0]
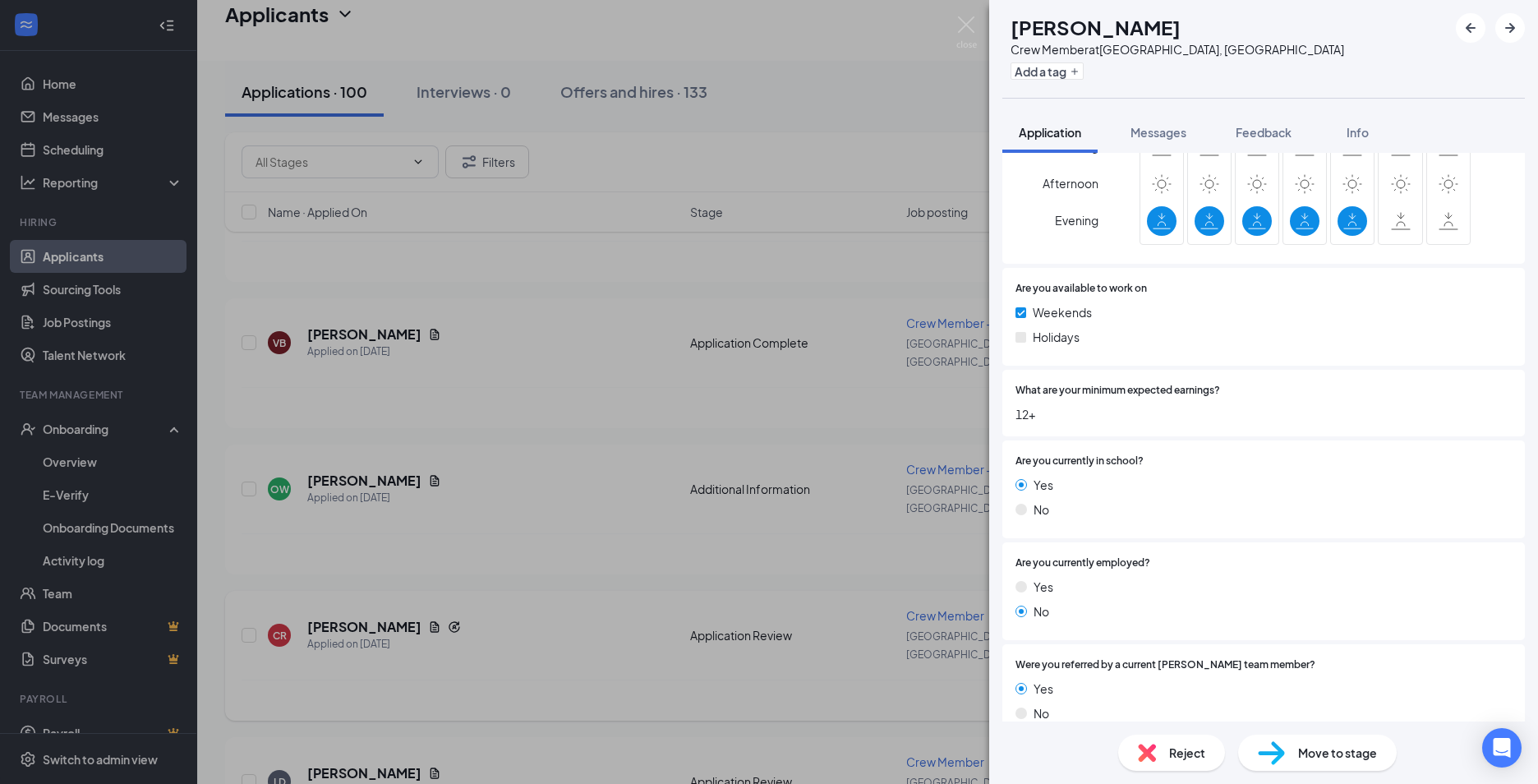
drag, startPoint x: 428, startPoint y: 453, endPoint x: 391, endPoint y: 462, distance: 38.1
click at [428, 454] on div "CR [PERSON_NAME] Crew Member at [GEOGRAPHIC_DATA], [GEOGRAPHIC_DATA] Add a tag …" at bounding box center [769, 392] width 1538 height 784
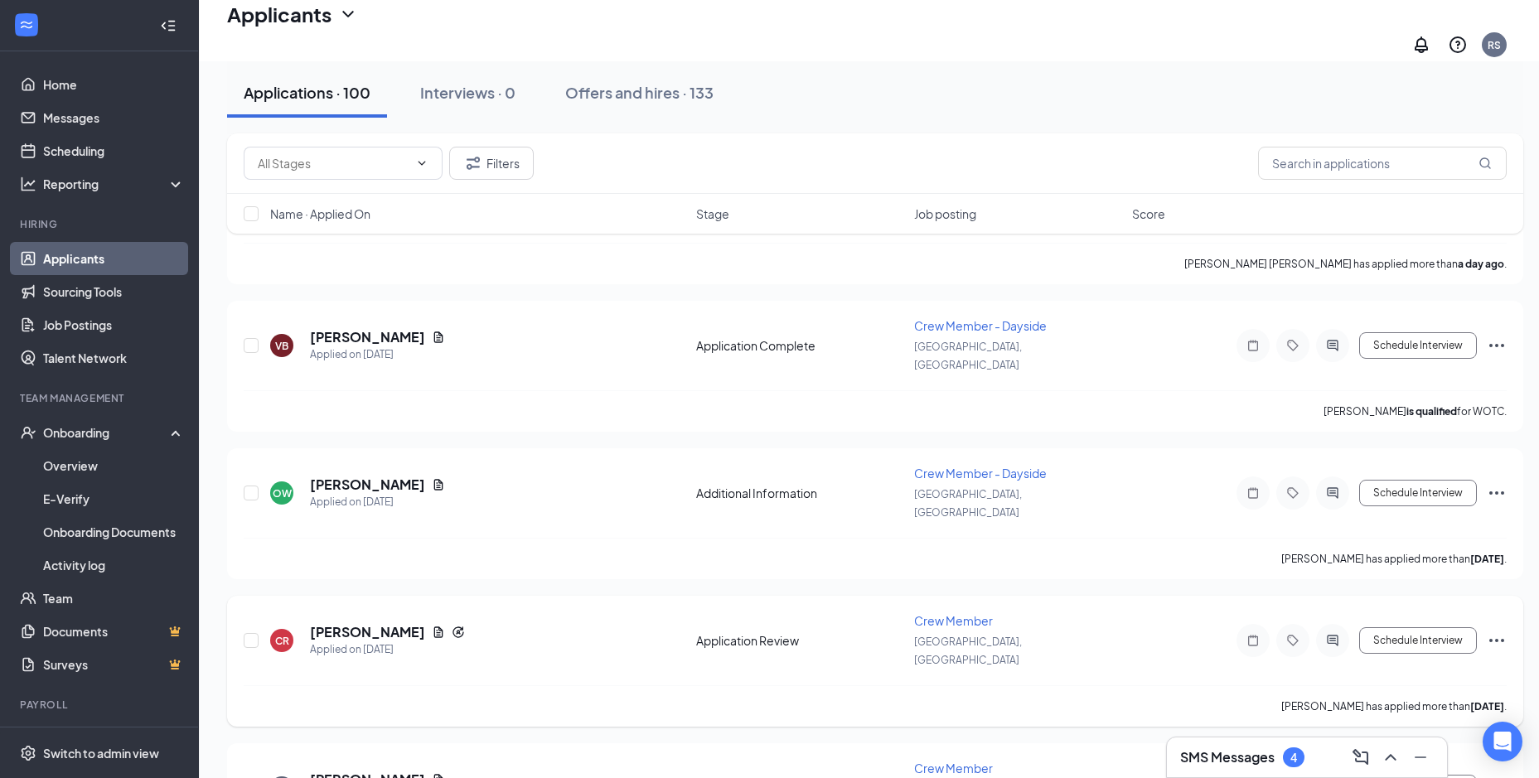
click at [434, 626] on icon "Document" at bounding box center [438, 631] width 9 height 11
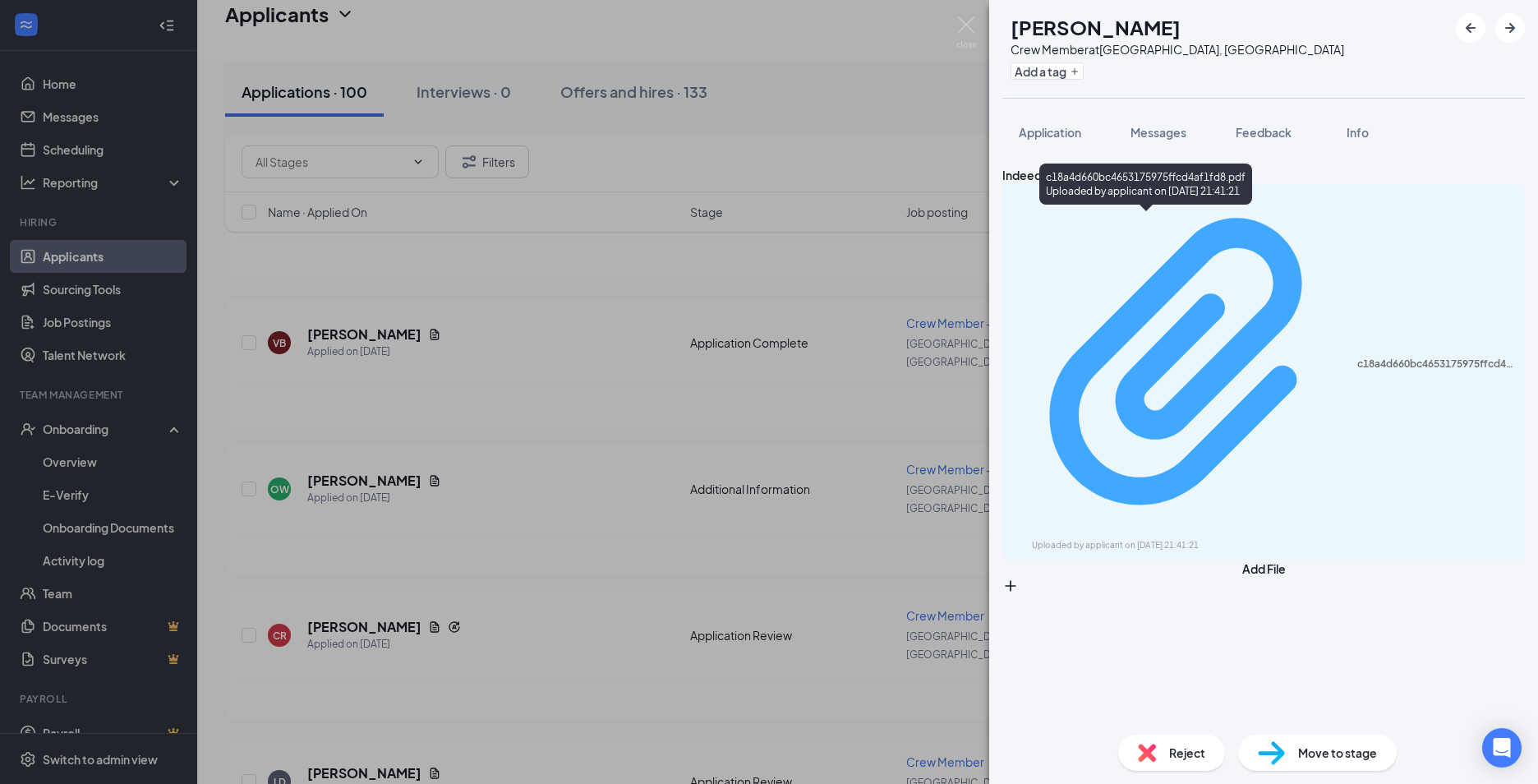
click at [1165, 539] on div "Uploaded by applicant on [DATE] 21:41:21" at bounding box center [1155, 545] width 247 height 13
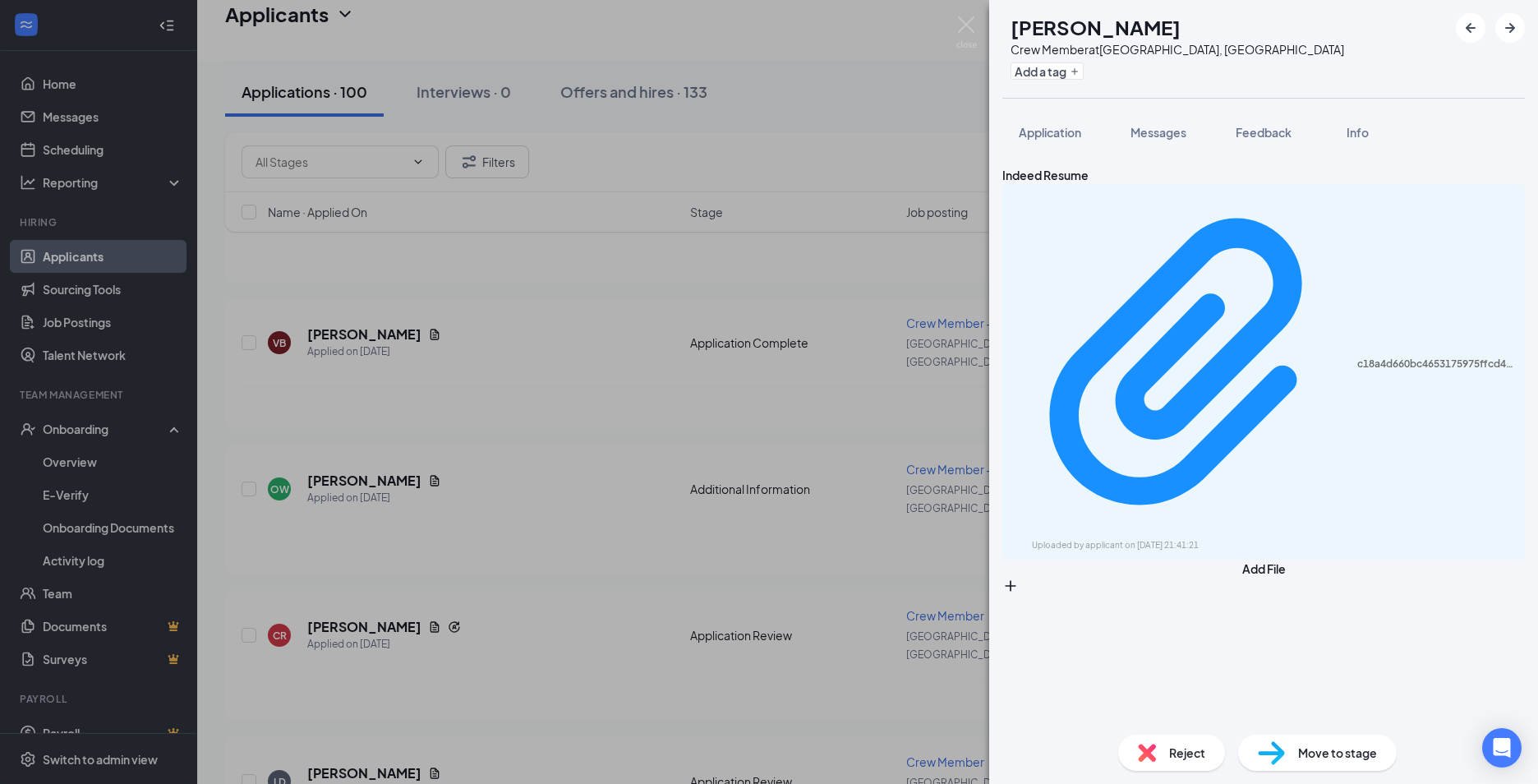
click at [398, 663] on div "CR [PERSON_NAME] Crew Member at [GEOGRAPHIC_DATA], [GEOGRAPHIC_DATA] Add a tag …" at bounding box center [769, 392] width 1538 height 784
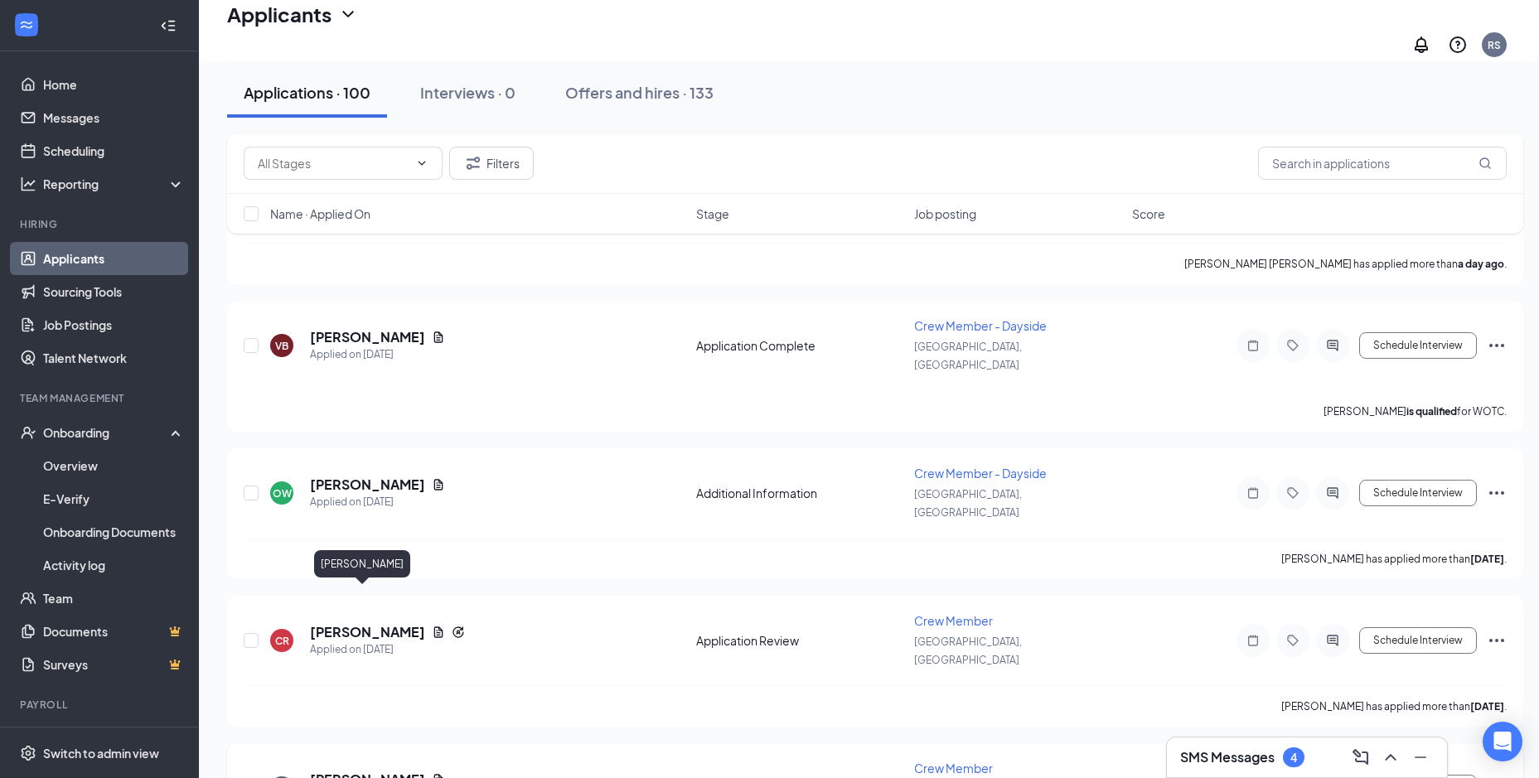
click at [358, 771] on h5 "[PERSON_NAME]" at bounding box center [367, 780] width 115 height 18
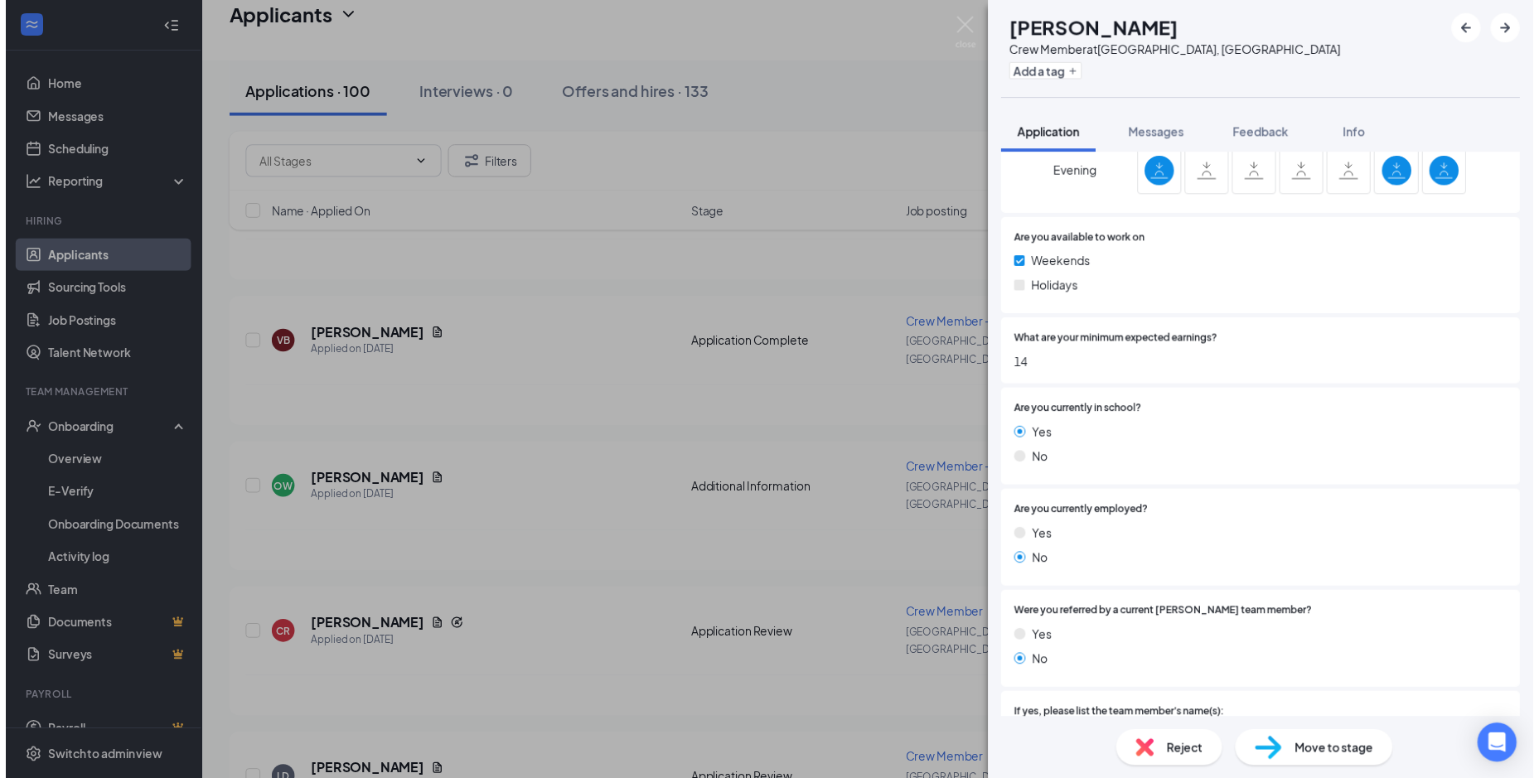
scroll to position [907, 0]
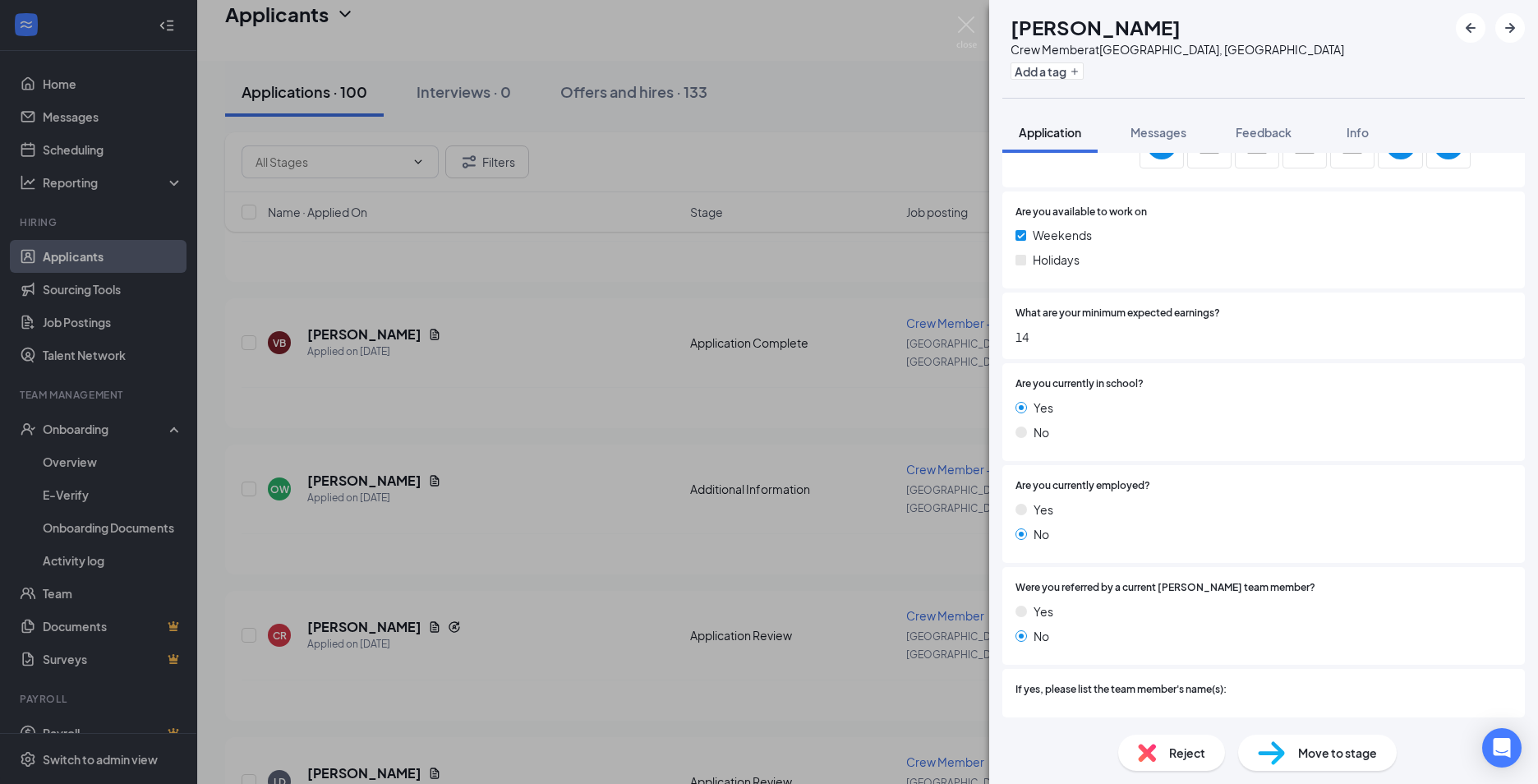
click at [522, 480] on div "LD lyric [PERSON_NAME] Crew Member at [GEOGRAPHIC_DATA], [GEOGRAPHIC_DATA] Add …" at bounding box center [769, 392] width 1538 height 784
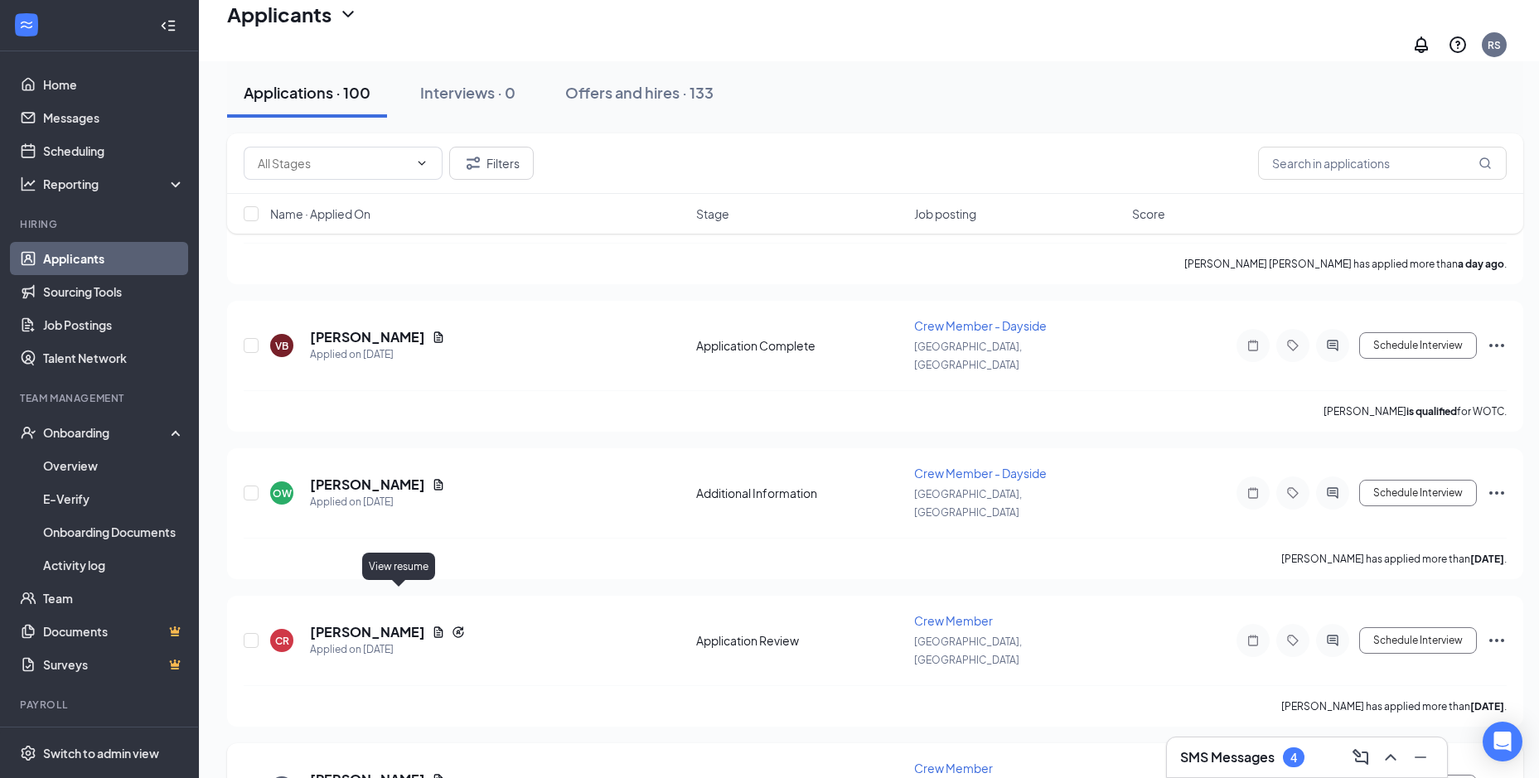
click at [432, 773] on icon "Document" at bounding box center [438, 779] width 13 height 13
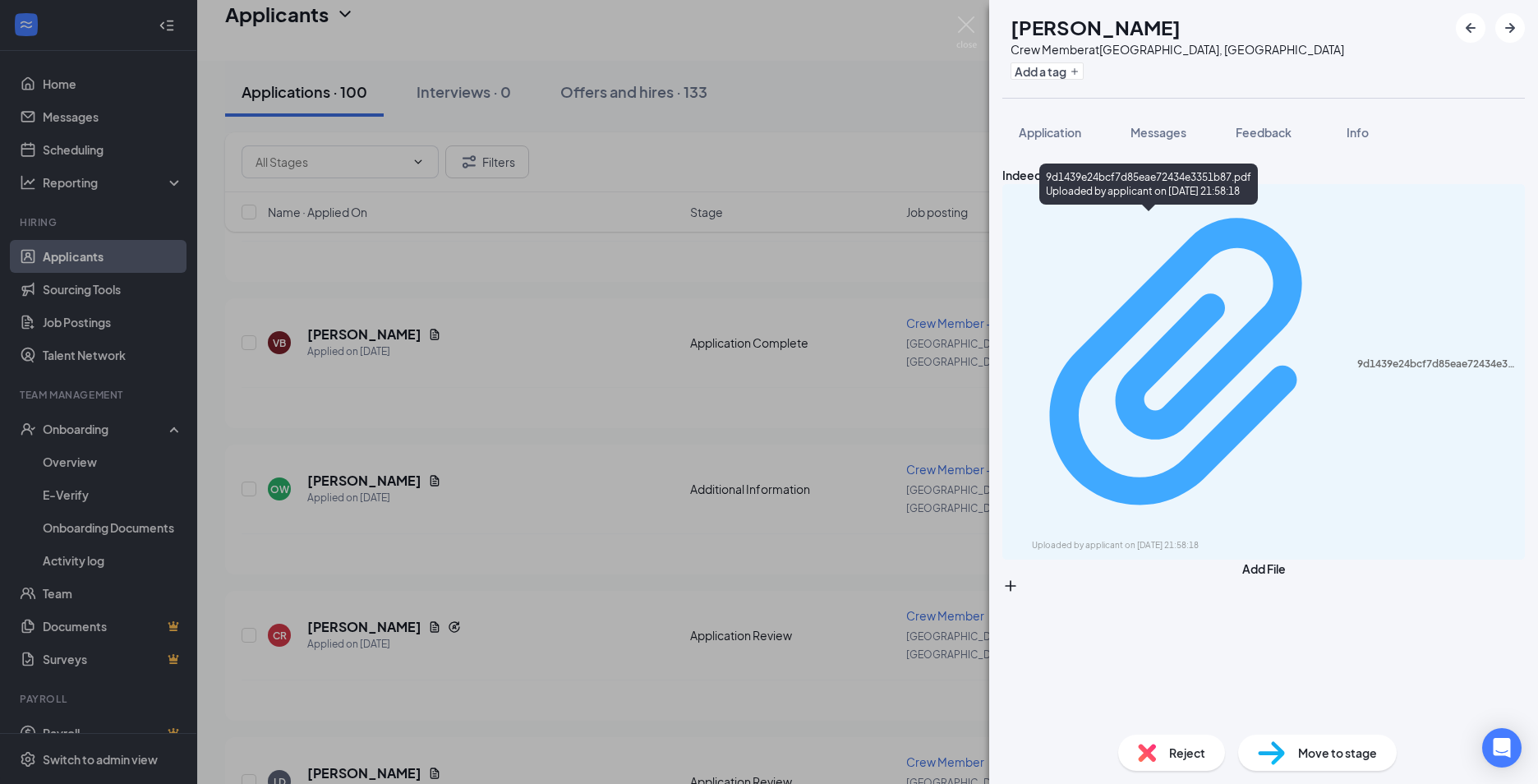
click at [1072, 539] on div "Uploaded by applicant on [DATE] 21:58:18" at bounding box center [1155, 545] width 247 height 13
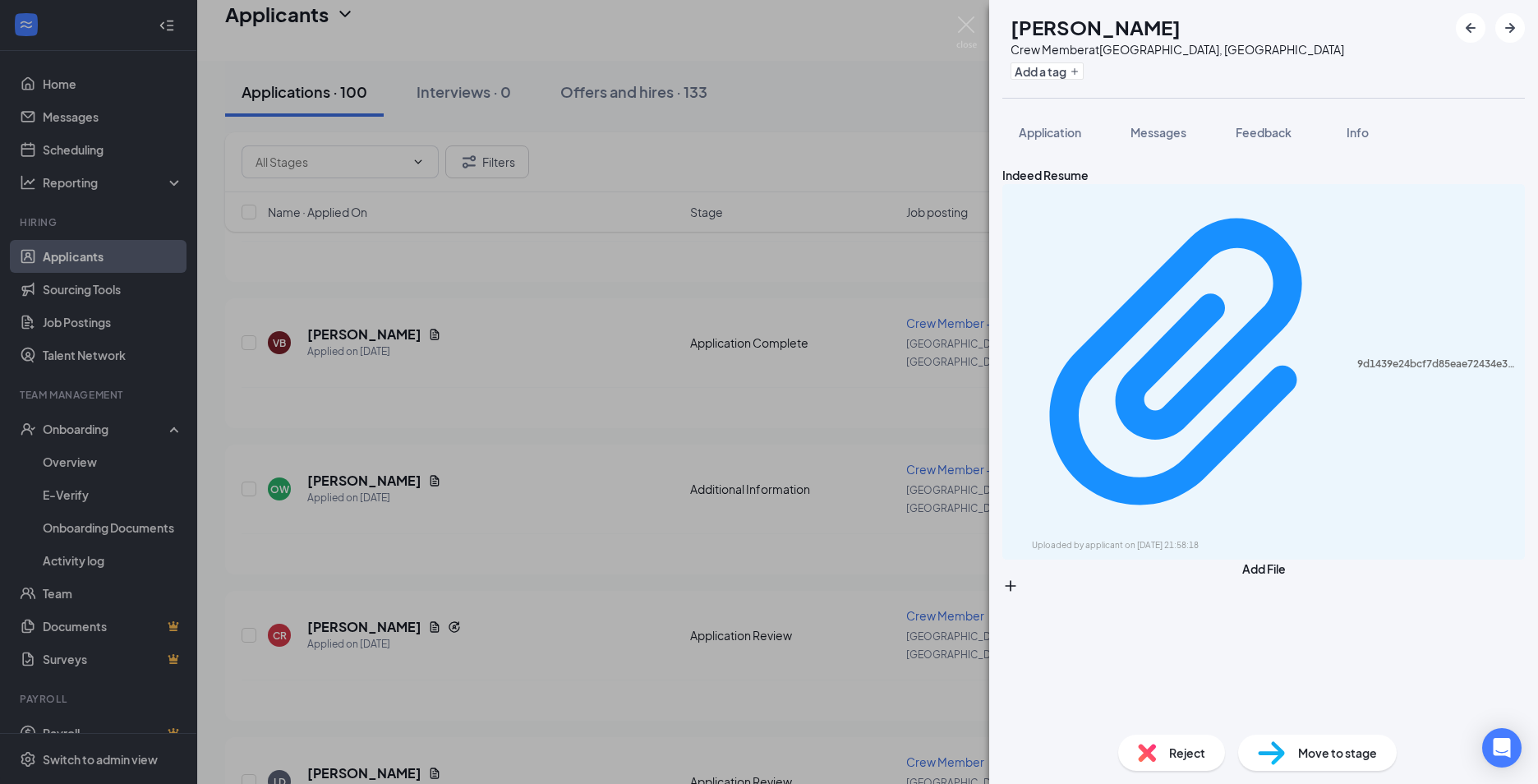
click at [478, 492] on div "LD lyric [PERSON_NAME] Crew Member at [GEOGRAPHIC_DATA], [GEOGRAPHIC_DATA] Add …" at bounding box center [769, 392] width 1538 height 784
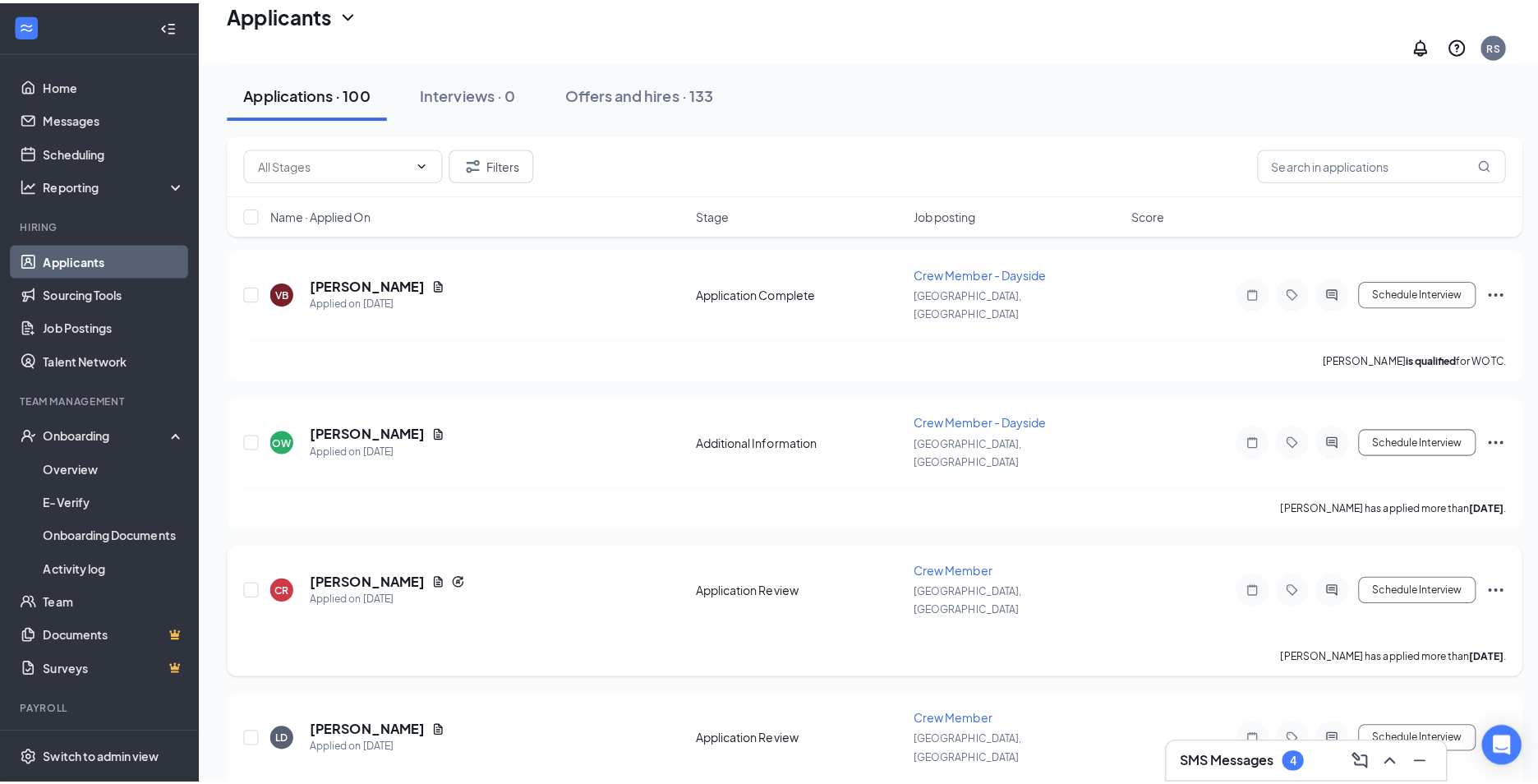
scroll to position [1150, 0]
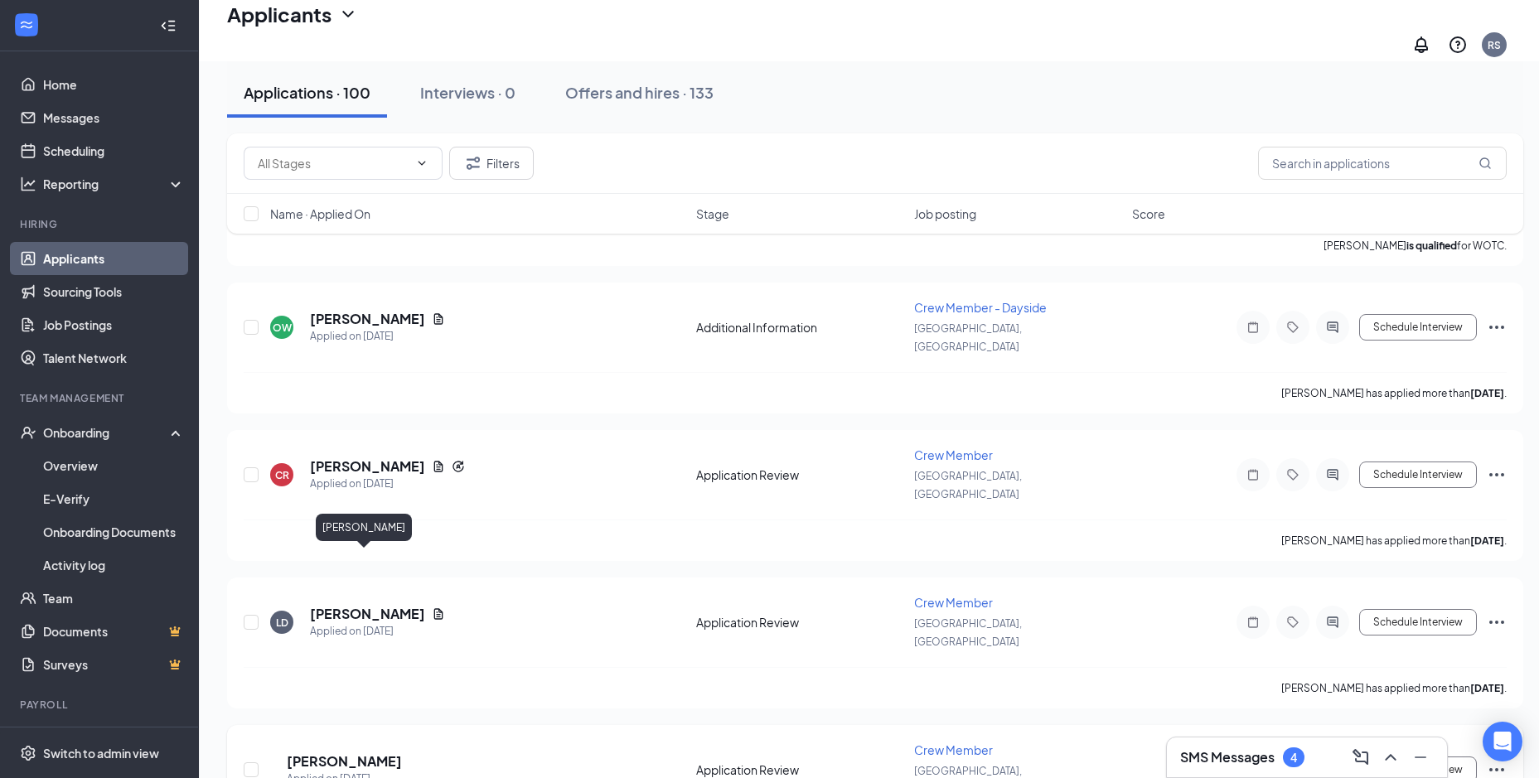
click at [359, 771] on div "Applied on [DATE]" at bounding box center [344, 779] width 115 height 17
click at [362, 752] on h5 "[PERSON_NAME]" at bounding box center [344, 761] width 115 height 18
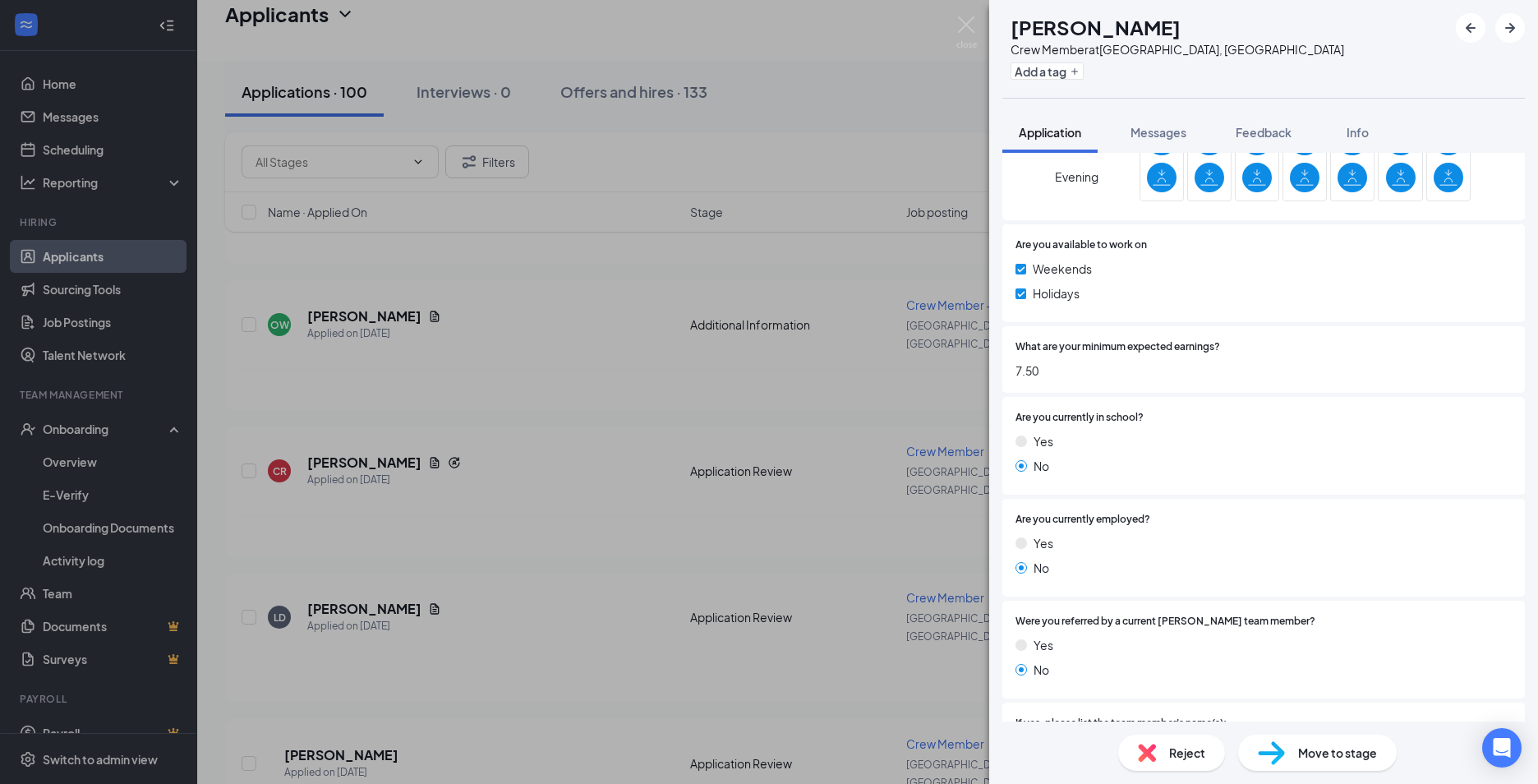
scroll to position [970, 0]
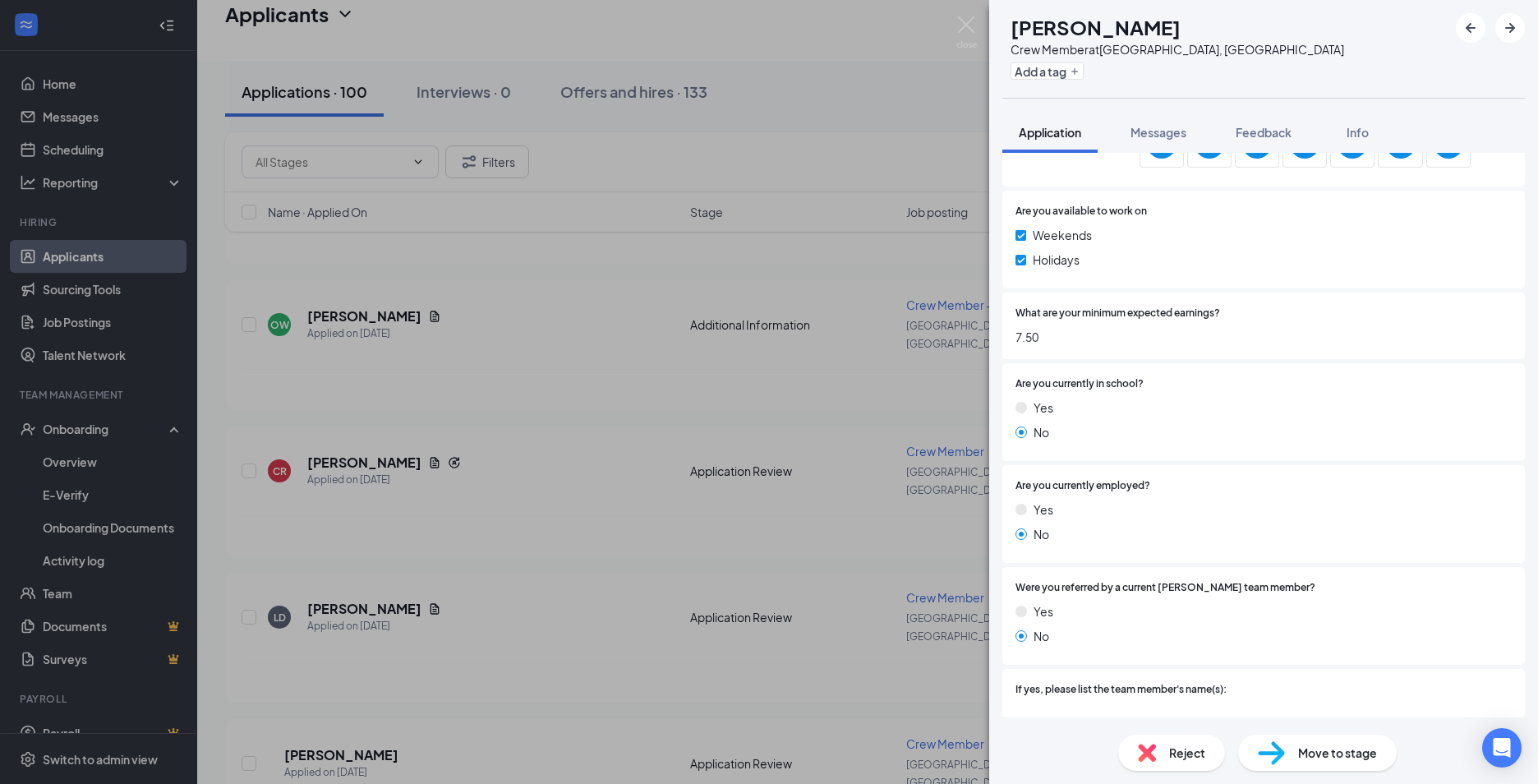
click at [791, 447] on div "AS [PERSON_NAME] Crew Member at [GEOGRAPHIC_DATA], [GEOGRAPHIC_DATA] Add a tag …" at bounding box center [769, 392] width 1538 height 784
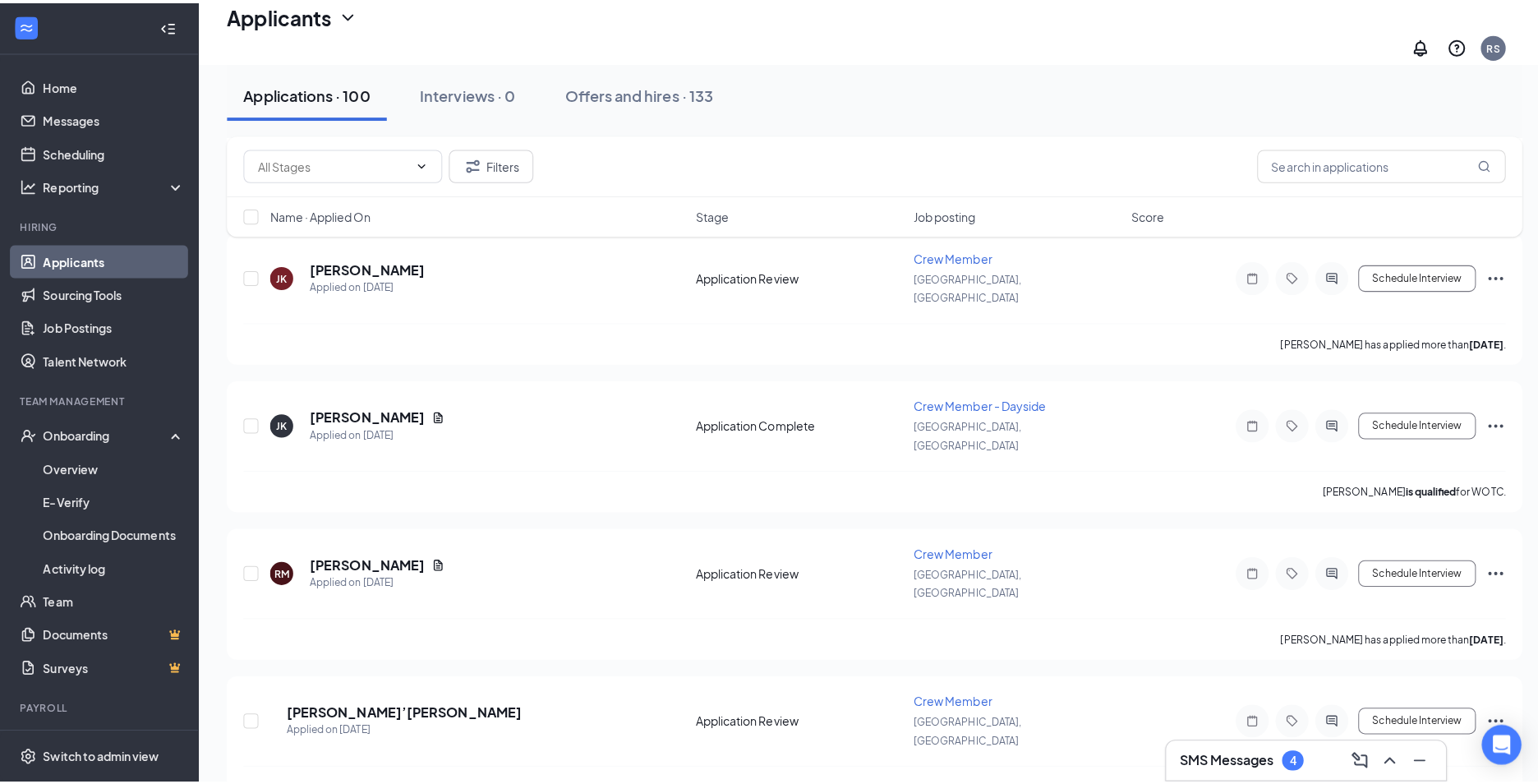
scroll to position [2382, 0]
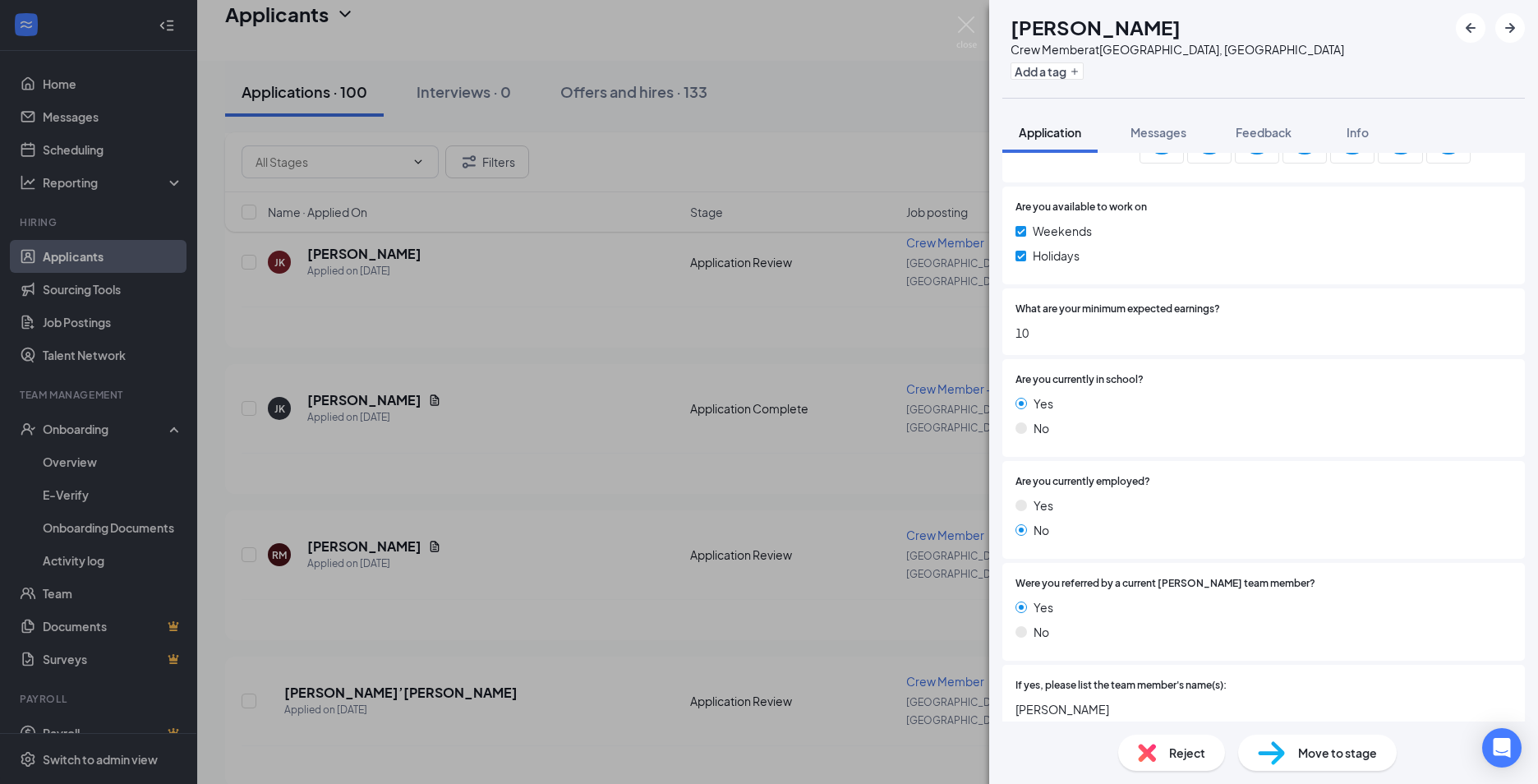
scroll to position [1016, 0]
click at [403, 458] on div "AE [PERSON_NAME] Crew Member at [GEOGRAPHIC_DATA], [GEOGRAPHIC_DATA] Add a tag …" at bounding box center [769, 392] width 1538 height 784
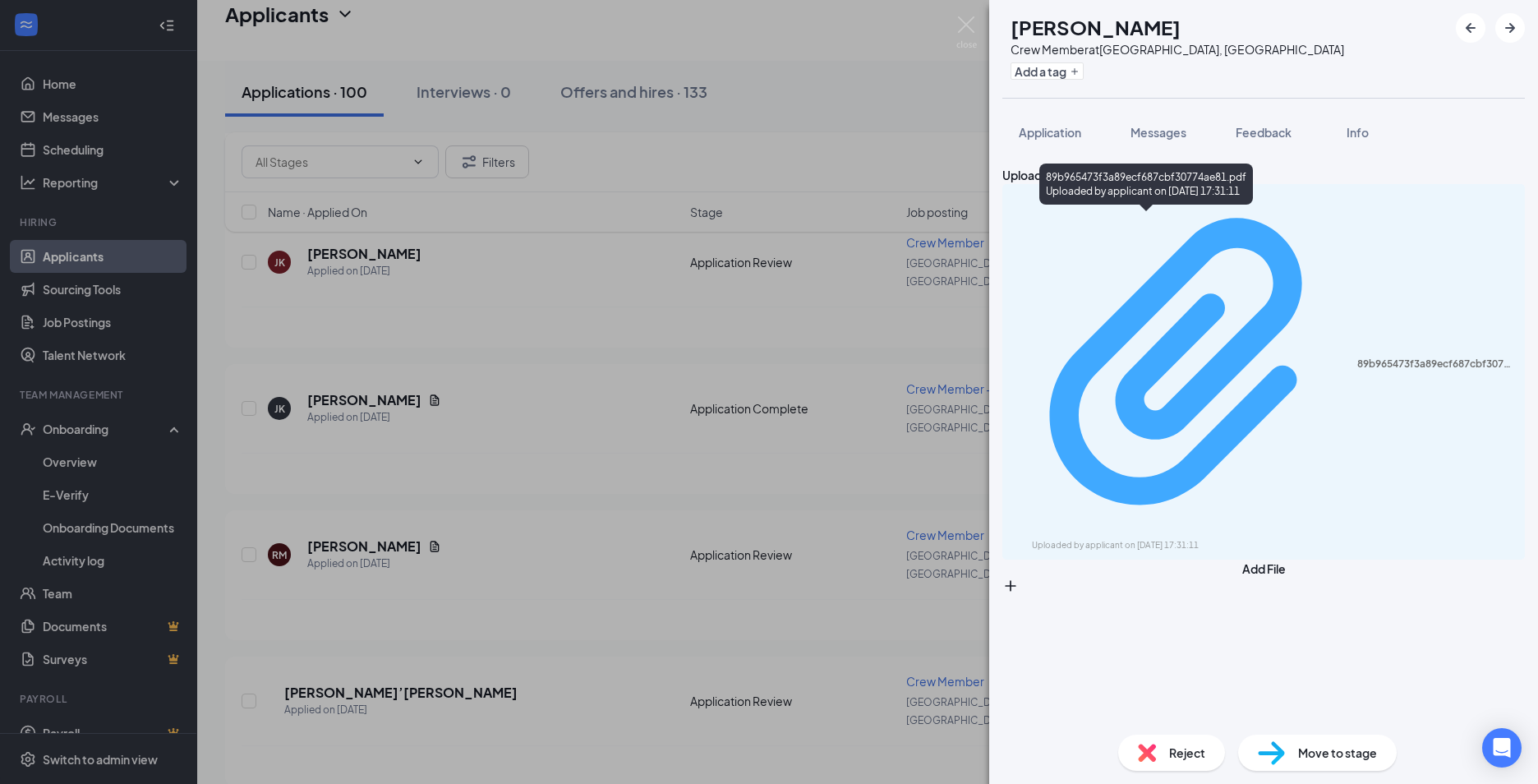
click at [1190, 539] on div "Uploaded by applicant on [DATE] 17:31:11" at bounding box center [1155, 545] width 247 height 13
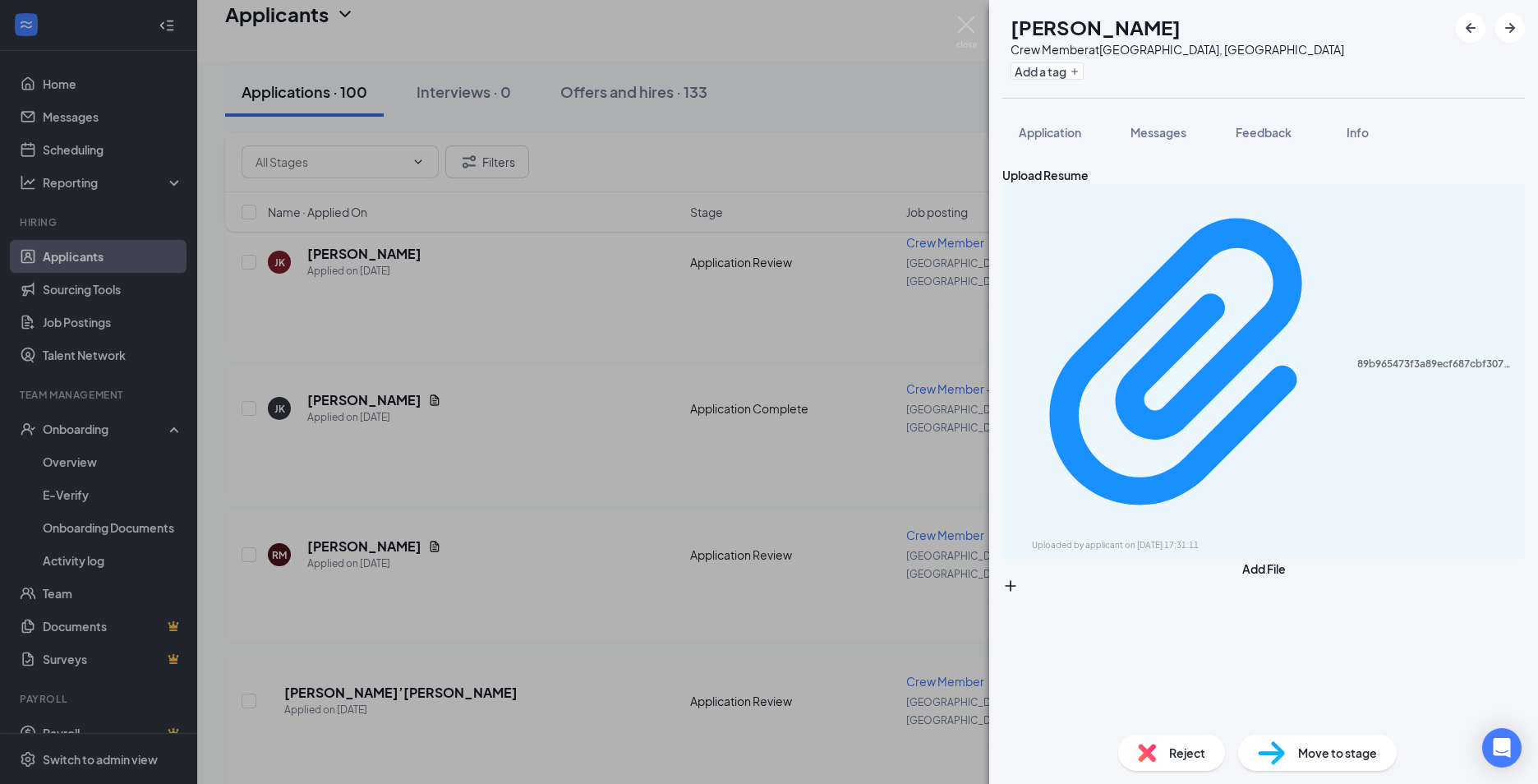
drag, startPoint x: 477, startPoint y: 574, endPoint x: 438, endPoint y: 590, distance: 42.2
click at [476, 574] on div "AE [PERSON_NAME] Crew Member at [GEOGRAPHIC_DATA], [GEOGRAPHIC_DATA] Add a tag …" at bounding box center [769, 392] width 1538 height 784
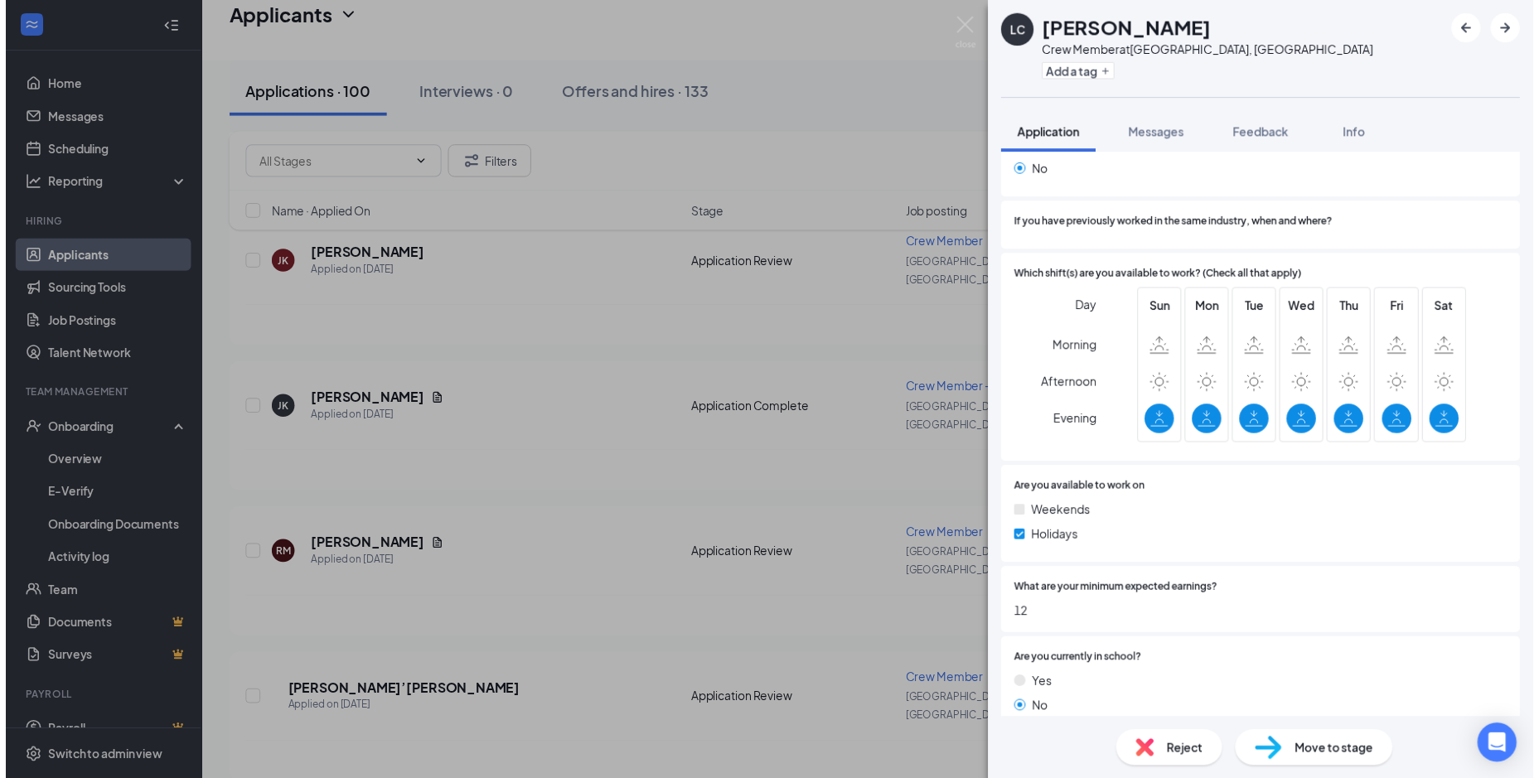
scroll to position [746, 0]
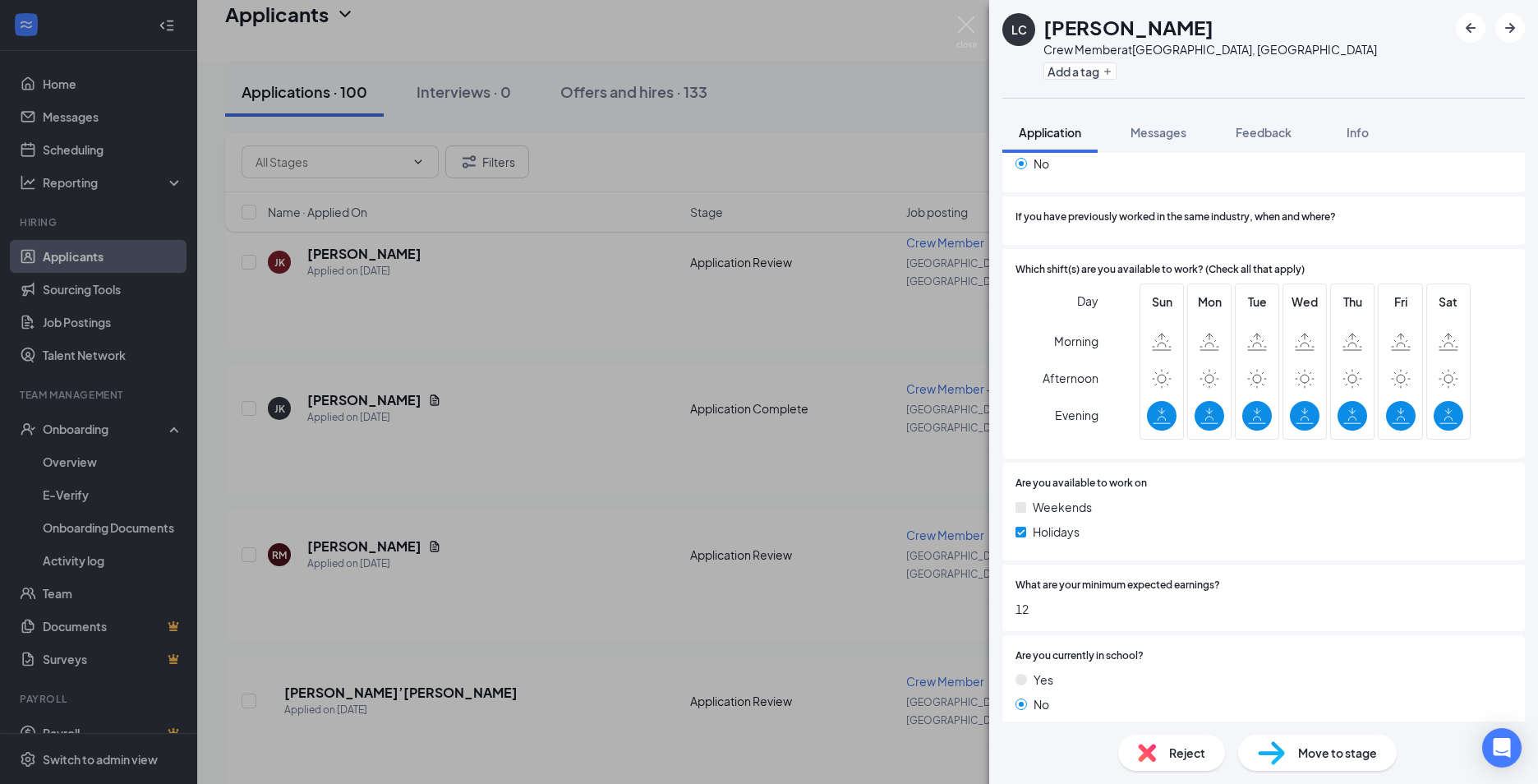
click at [479, 510] on div "LC [PERSON_NAME] Crew Member at [GEOGRAPHIC_DATA], [GEOGRAPHIC_DATA] Add a tag …" at bounding box center [769, 392] width 1538 height 784
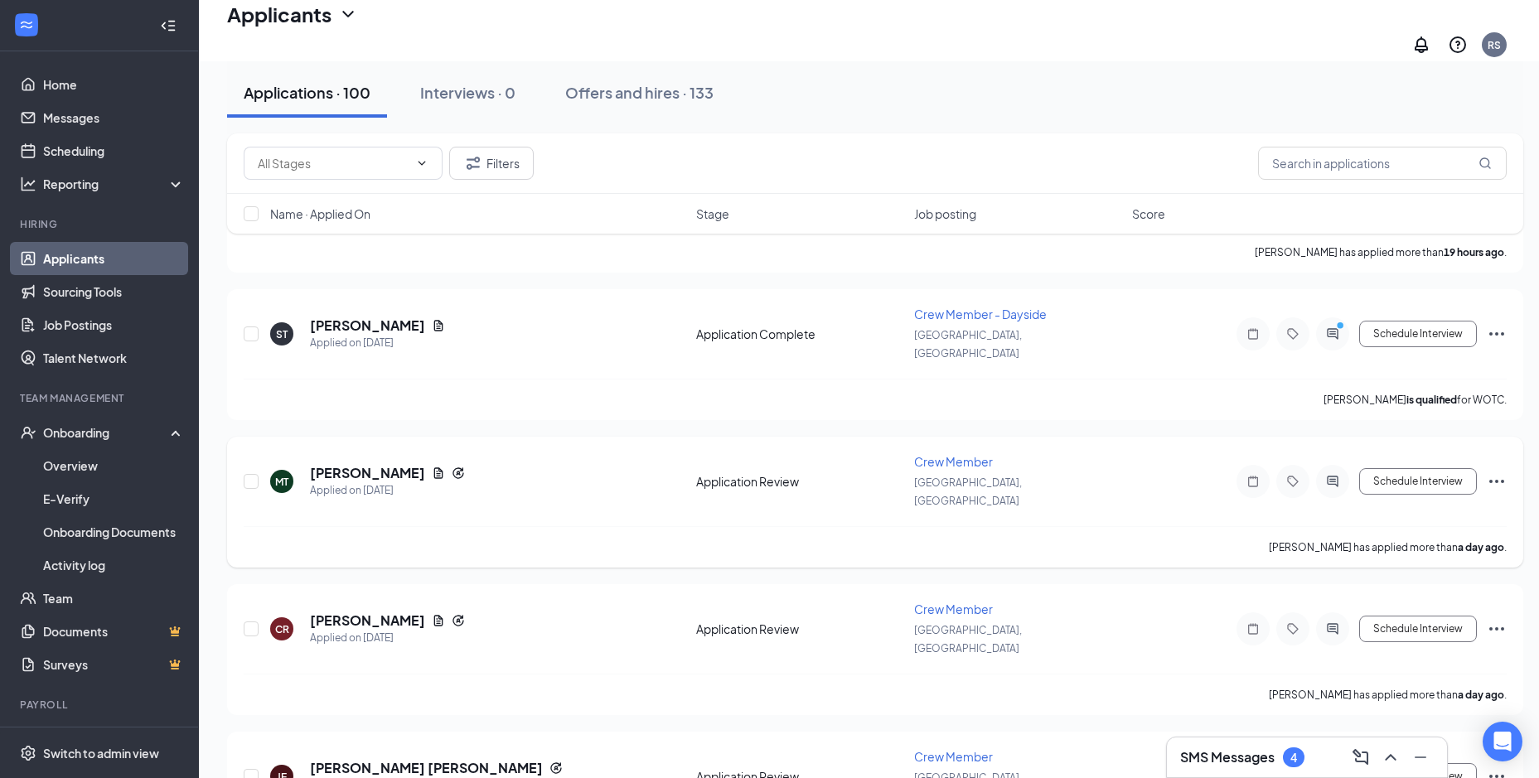
scroll to position [414, 0]
click at [445, 616] on icon "Document" at bounding box center [438, 622] width 13 height 13
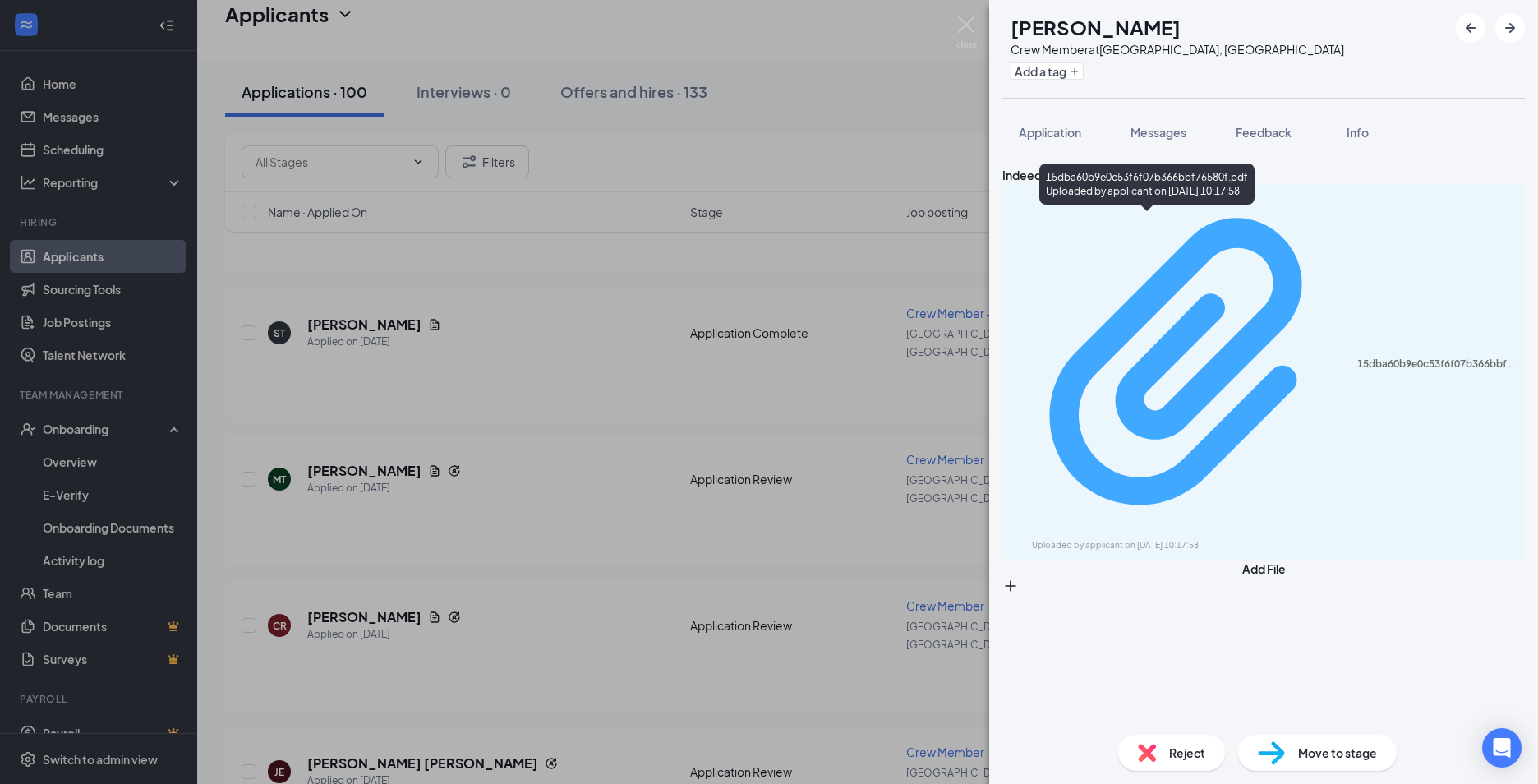
click at [1083, 539] on div "Uploaded by applicant on [DATE] 10:17:58" at bounding box center [1155, 545] width 247 height 13
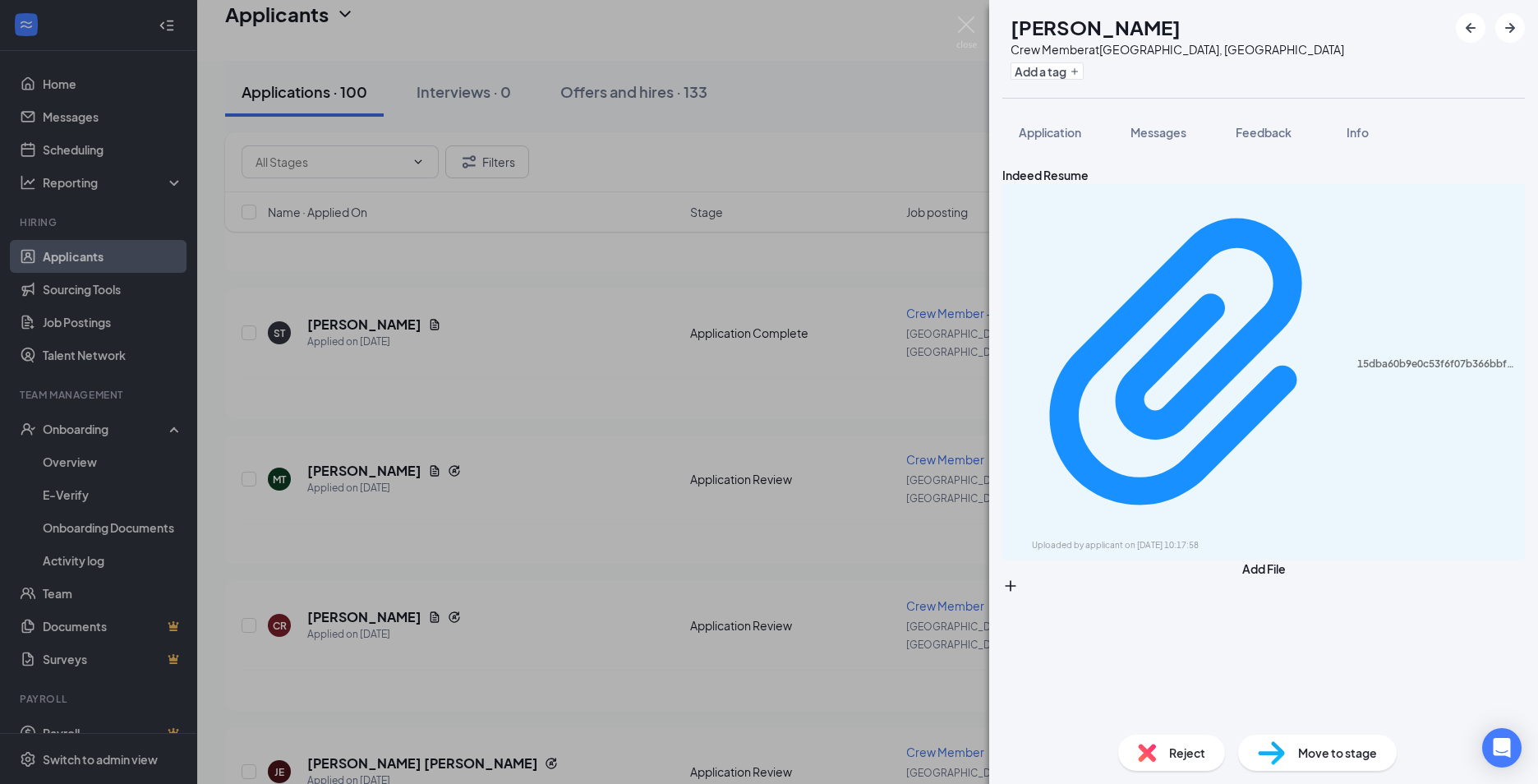
click at [722, 158] on div "CR [PERSON_NAME] Crew Member at [GEOGRAPHIC_DATA], [GEOGRAPHIC_DATA] Add a tag …" at bounding box center [769, 392] width 1538 height 784
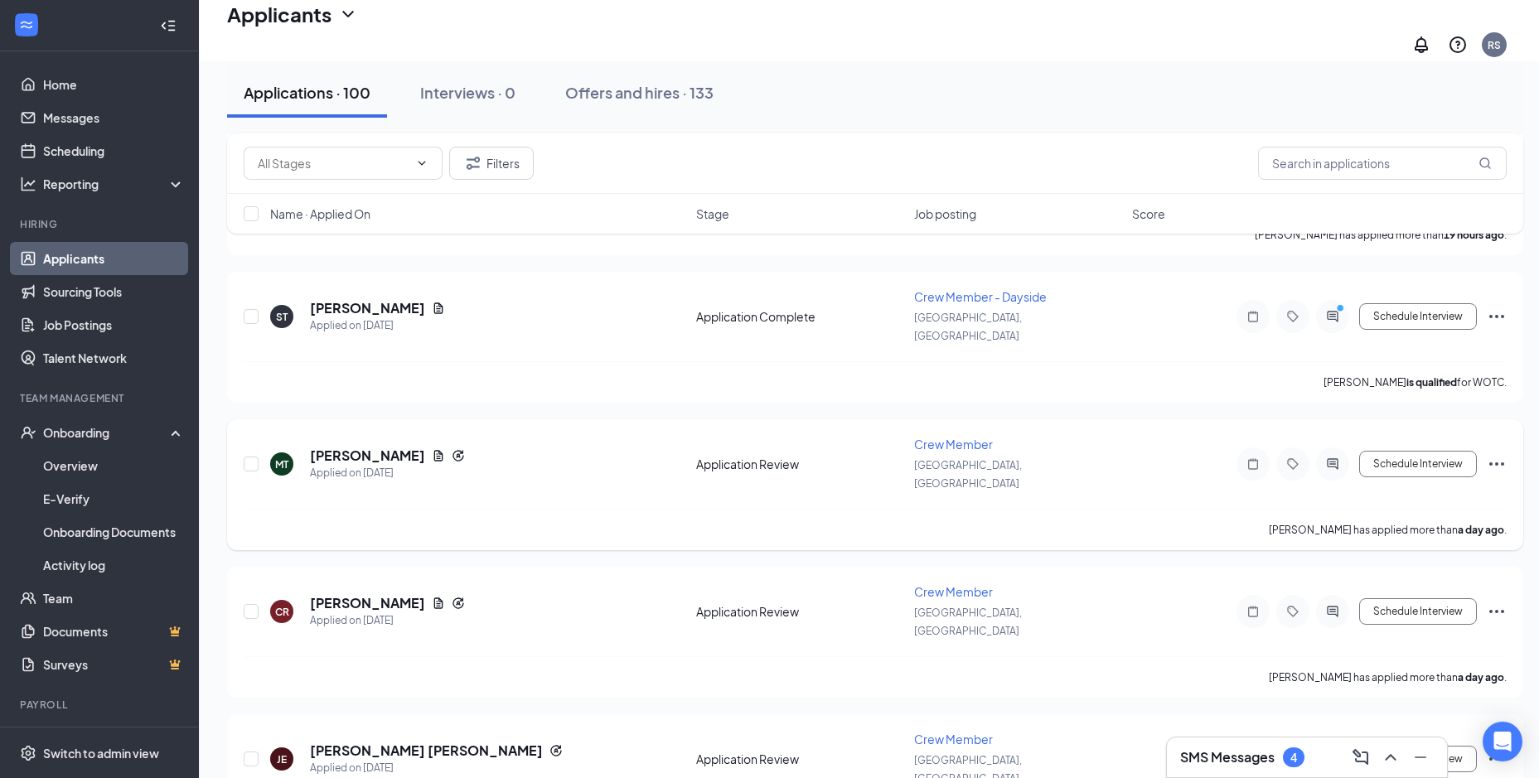
scroll to position [414, 0]
